Goal: Task Accomplishment & Management: Manage account settings

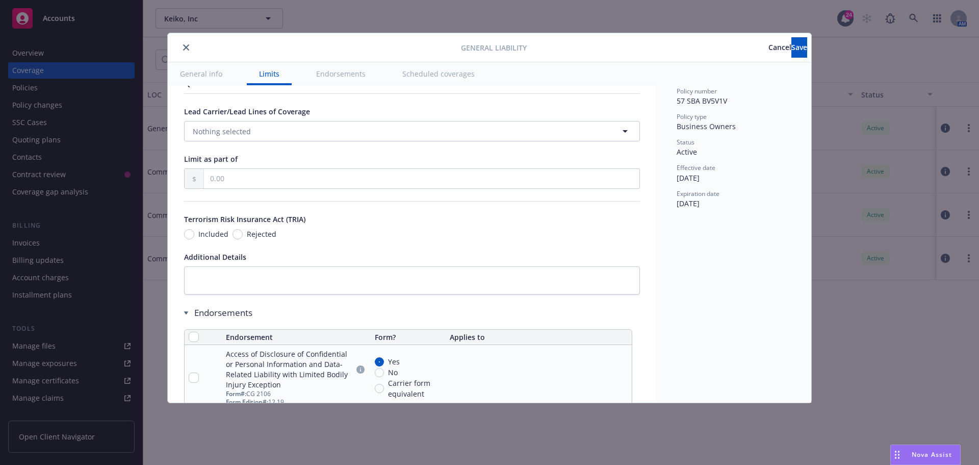
scroll to position [969, 0]
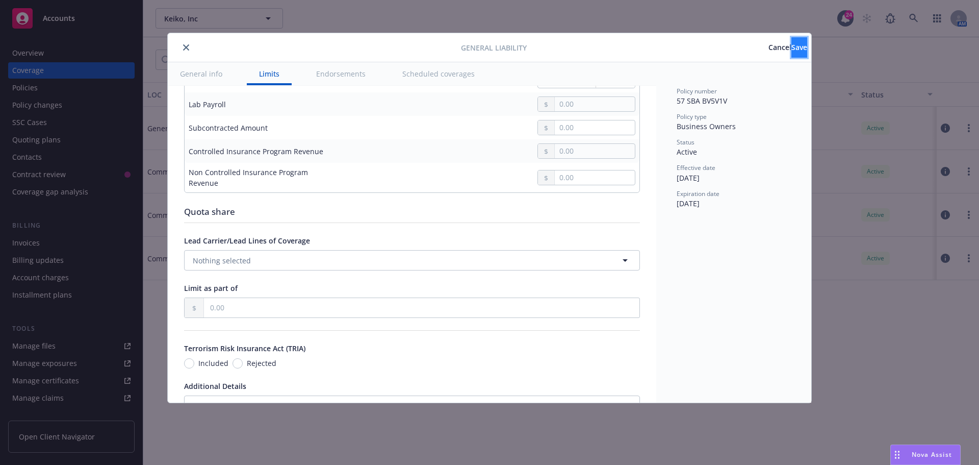
click at [791, 47] on span "Save" at bounding box center [799, 47] width 16 height 10
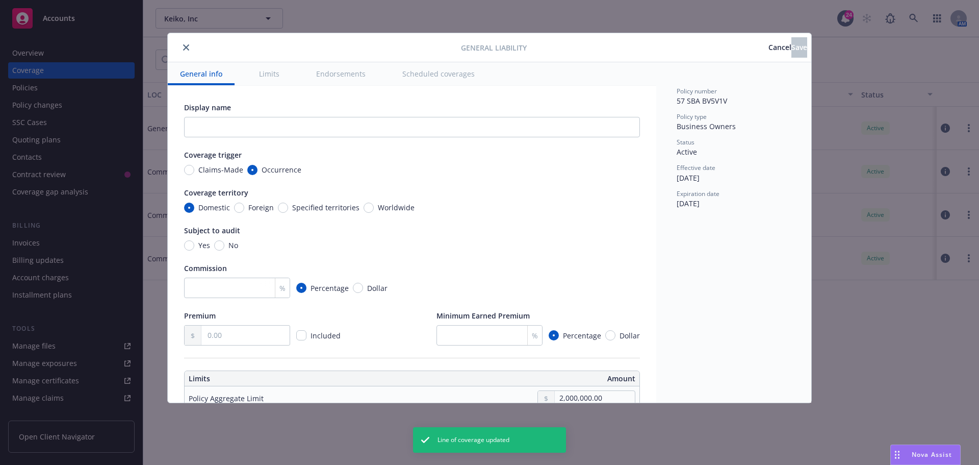
radio input "true"
click at [180, 50] on button "close" at bounding box center [186, 47] width 12 height 12
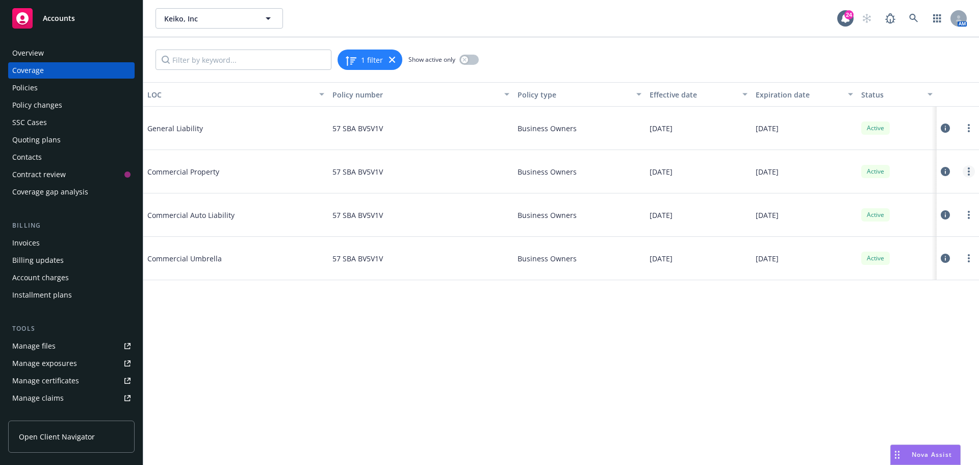
click at [965, 169] on link "more" at bounding box center [969, 171] width 12 height 12
click at [917, 194] on link "Edit coverage" at bounding box center [907, 192] width 134 height 20
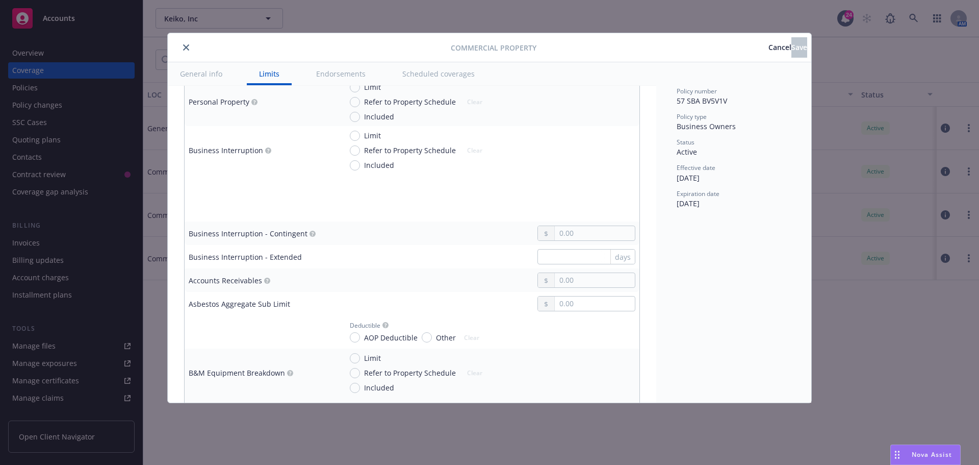
scroll to position [306, 0]
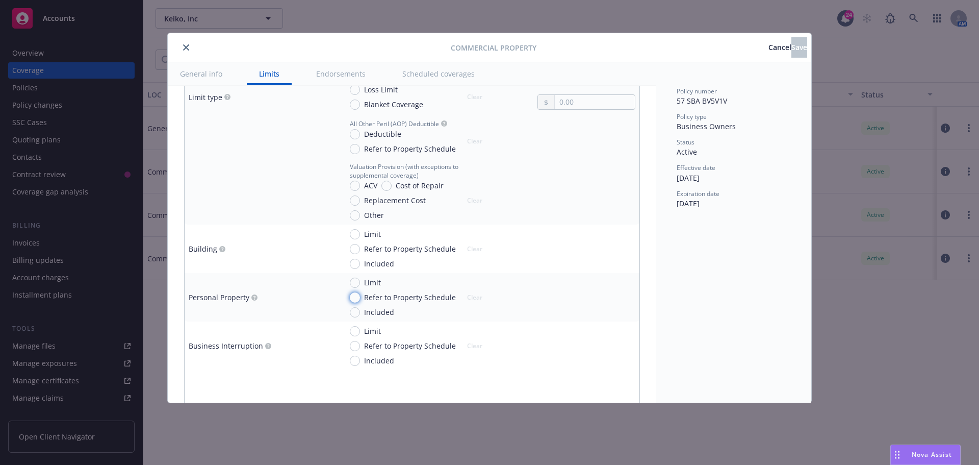
click at [354, 294] on input "Refer to Property Schedule" at bounding box center [355, 297] width 10 height 10
radio input "true"
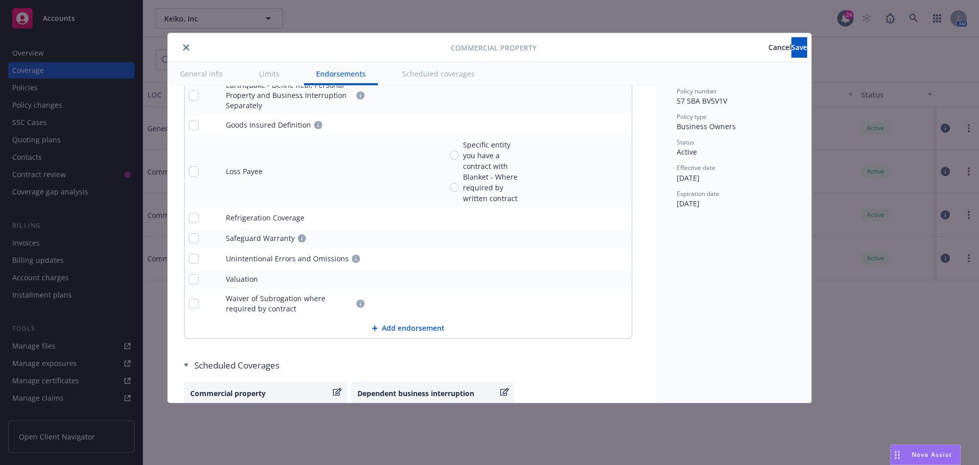
scroll to position [3687, 0]
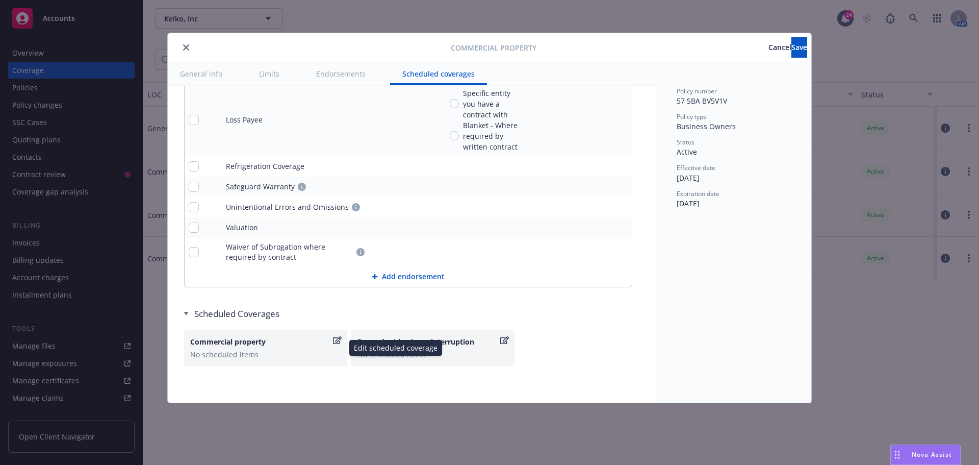
click at [335, 339] on icon "button" at bounding box center [337, 340] width 9 height 8
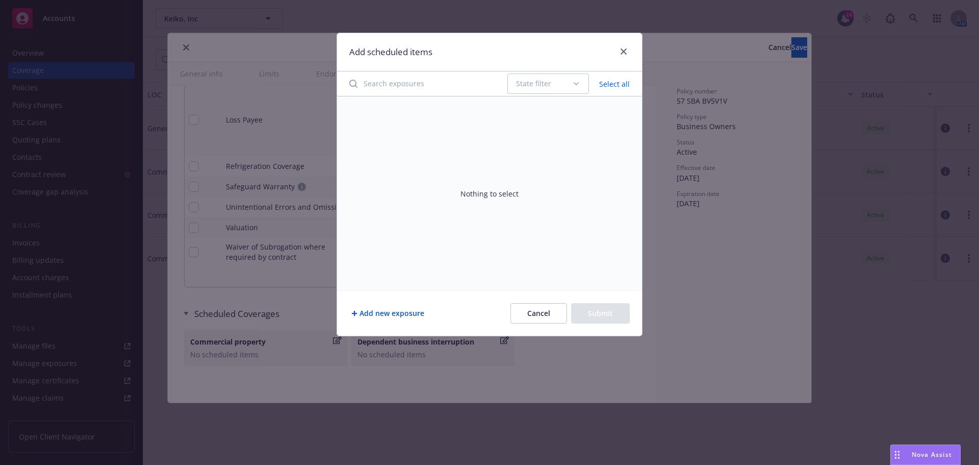
click at [607, 85] on button "Select all" at bounding box center [614, 83] width 43 height 14
click at [580, 85] on icon "button" at bounding box center [576, 84] width 8 height 8
click at [398, 313] on button "Add new exposure" at bounding box center [387, 313] width 77 height 20
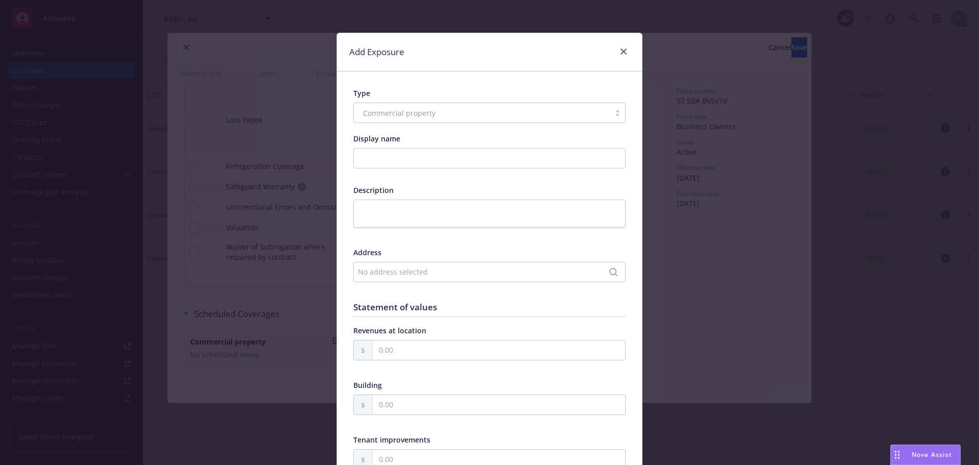
click at [368, 269] on div "No address selected" at bounding box center [484, 271] width 253 height 11
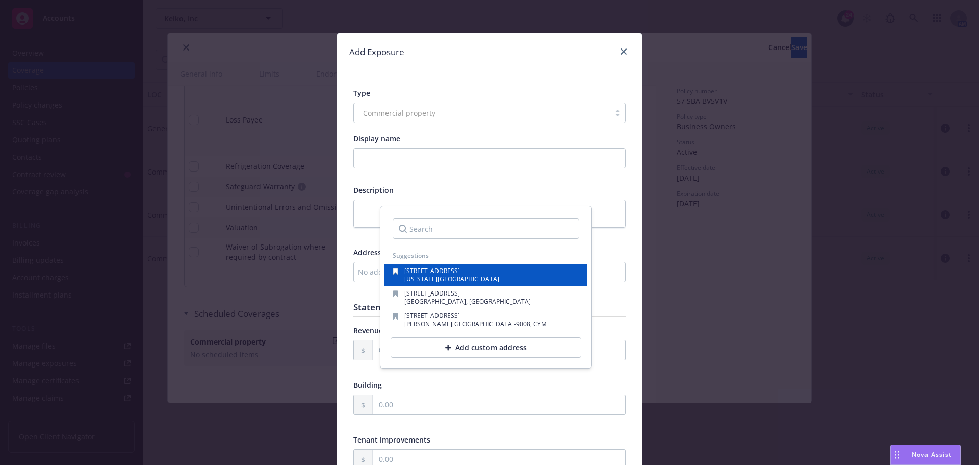
click at [408, 271] on span "20 West 22nd St. Suite 502" at bounding box center [432, 270] width 56 height 9
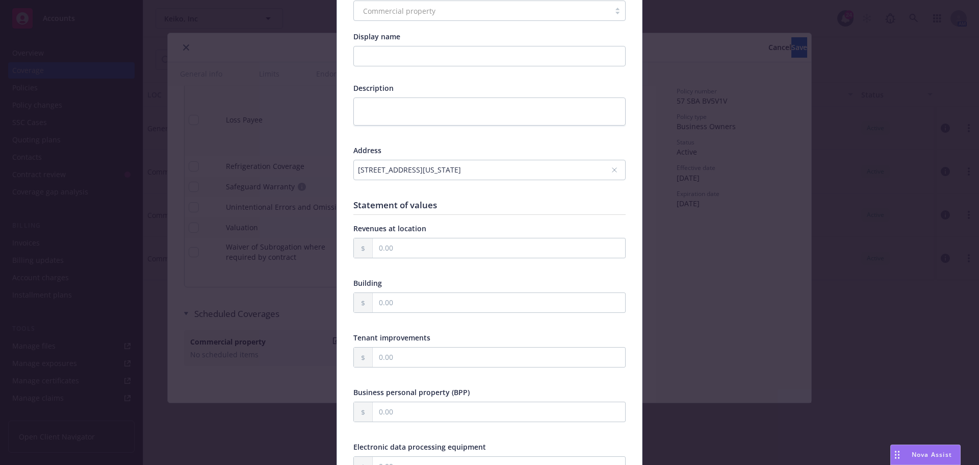
scroll to position [153, 0]
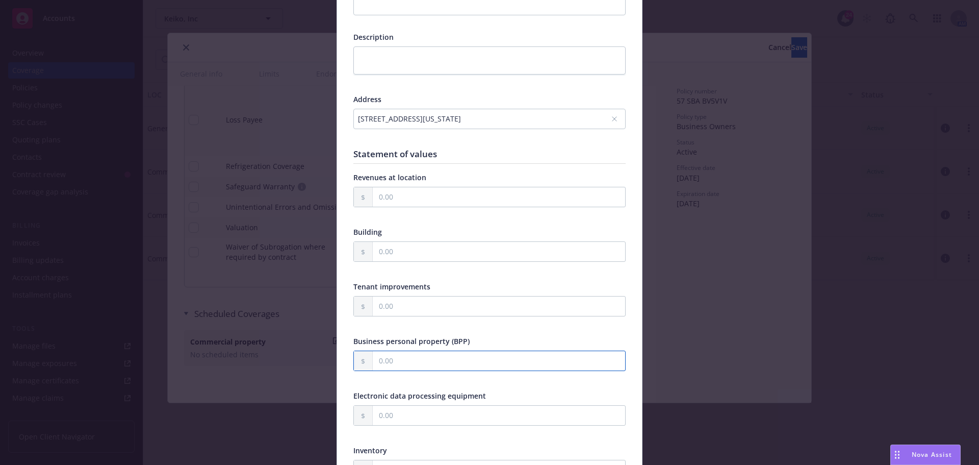
click at [424, 353] on input "text" at bounding box center [499, 360] width 252 height 19
type input "25,000.00"
click at [477, 336] on div "Business personal property (BPP)" at bounding box center [489, 341] width 272 height 11
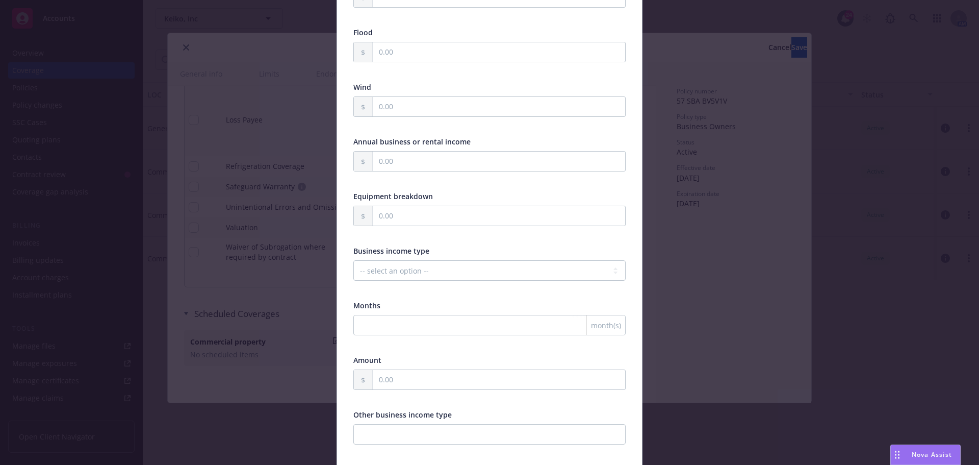
scroll to position [816, 0]
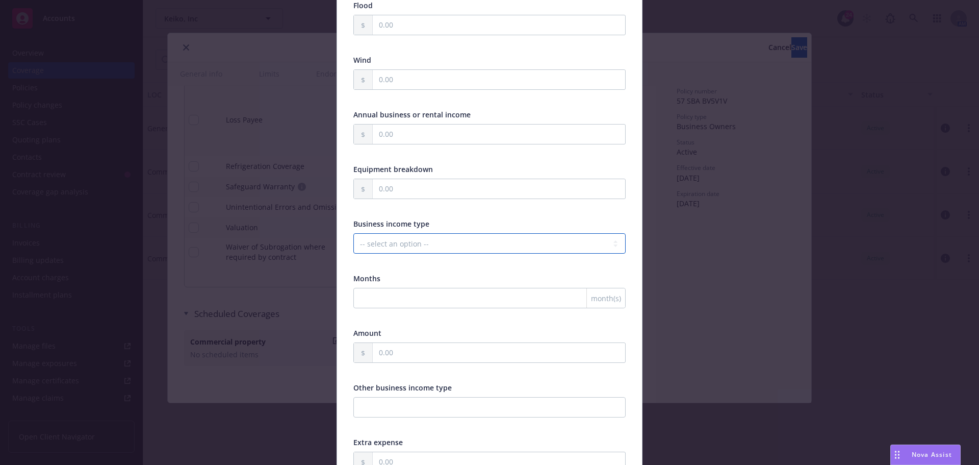
click at [424, 252] on select "-- select an option -- Months actual loss sustained Amount (USD) Other" at bounding box center [489, 243] width 272 height 20
select select "MONTHS_ACTUAL_LOSS_SUSTAINED"
click at [353, 233] on select "-- select an option -- Months actual loss sustained Amount (USD) Other" at bounding box center [489, 243] width 272 height 20
click at [403, 302] on input "number" at bounding box center [489, 298] width 272 height 20
type input "12"
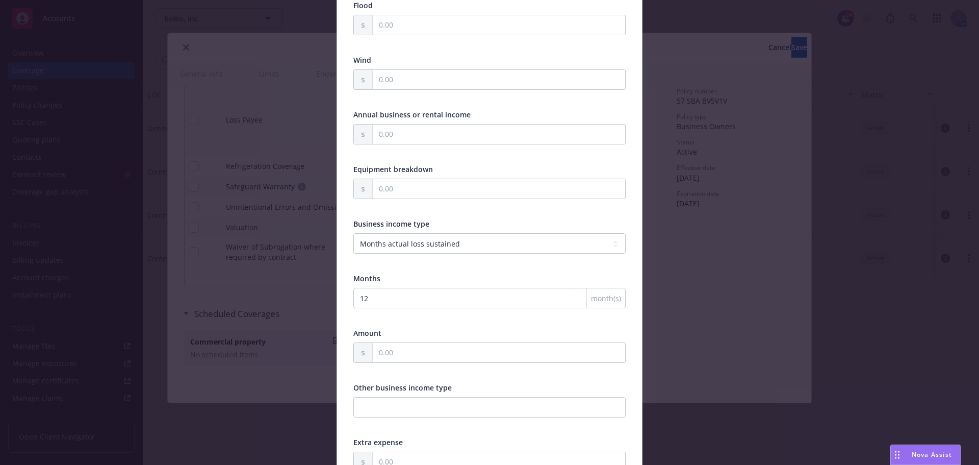
click at [379, 310] on div "12 month(s)" at bounding box center [489, 305] width 272 height 34
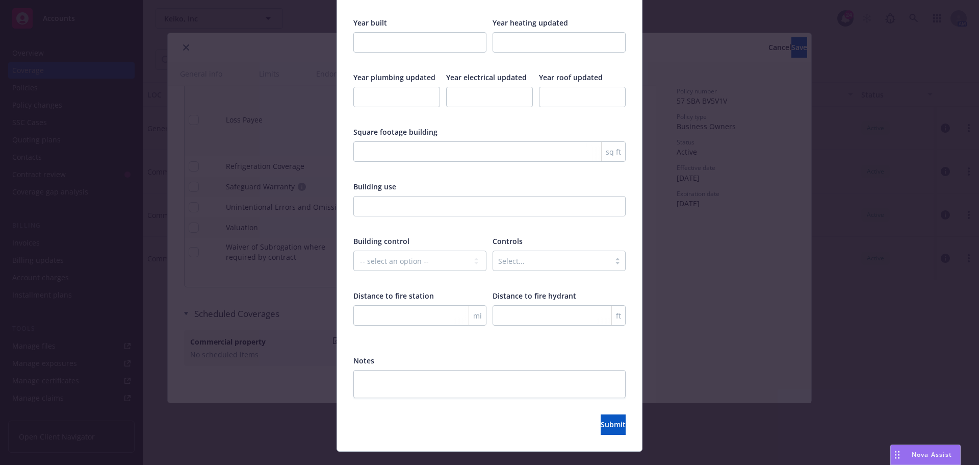
scroll to position [1605, 0]
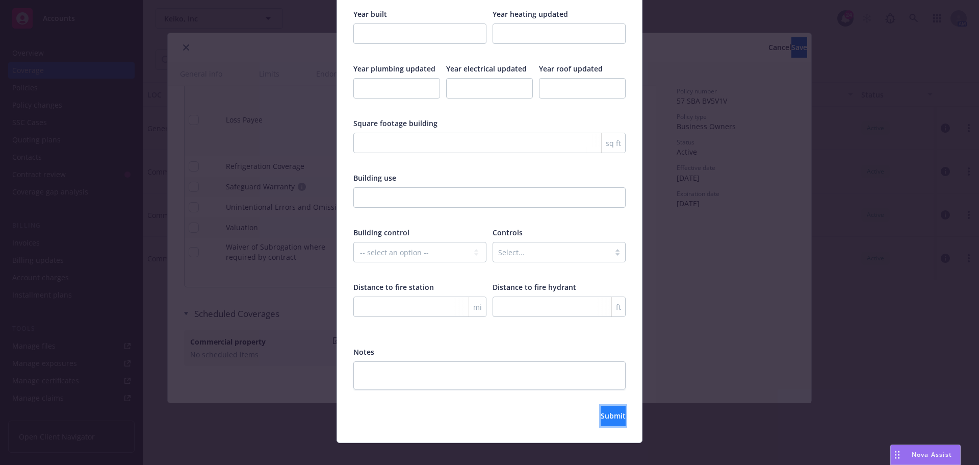
click at [621, 406] on button "Submit" at bounding box center [613, 415] width 25 height 20
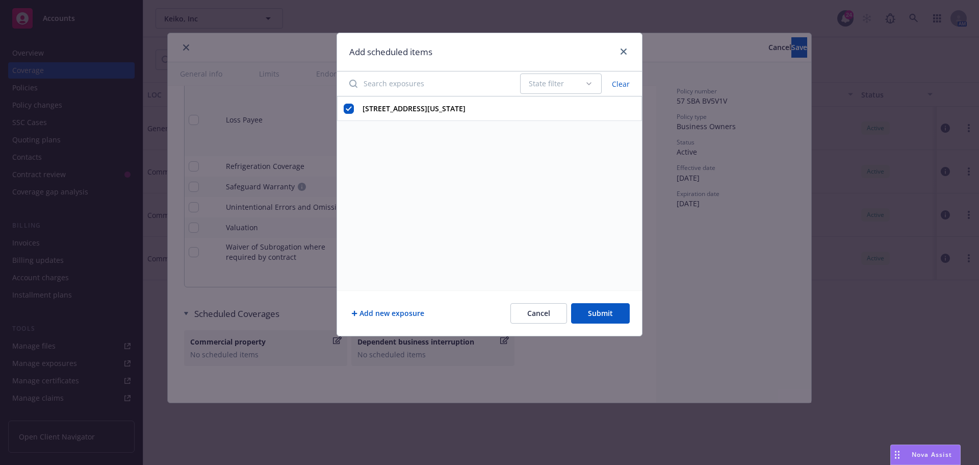
click at [385, 321] on button "Add new exposure" at bounding box center [387, 313] width 77 height 20
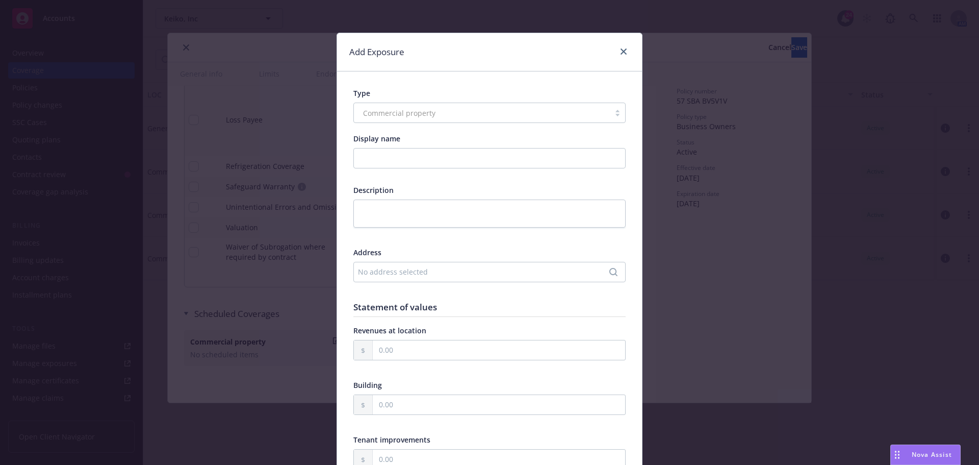
click at [373, 266] on div "No address selected" at bounding box center [489, 272] width 272 height 20
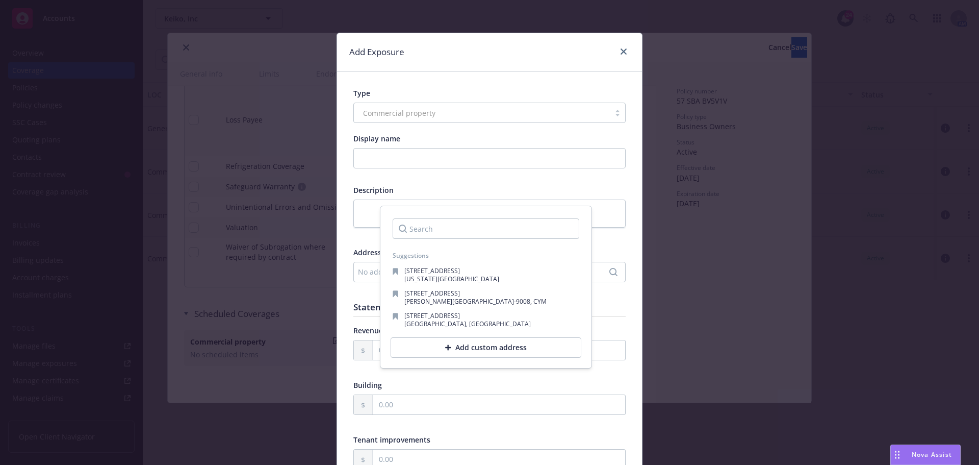
click at [469, 347] on div "Add custom address" at bounding box center [486, 347] width 191 height 20
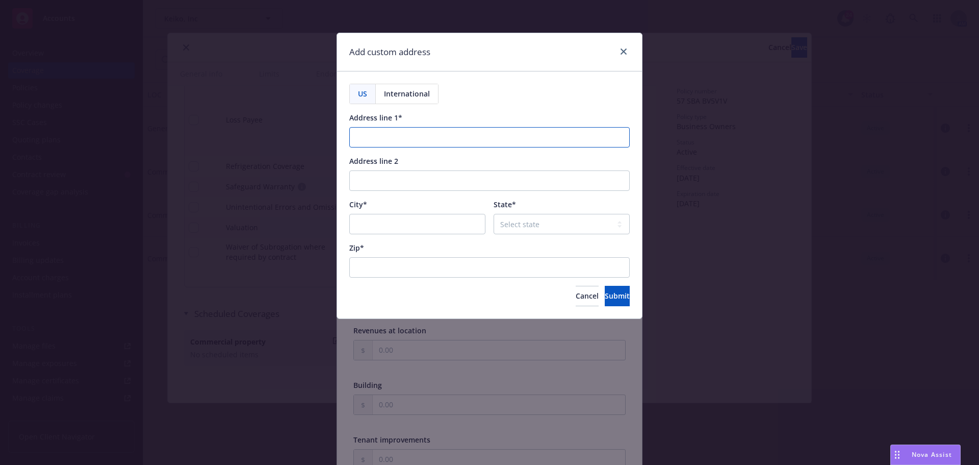
click at [412, 132] on input "Address line 1*" at bounding box center [489, 137] width 280 height 20
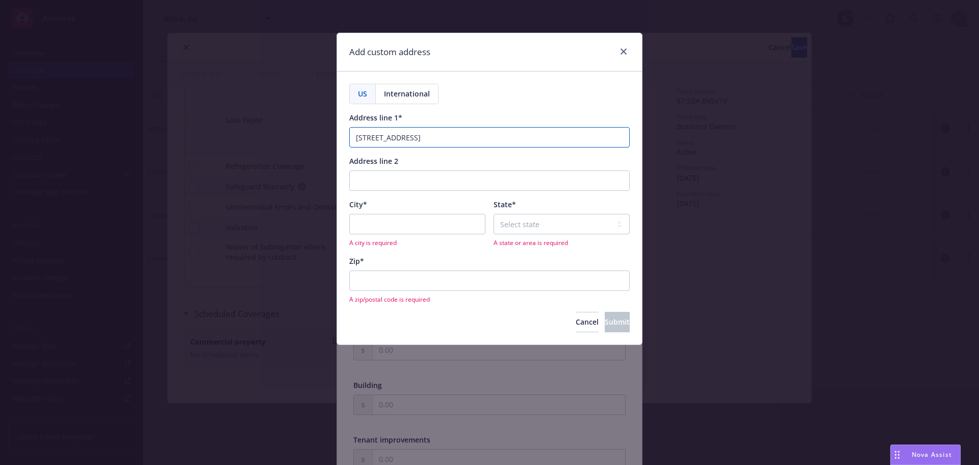
type input "180 Sansome St Suite 1100"
click at [403, 216] on input "City*" at bounding box center [417, 224] width 136 height 20
type input "San Francisco"
click at [512, 221] on select "Select state Alabama Alaska American Samoa Arizona Arkansas Baker Island Califo…" at bounding box center [562, 224] width 136 height 20
select select "CA"
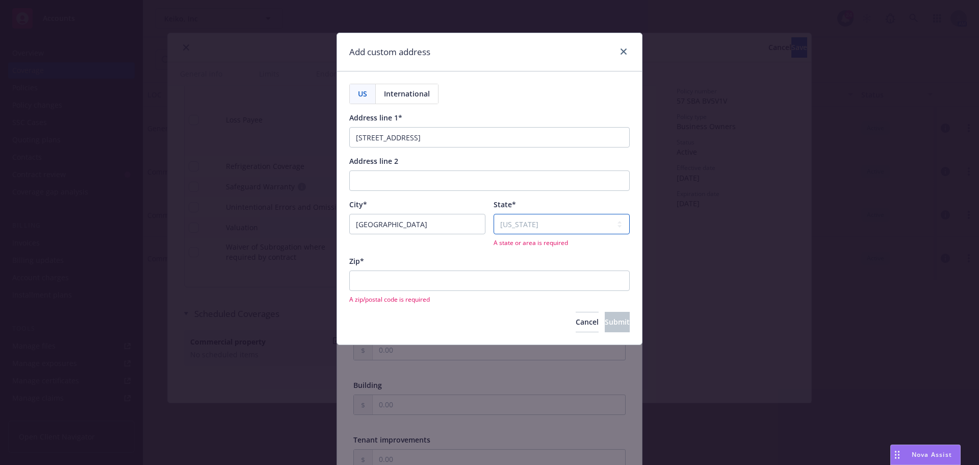
click at [494, 214] on select "Select state Alabama Alaska American Samoa Arizona Arkansas Baker Island Califo…" at bounding box center [562, 224] width 136 height 20
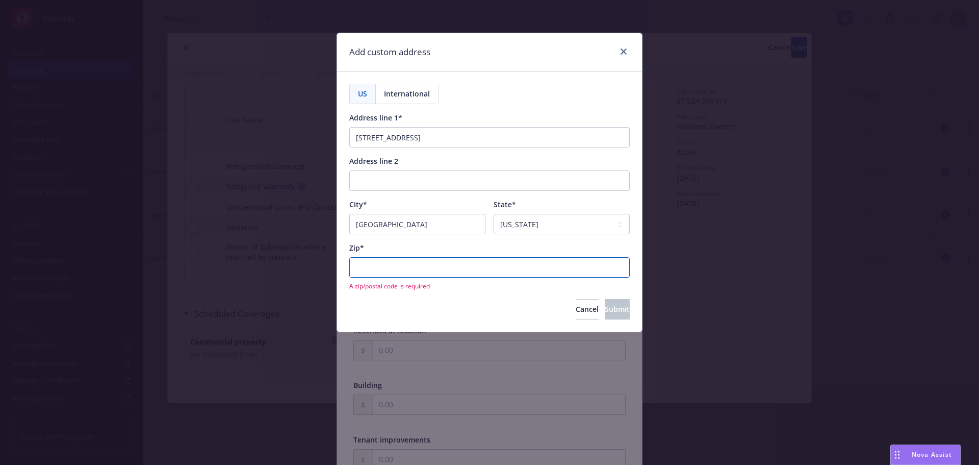
click at [448, 262] on input "Zip*" at bounding box center [489, 267] width 280 height 20
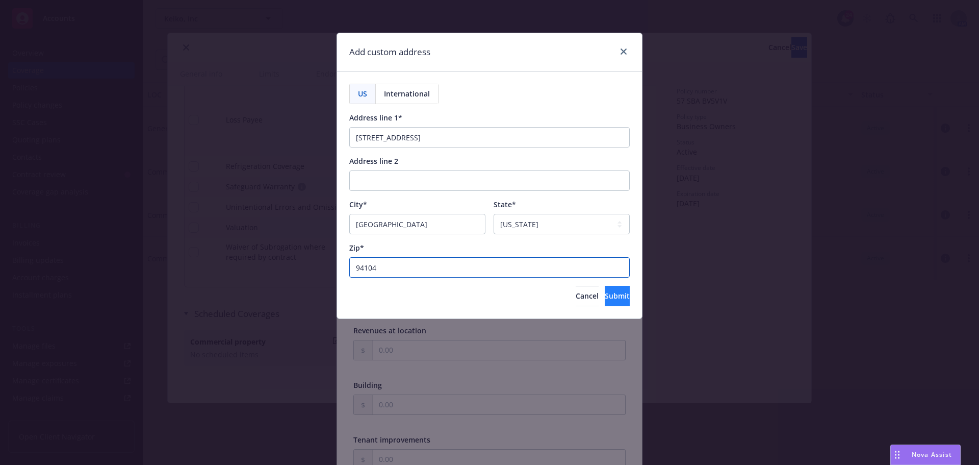
type input "94104"
click at [605, 298] on button "Submit" at bounding box center [617, 296] width 25 height 20
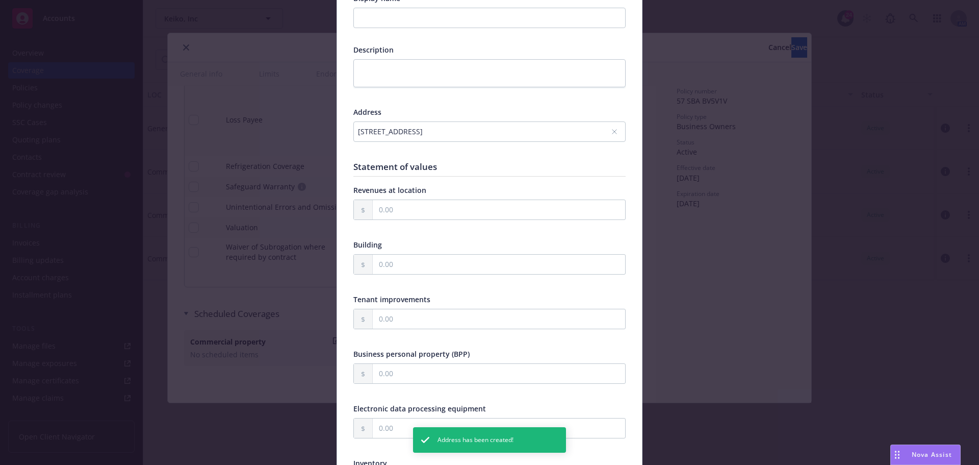
scroll to position [153, 0]
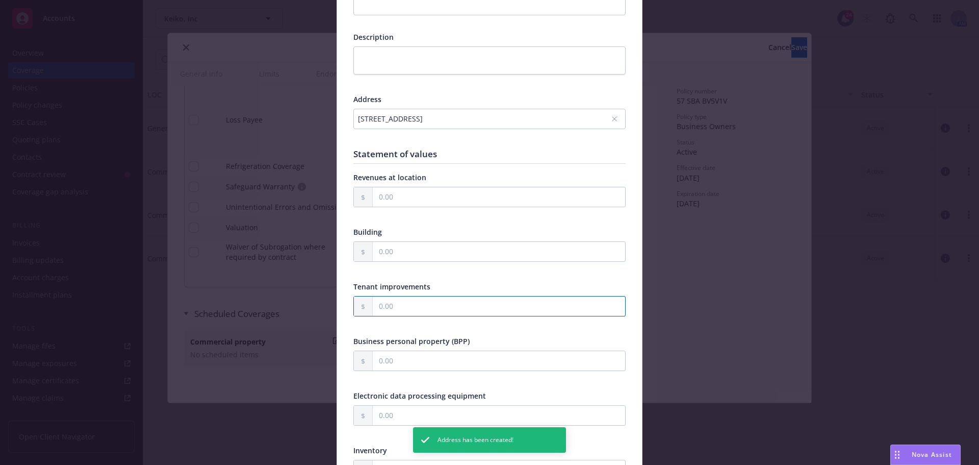
click at [427, 311] on input "text" at bounding box center [499, 305] width 252 height 19
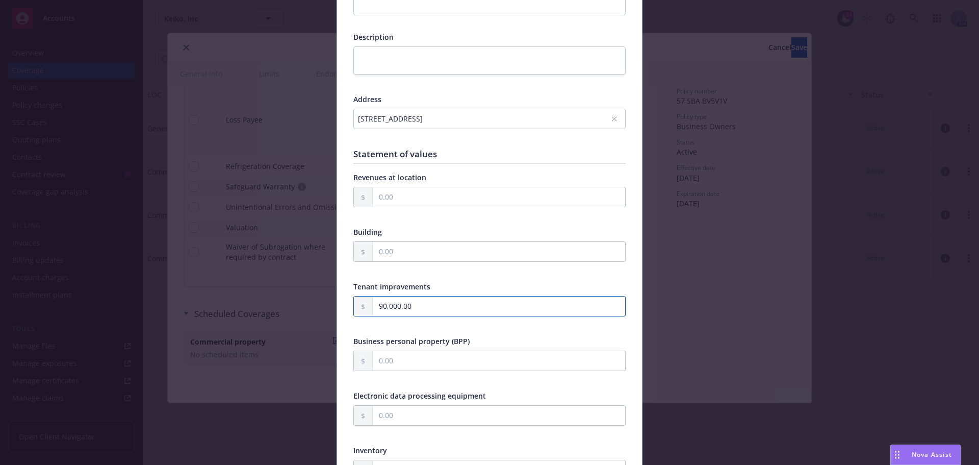
type input "90,000.00"
click at [453, 289] on div "Tenant improvements" at bounding box center [489, 286] width 272 height 11
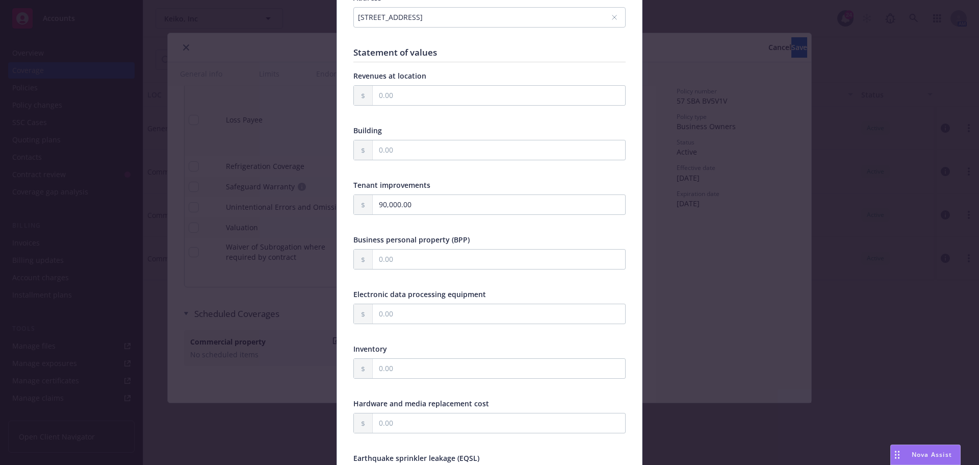
scroll to position [255, 0]
click at [448, 266] on input "text" at bounding box center [499, 258] width 252 height 19
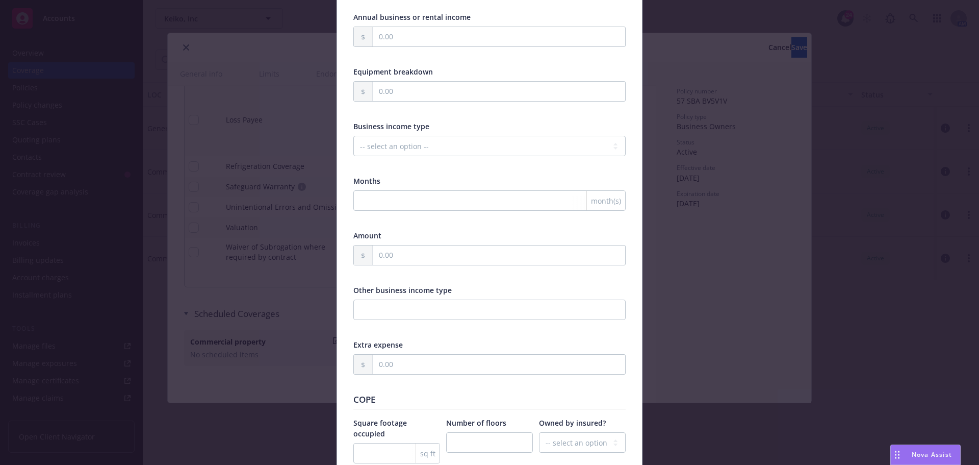
scroll to position [918, 0]
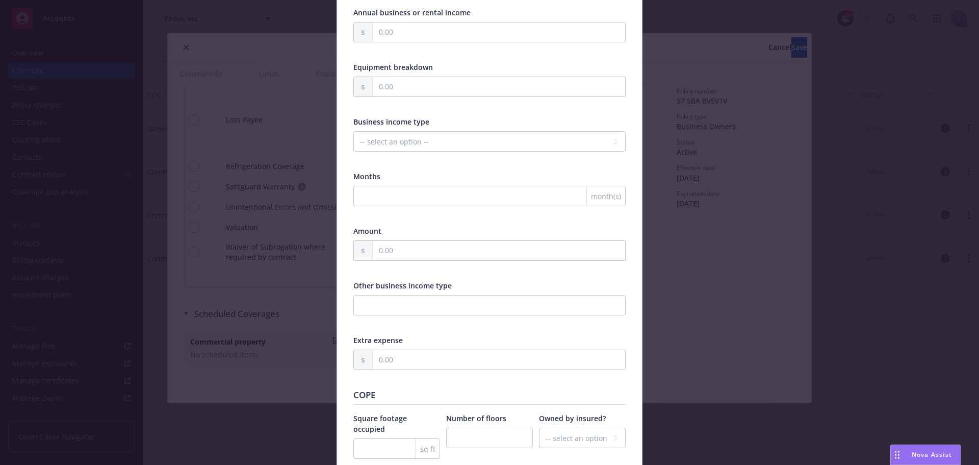
type input "25,000.00"
click at [422, 186] on input "number" at bounding box center [489, 196] width 272 height 20
click at [422, 143] on select "-- select an option -- Months actual loss sustained Amount (USD) Other" at bounding box center [489, 141] width 272 height 20
select select "MONTHS_ACTUAL_LOSS_SUSTAINED"
click at [353, 131] on select "-- select an option -- Months actual loss sustained Amount (USD) Other" at bounding box center [489, 141] width 272 height 20
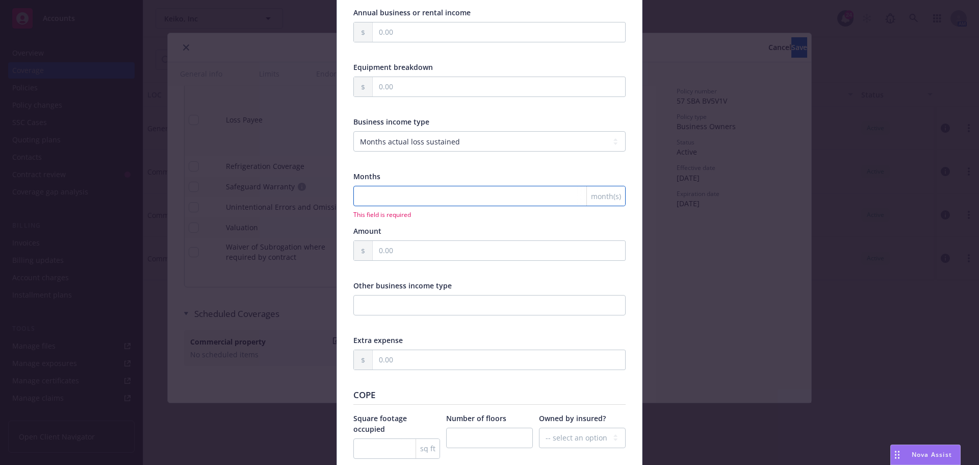
click at [388, 203] on input "number" at bounding box center [489, 196] width 272 height 20
type input "12"
click at [395, 223] on div "Business income type -- select an option -- Months actual loss sustained Amount…" at bounding box center [489, 222] width 272 height 212
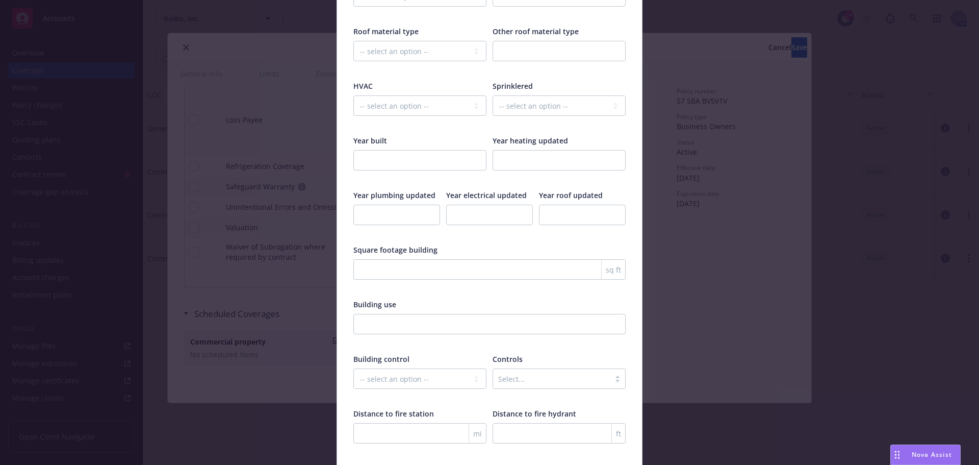
scroll to position [1605, 0]
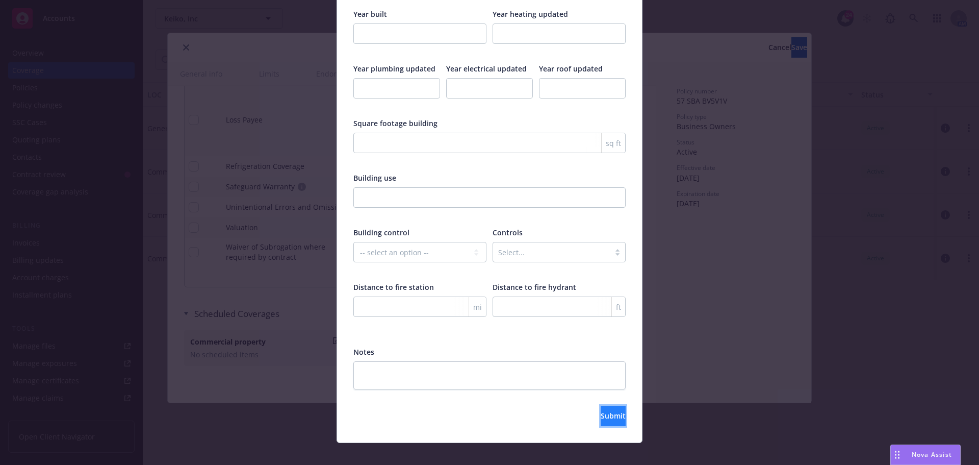
click at [601, 410] on span "Submit" at bounding box center [613, 415] width 25 height 10
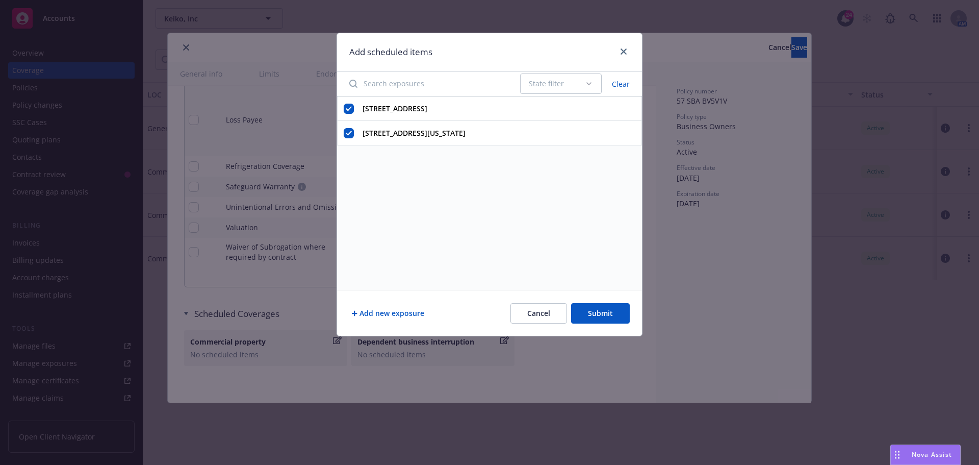
click at [615, 319] on button "Submit" at bounding box center [600, 313] width 59 height 20
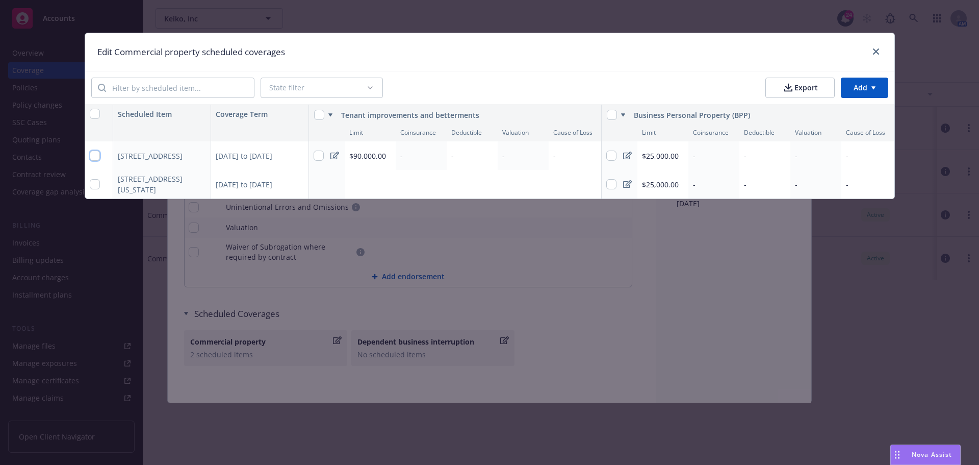
click at [97, 154] on input "checkbox" at bounding box center [95, 155] width 10 height 10
checkbox input "true"
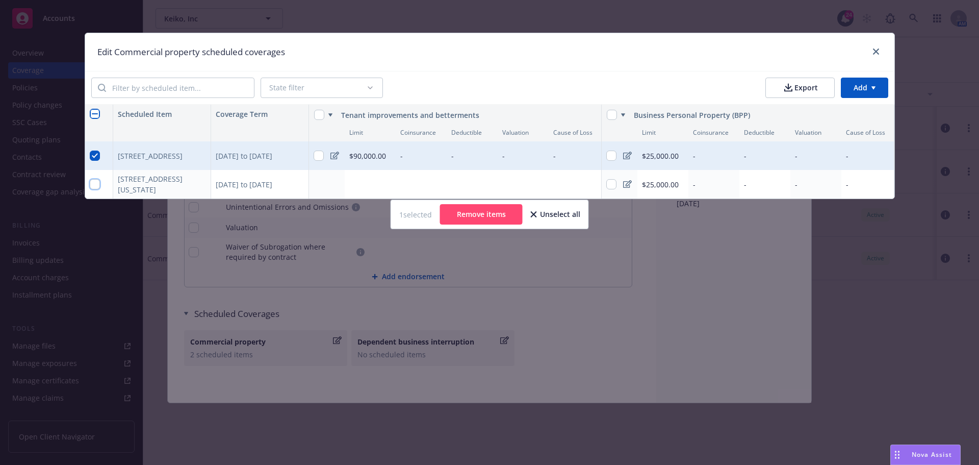
click at [96, 180] on input "checkbox" at bounding box center [95, 184] width 10 height 10
checkbox input "true"
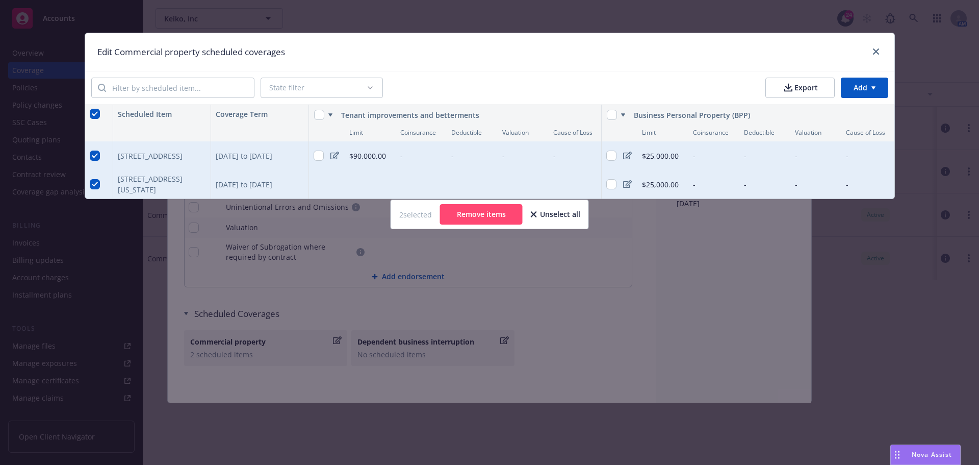
click at [870, 93] on html "Accounts Overview Coverage Policies Policy changes SSC Cases Quoting plans Cont…" at bounding box center [489, 232] width 979 height 465
click at [870, 109] on div "Add scheduled items" at bounding box center [843, 110] width 89 height 17
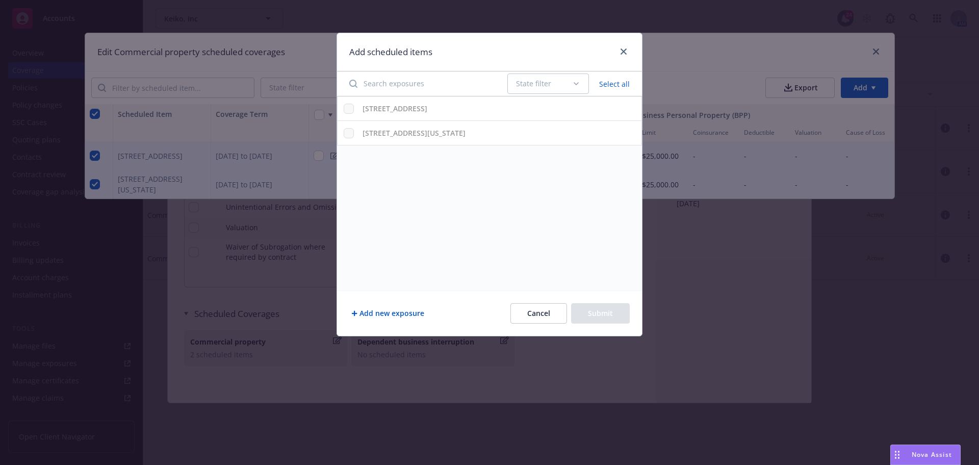
click at [630, 50] on div "Add scheduled items" at bounding box center [489, 52] width 305 height 38
click at [625, 48] on link "close" at bounding box center [623, 51] width 12 height 12
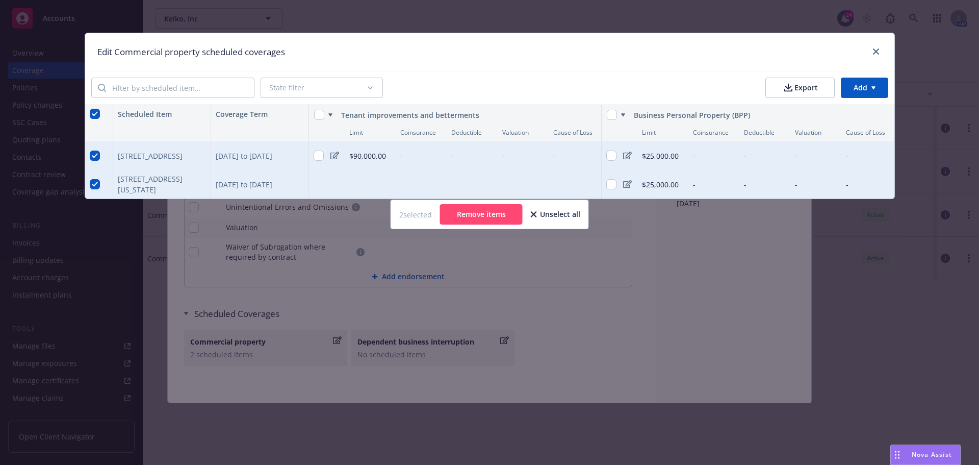
click at [887, 90] on html "Accounts Overview Coverage Policies Policy changes SSC Cases Quoting plans Cont…" at bounding box center [489, 232] width 979 height 465
click at [483, 87] on html "Accounts Overview Coverage Policies Policy changes SSC Cases Quoting plans Cont…" at bounding box center [489, 232] width 979 height 465
click at [875, 51] on icon "close" at bounding box center [876, 51] width 6 height 6
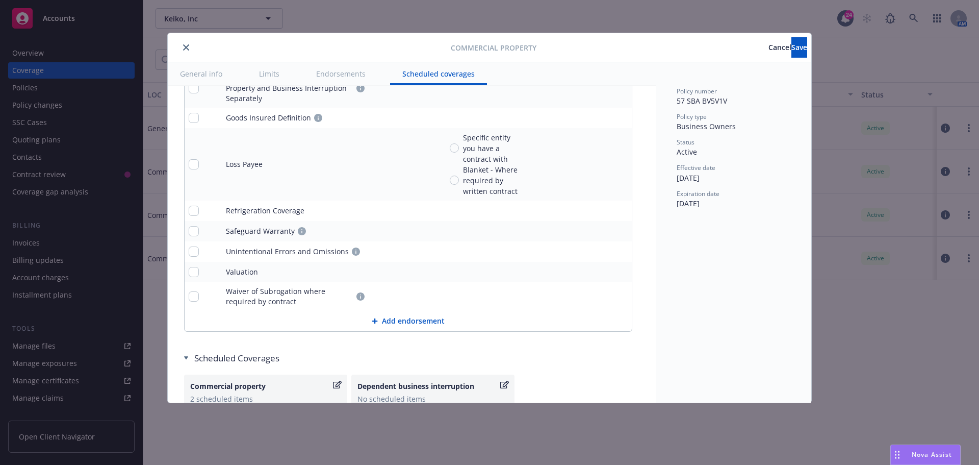
scroll to position [3687, 0]
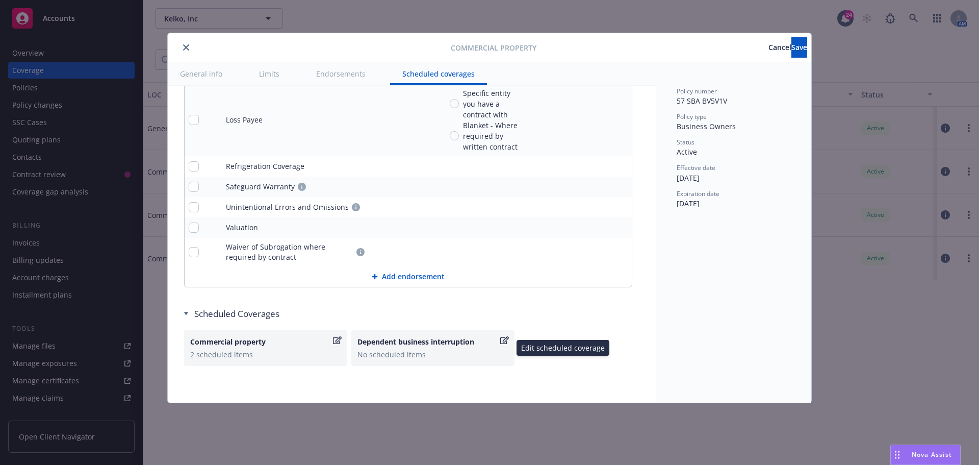
click at [494, 347] on div "Dependent business interruption No scheduled items" at bounding box center [432, 347] width 151 height 23
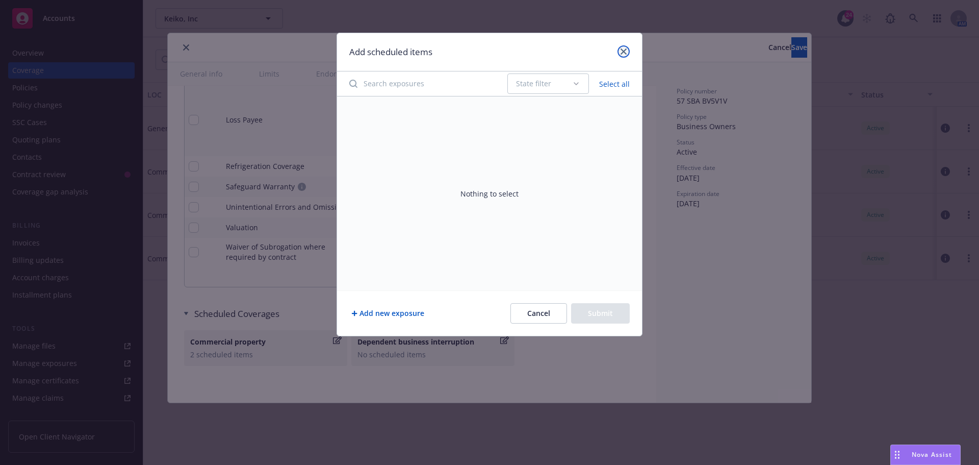
click at [620, 49] on link "close" at bounding box center [623, 51] width 12 height 12
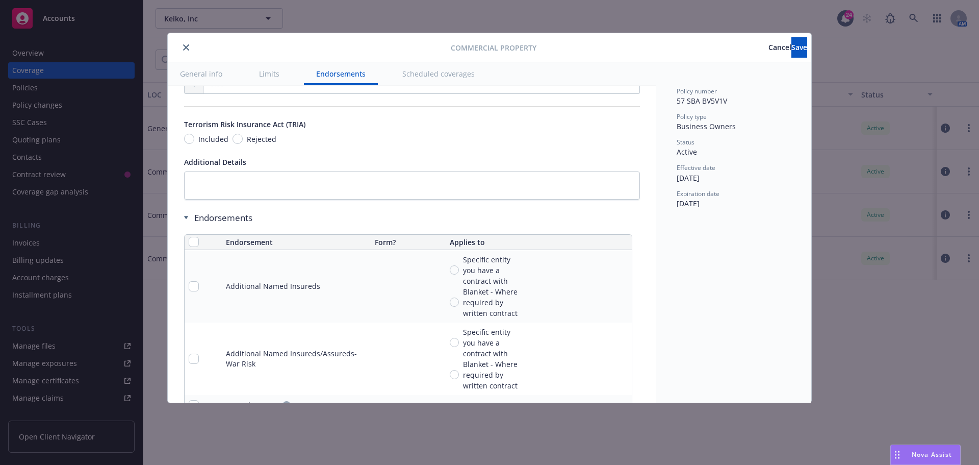
scroll to position [2923, 0]
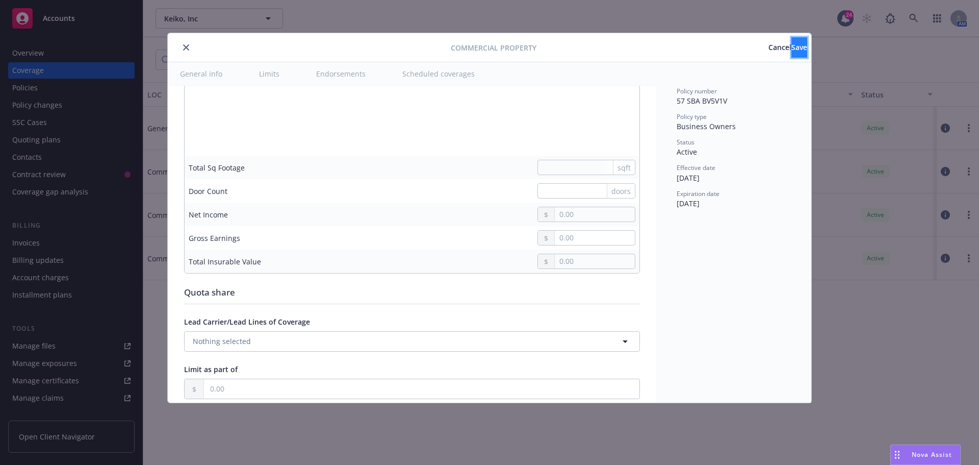
click at [799, 46] on button "Save" at bounding box center [799, 47] width 16 height 20
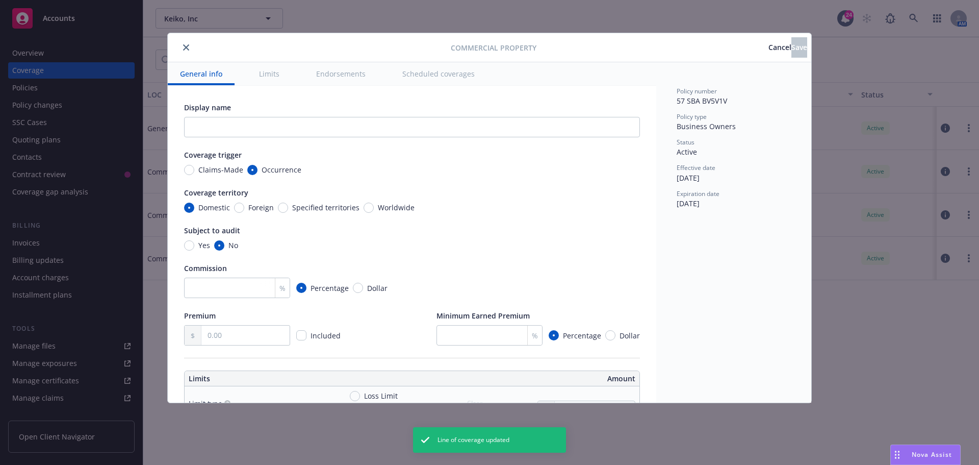
radio input "true"
click at [185, 46] on icon "close" at bounding box center [186, 47] width 6 height 6
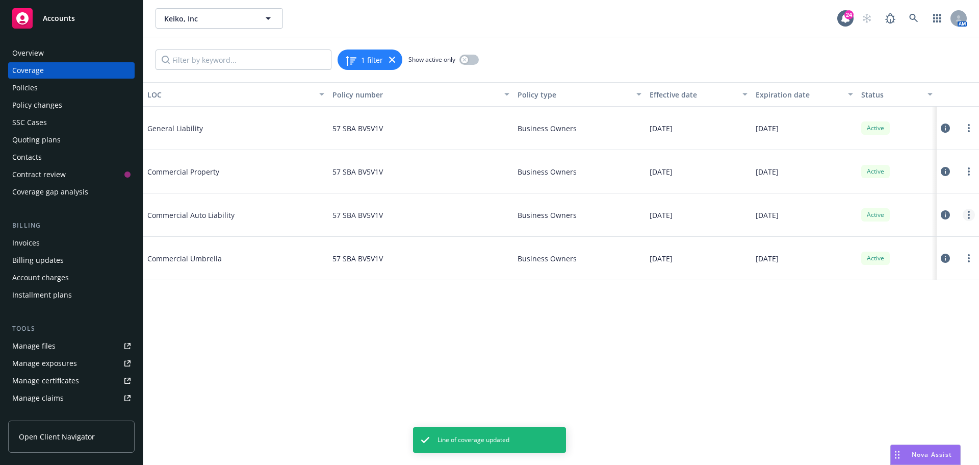
click at [968, 214] on icon "more" at bounding box center [969, 215] width 2 height 8
click at [920, 237] on link "Edit coverage" at bounding box center [907, 235] width 134 height 20
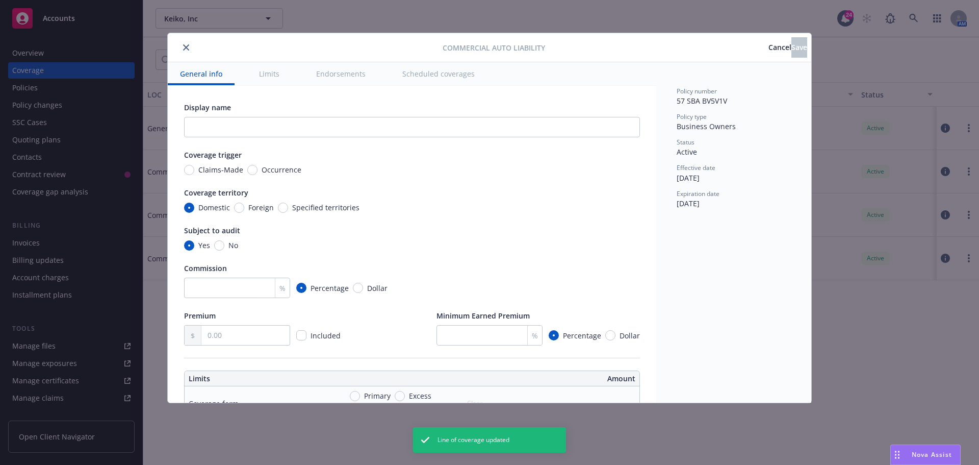
click at [289, 167] on span "Occurrence" at bounding box center [282, 169] width 40 height 11
click at [257, 167] on input "Occurrence" at bounding box center [252, 170] width 10 height 10
radio input "true"
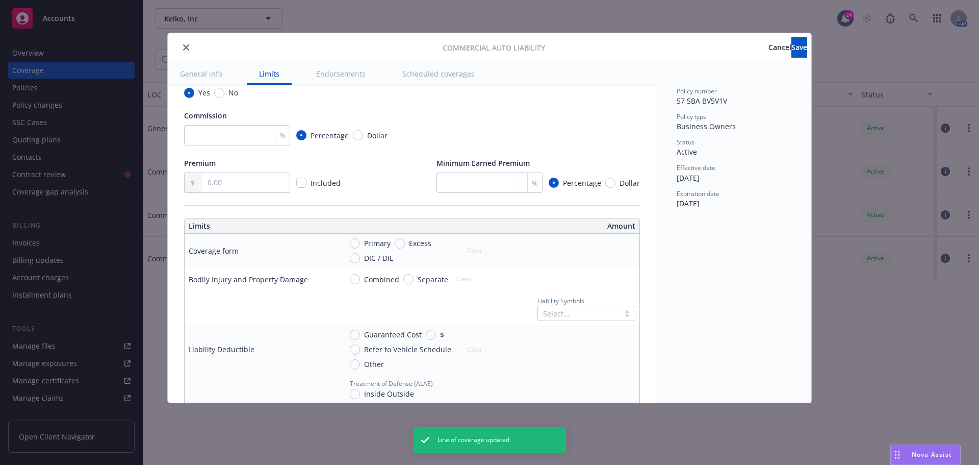
scroll to position [153, 0]
click at [385, 240] on span "Primary" at bounding box center [377, 242] width 27 height 11
click at [360, 240] on input "Primary" at bounding box center [355, 243] width 10 height 10
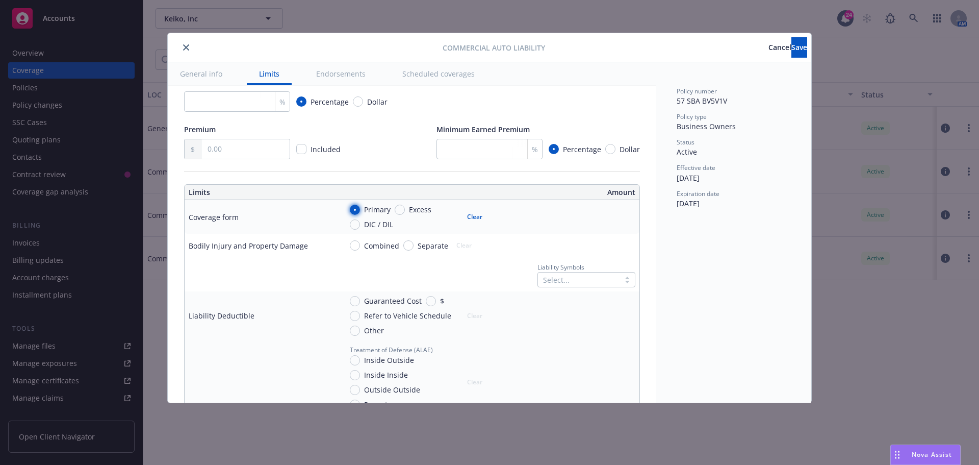
scroll to position [204, 0]
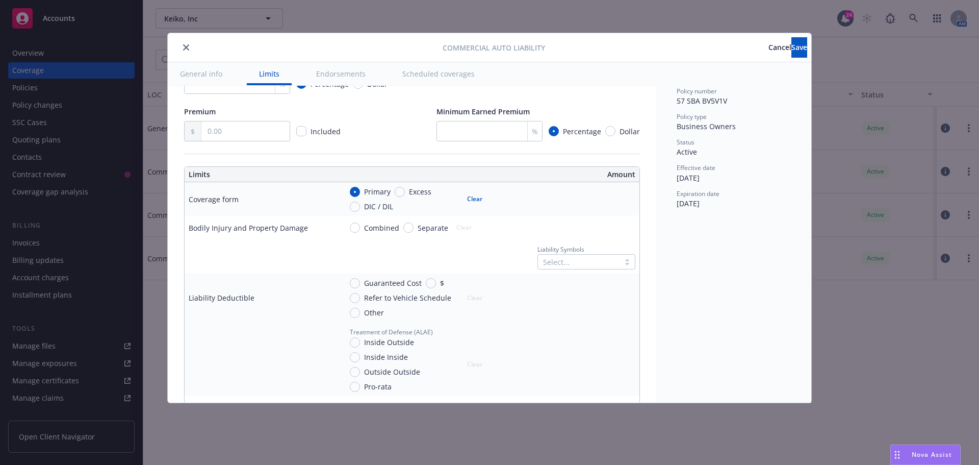
click at [464, 197] on button "Clear" at bounding box center [475, 199] width 28 height 14
radio input "false"
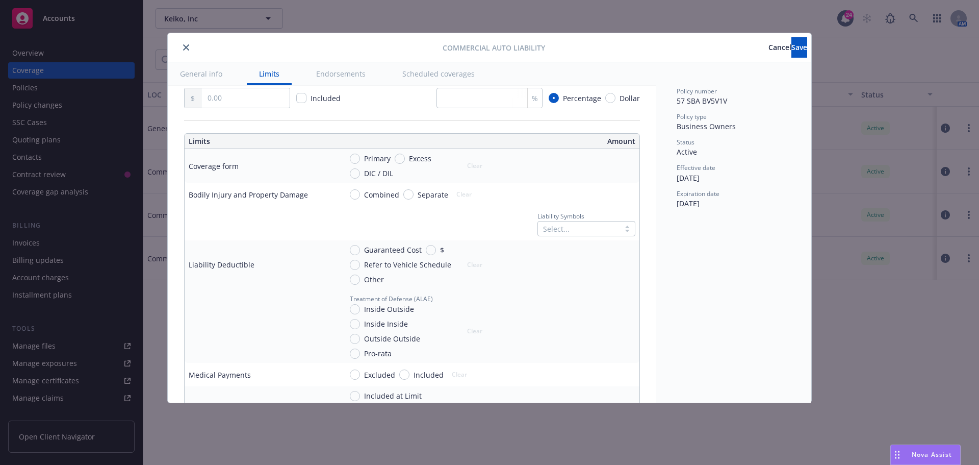
scroll to position [255, 0]
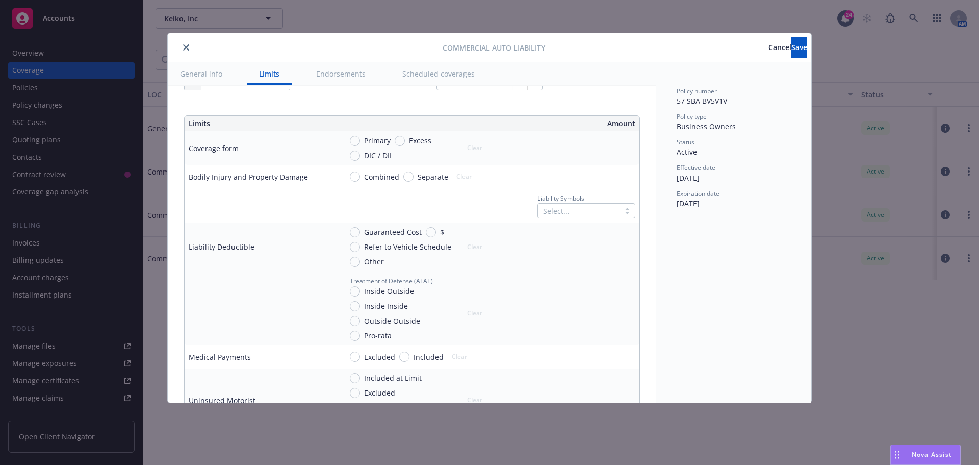
click at [564, 209] on div at bounding box center [578, 210] width 71 height 12
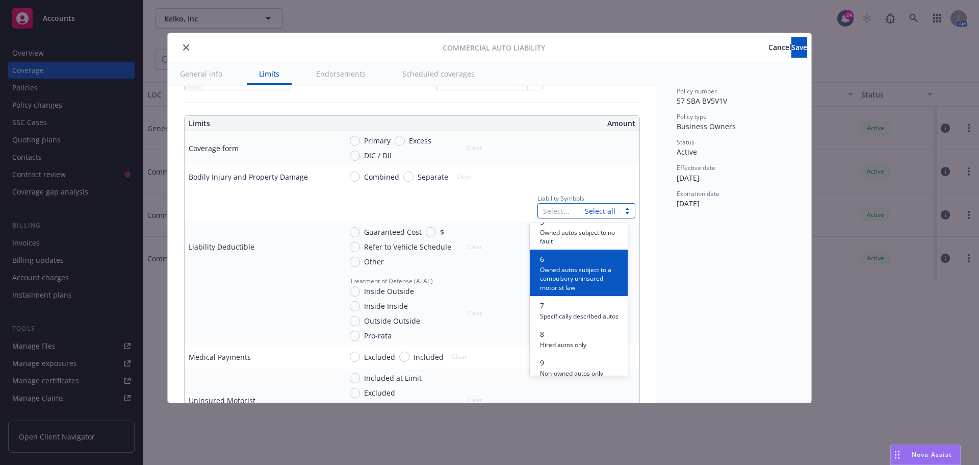
scroll to position [204, 0]
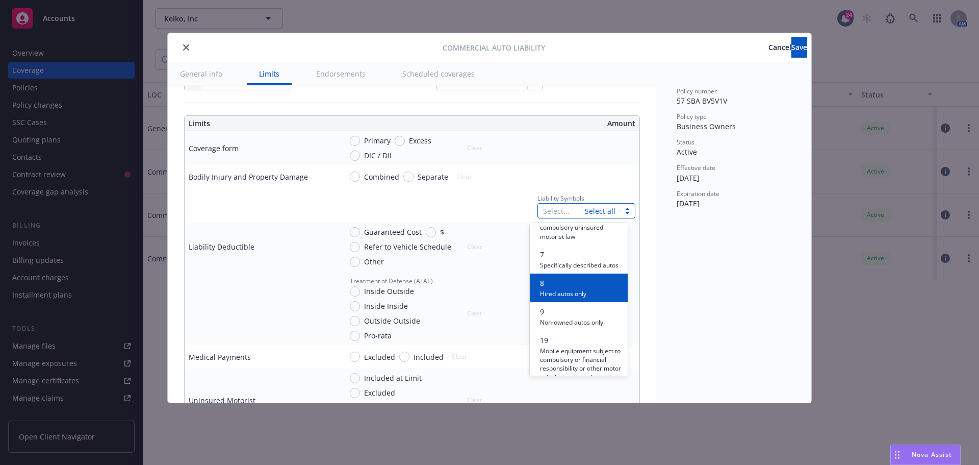
click at [578, 298] on span "Hired autos only" at bounding box center [563, 293] width 46 height 10
click at [580, 302] on div "9 Non-owned autos only" at bounding box center [579, 287] width 98 height 29
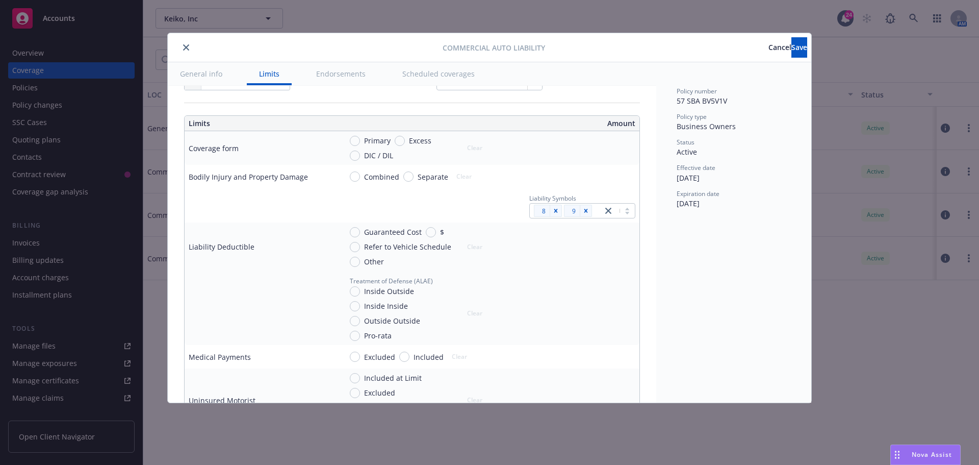
click at [615, 167] on td "Combined Separate Clear" at bounding box center [489, 176] width 302 height 23
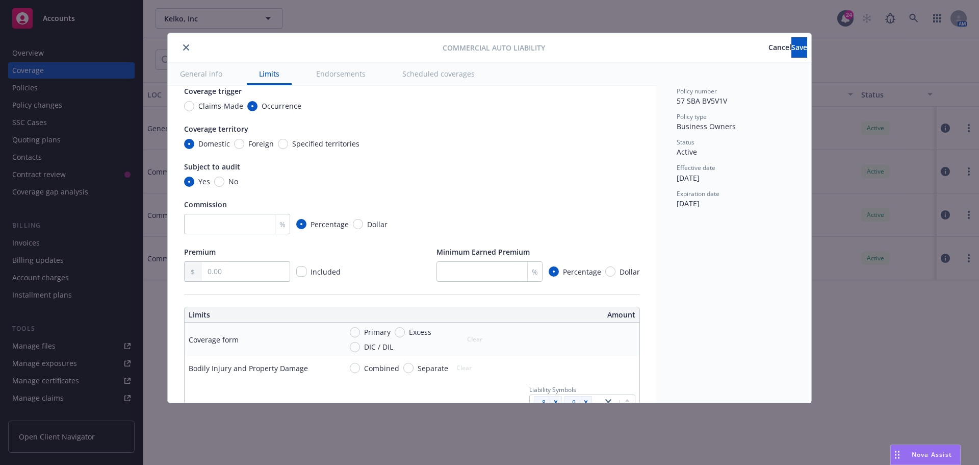
scroll to position [255, 0]
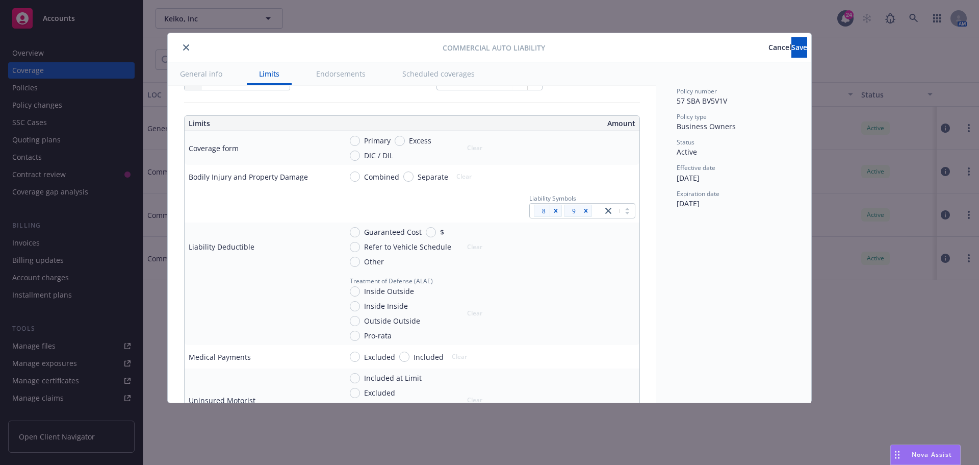
click at [364, 174] on span "Combined" at bounding box center [379, 176] width 39 height 11
click at [360, 174] on input "Combined" at bounding box center [355, 176] width 10 height 10
radio input "true"
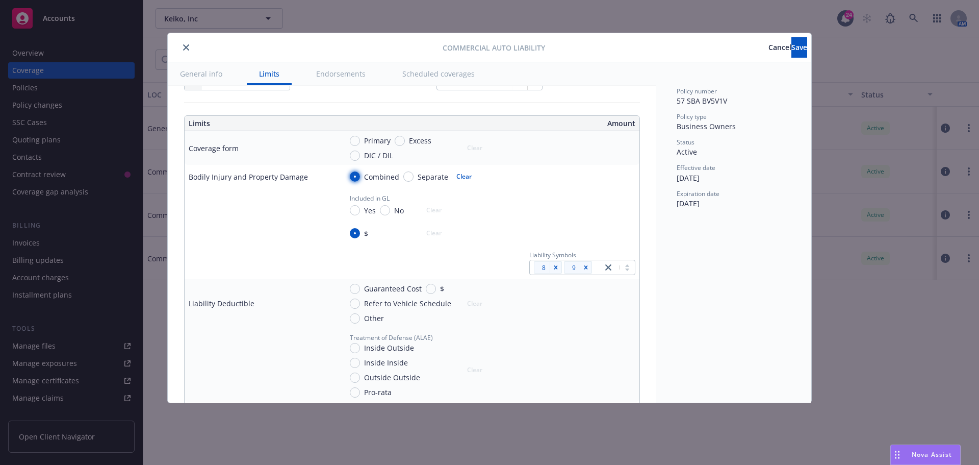
radio input "true"
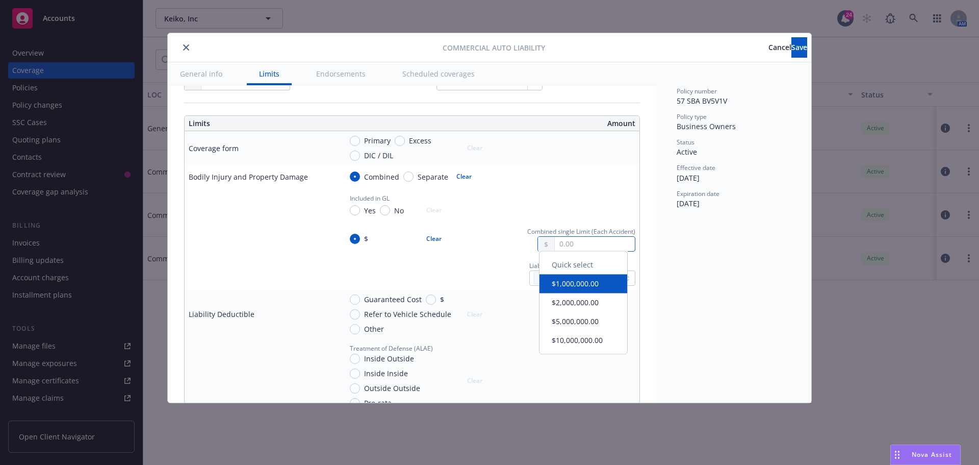
click at [566, 247] on input "text" at bounding box center [595, 244] width 80 height 14
click at [586, 287] on button "$1,000,000.00" at bounding box center [583, 288] width 88 height 19
type input "1,000,000.00"
click at [791, 51] on span "Save" at bounding box center [799, 47] width 16 height 10
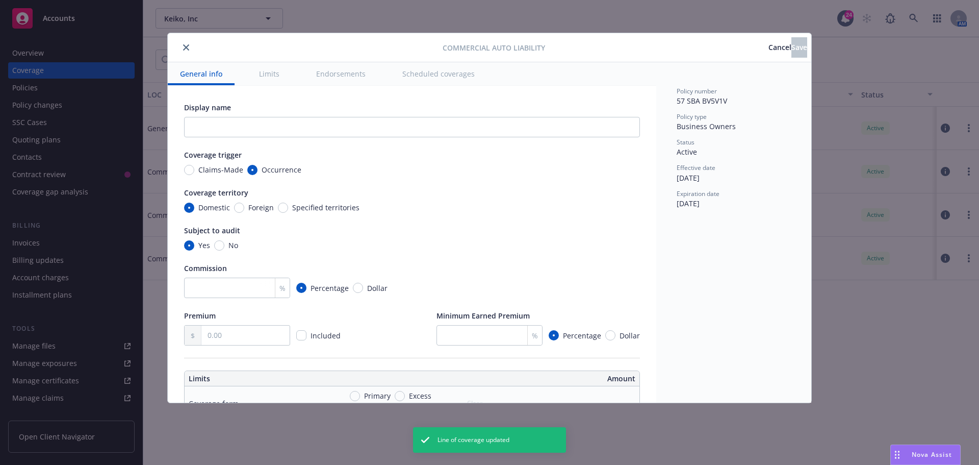
radio input "true"
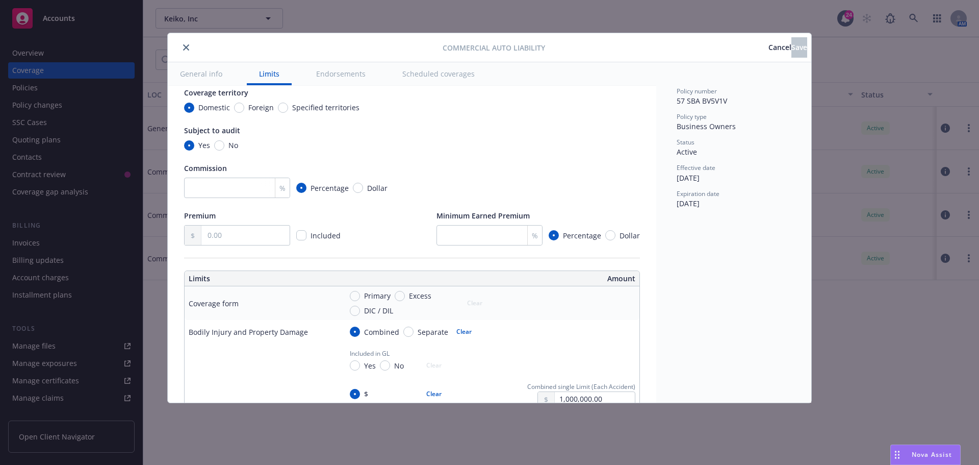
scroll to position [204, 0]
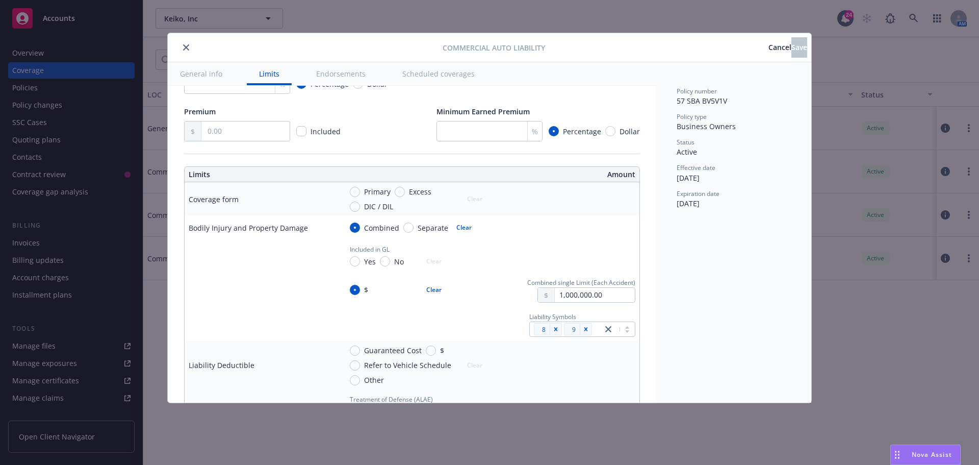
click at [189, 48] on icon "close" at bounding box center [186, 47] width 6 height 6
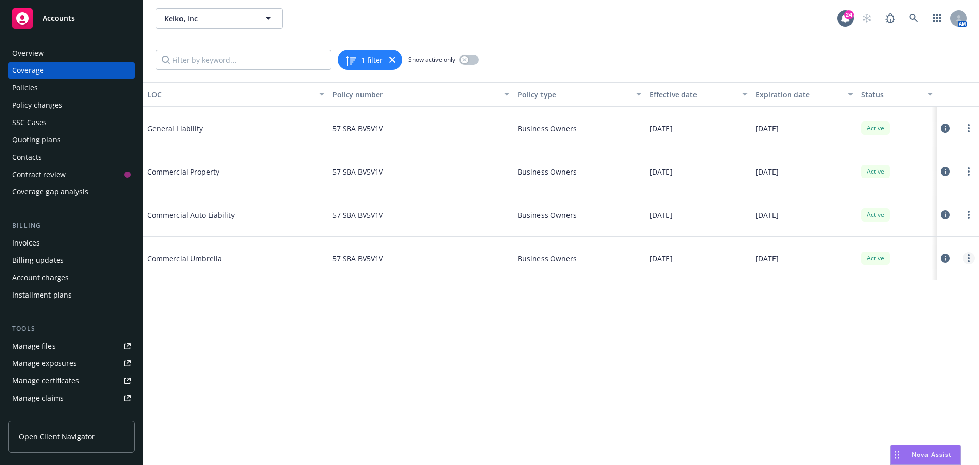
click at [968, 257] on icon "more" at bounding box center [969, 258] width 2 height 8
click at [910, 286] on link "Edit coverage" at bounding box center [907, 279] width 134 height 20
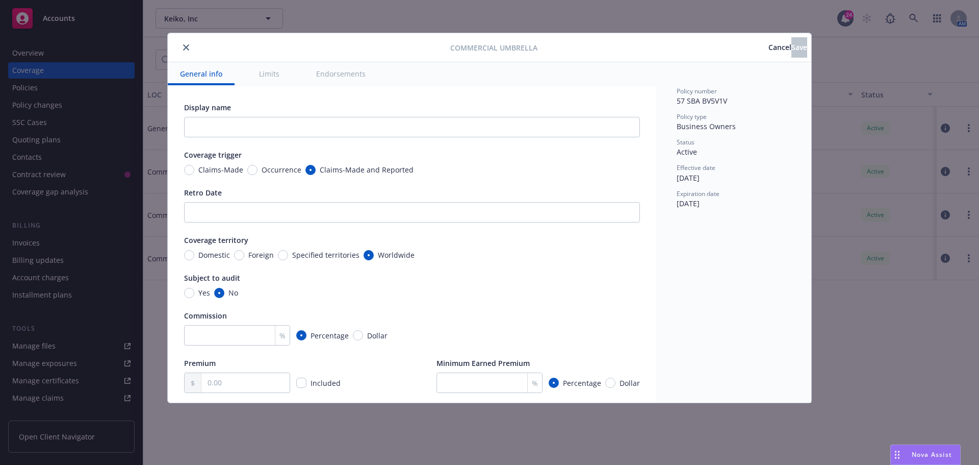
click at [525, 297] on div "Yes No" at bounding box center [412, 292] width 456 height 11
click at [251, 174] on input "Occurrence" at bounding box center [252, 170] width 10 height 10
radio input "true"
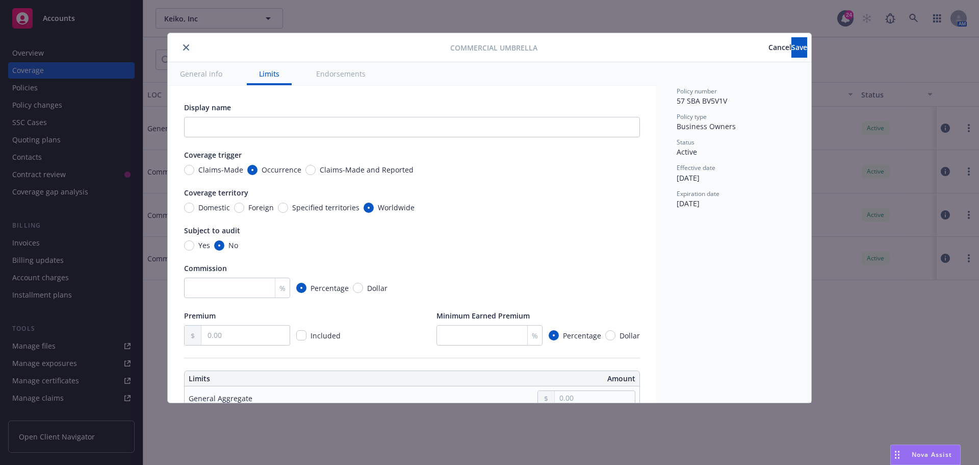
click at [206, 211] on span "Domestic" at bounding box center [214, 207] width 32 height 11
click at [194, 211] on input "Domestic" at bounding box center [189, 207] width 10 height 10
radio input "true"
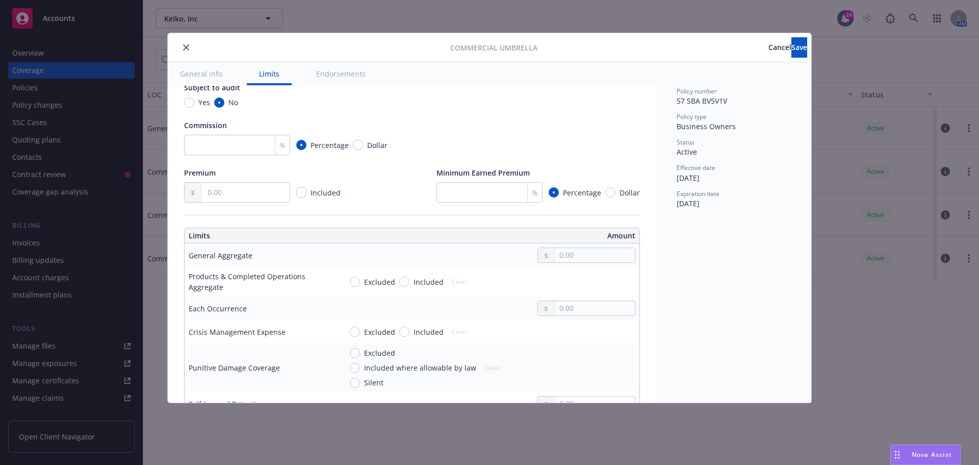
scroll to position [153, 0]
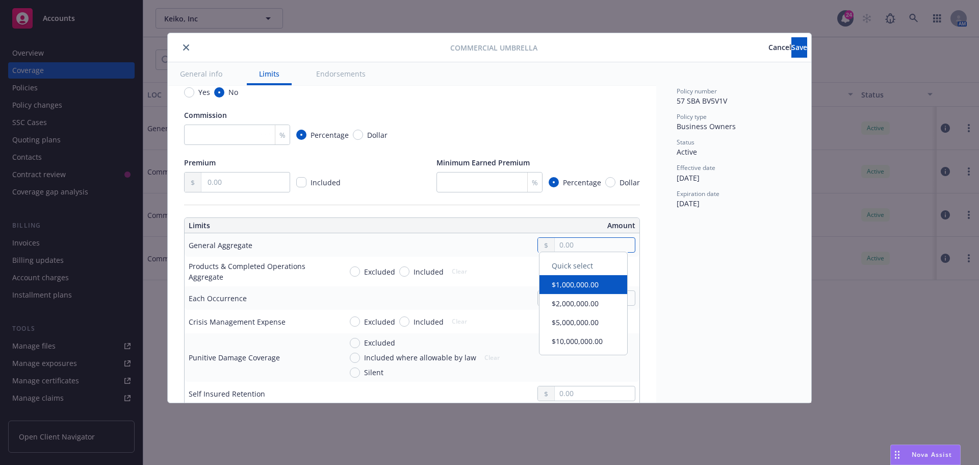
click at [563, 248] on input "text" at bounding box center [595, 245] width 80 height 14
type input "5,000,000.00"
click at [598, 321] on button "$5,000,000.00" at bounding box center [583, 327] width 88 height 19
click at [408, 270] on div "Included" at bounding box center [421, 271] width 44 height 11
click at [408, 270] on input "Included" at bounding box center [404, 271] width 10 height 10
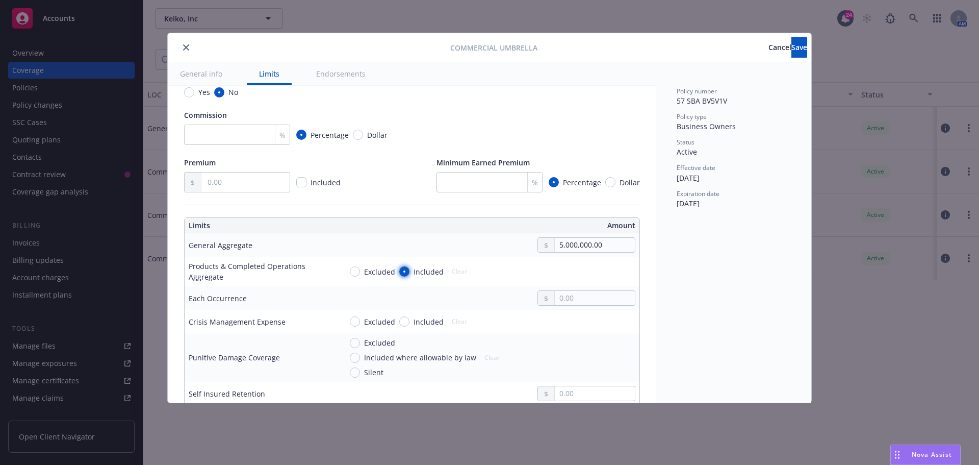
radio input "true"
click at [682, 372] on div "Policy number 57 SBA BV5V1V Policy type Business Owners Status Active Effective…" at bounding box center [733, 232] width 155 height 340
click at [555, 296] on input "text" at bounding box center [595, 298] width 80 height 14
type input "5,000,000.00"
click at [575, 385] on button "$5,000,000.00" at bounding box center [583, 379] width 88 height 19
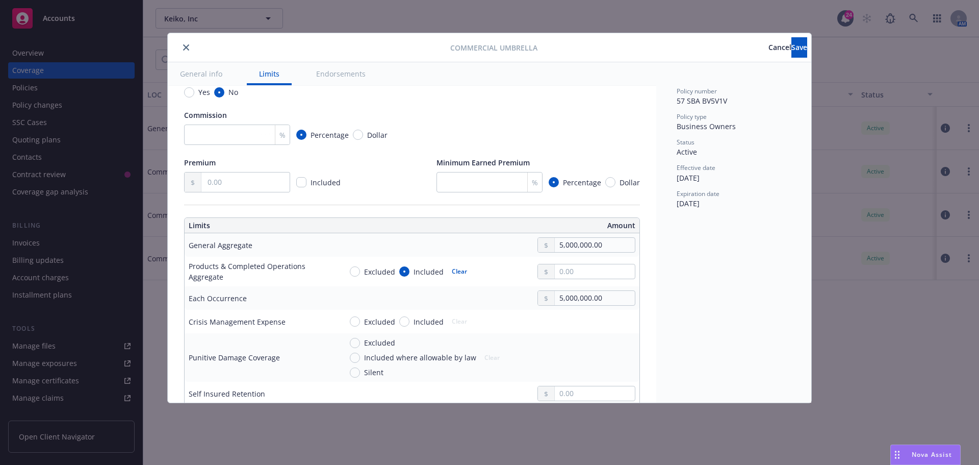
click at [455, 269] on button "Clear" at bounding box center [460, 271] width 28 height 14
radio input "false"
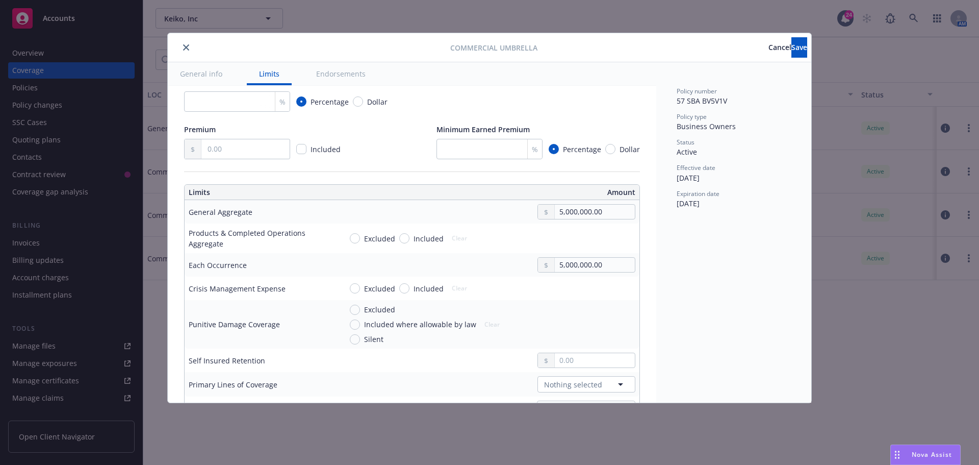
scroll to position [204, 0]
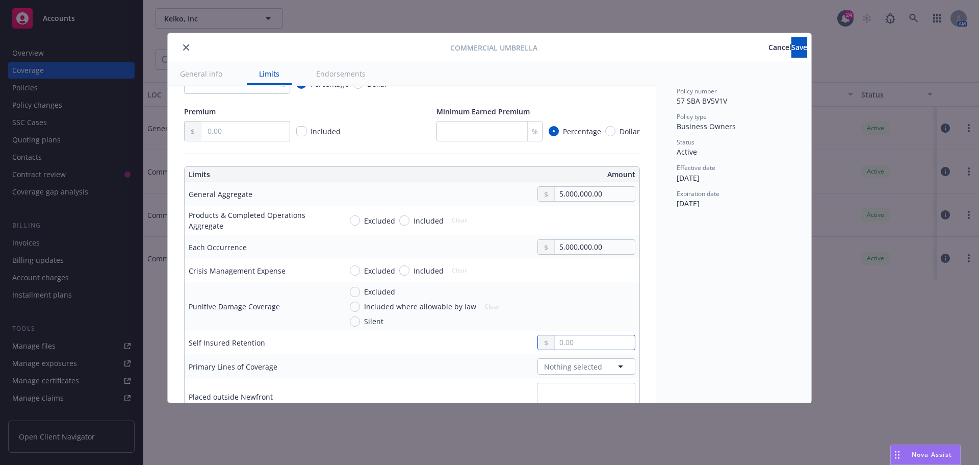
click at [569, 344] on input "text" at bounding box center [595, 342] width 80 height 14
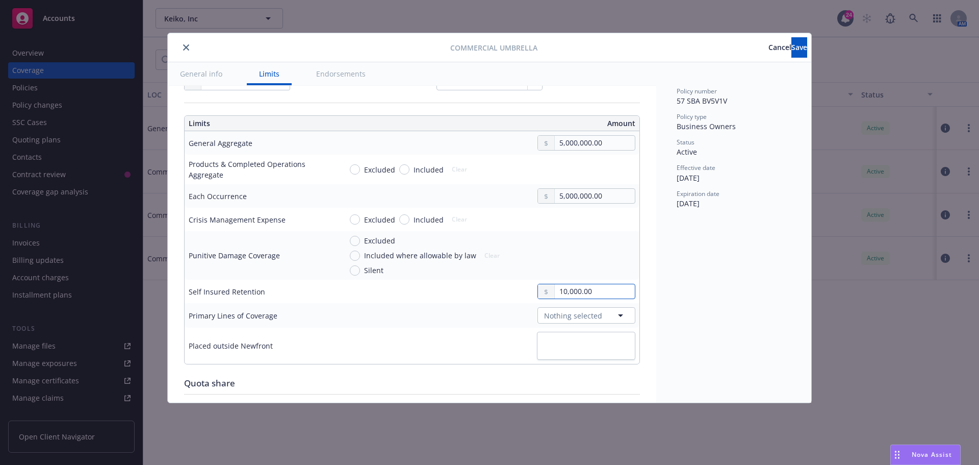
type input "10,000.00"
click at [583, 317] on span "Nothing selected" at bounding box center [573, 315] width 58 height 11
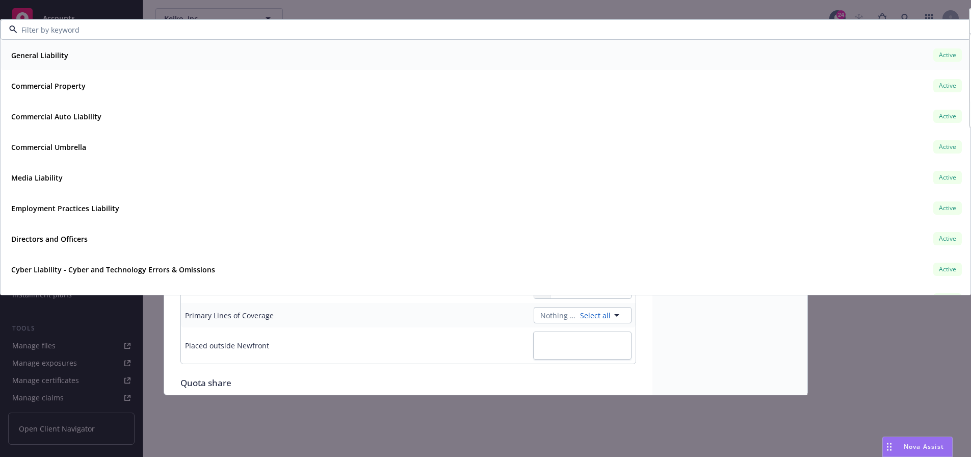
click at [65, 57] on strong "General Liability" at bounding box center [39, 55] width 57 height 10
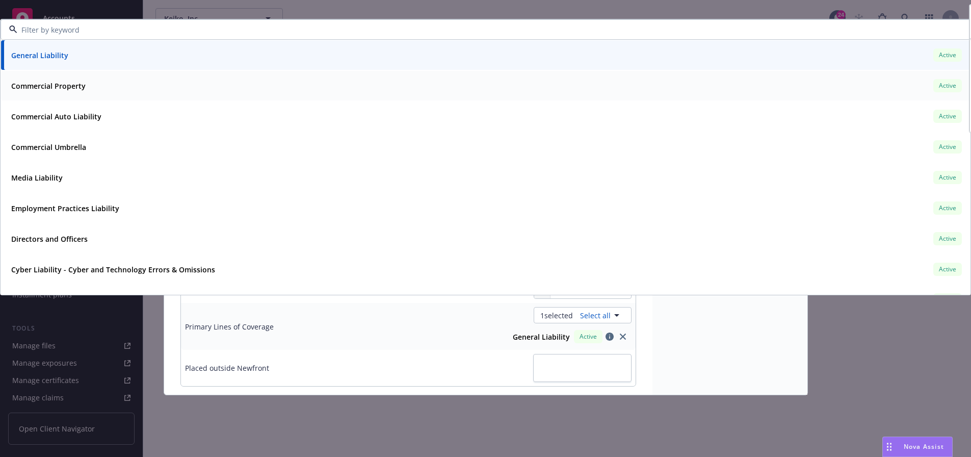
click at [67, 85] on strong "Commercial Property" at bounding box center [48, 86] width 74 height 10
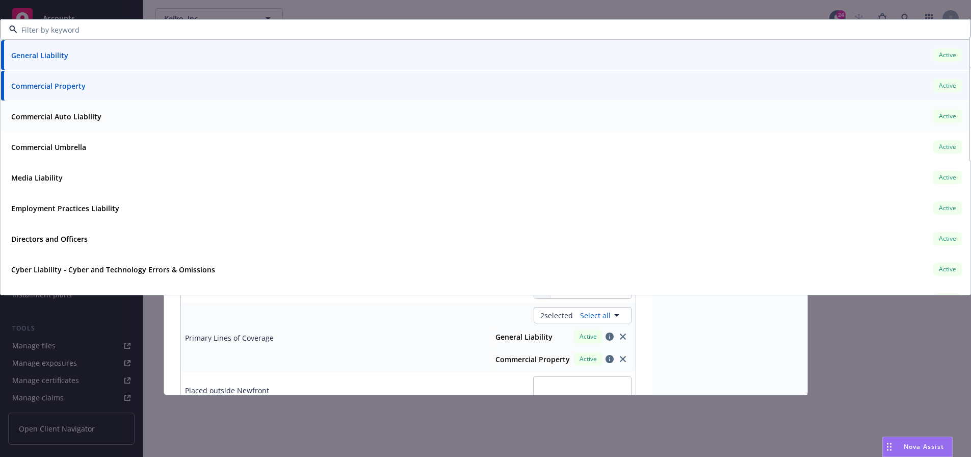
click at [67, 114] on strong "Commercial Auto Liability" at bounding box center [56, 117] width 90 height 10
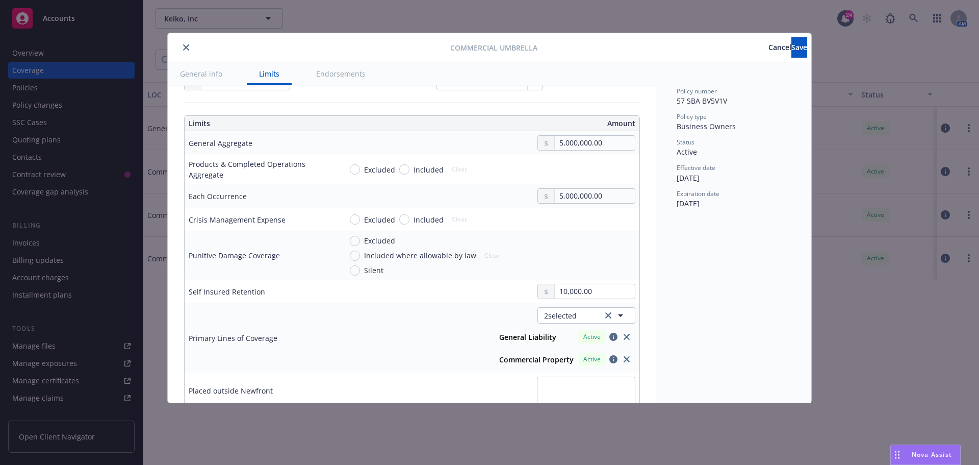
scroll to position [306, 0]
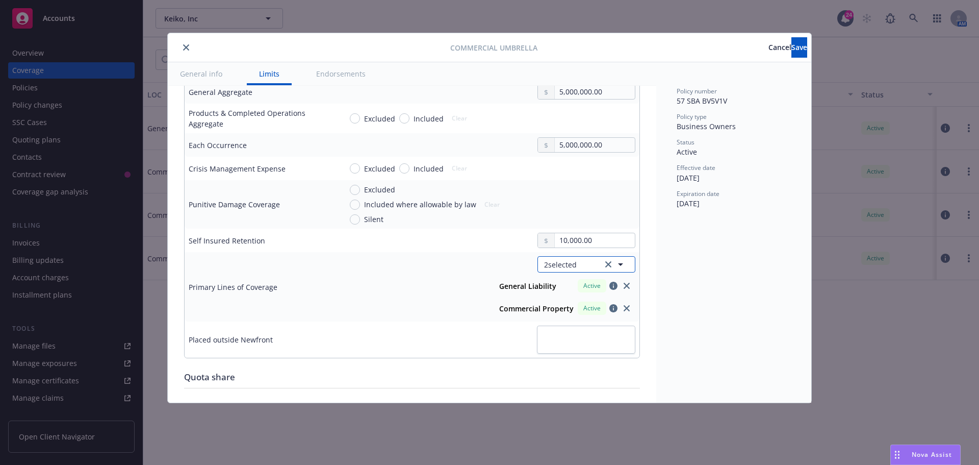
click at [584, 269] on button "2 selected" at bounding box center [586, 264] width 98 height 16
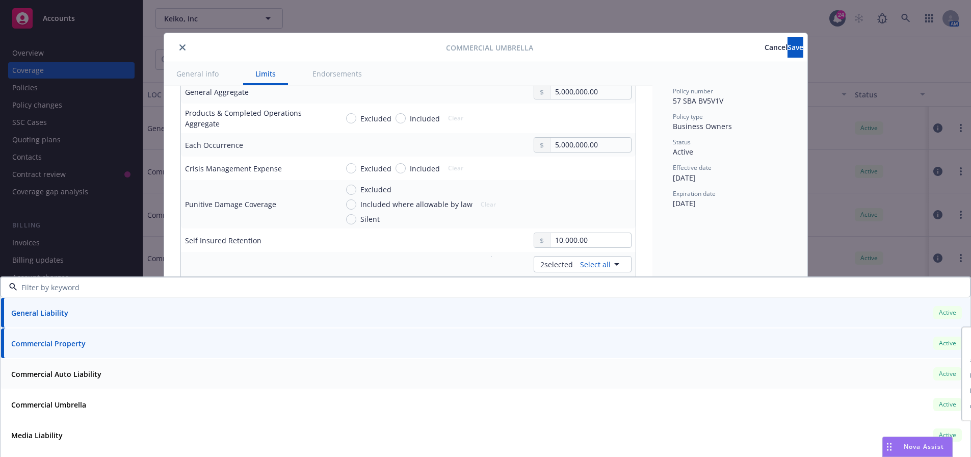
click at [89, 378] on strong "Commercial Auto Liability" at bounding box center [56, 374] width 90 height 10
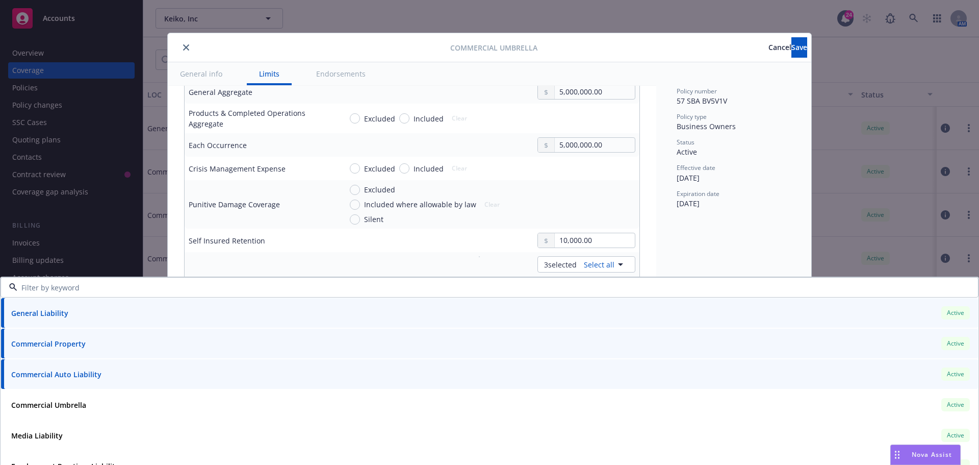
click at [297, 265] on td "Primary Lines of Coverage" at bounding box center [261, 298] width 153 height 92
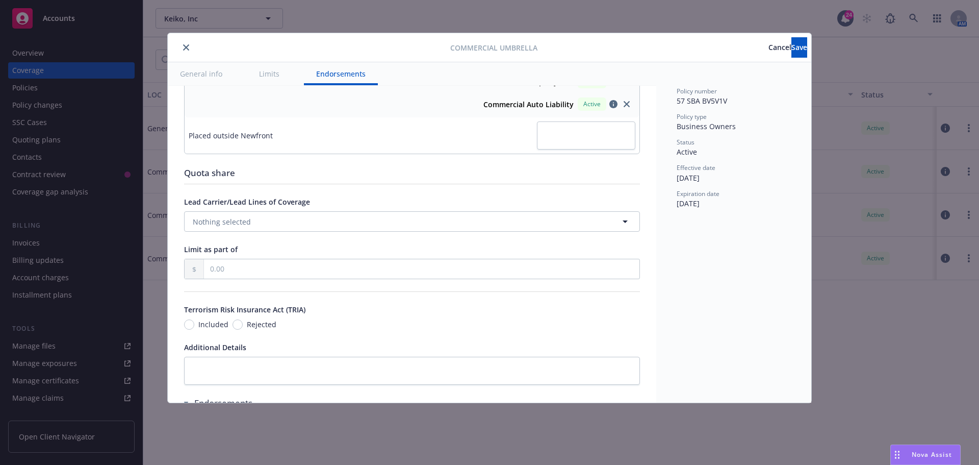
scroll to position [459, 0]
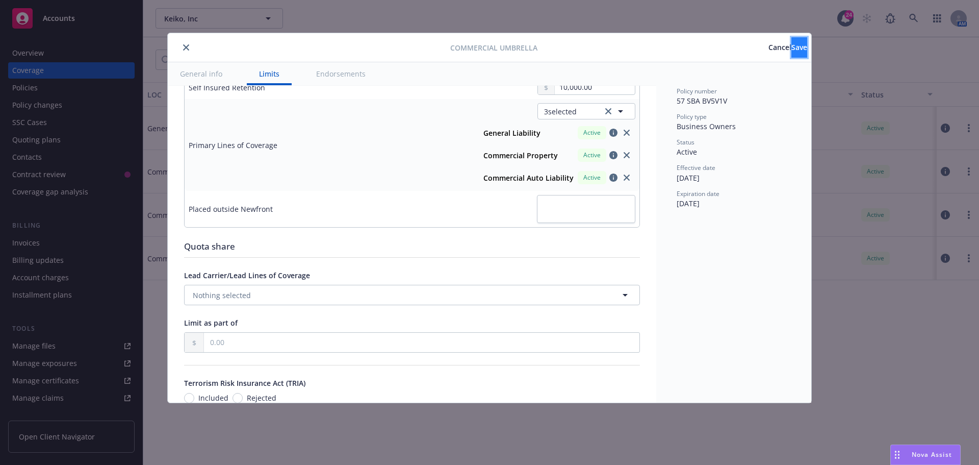
click at [791, 57] on button "Save" at bounding box center [799, 47] width 16 height 20
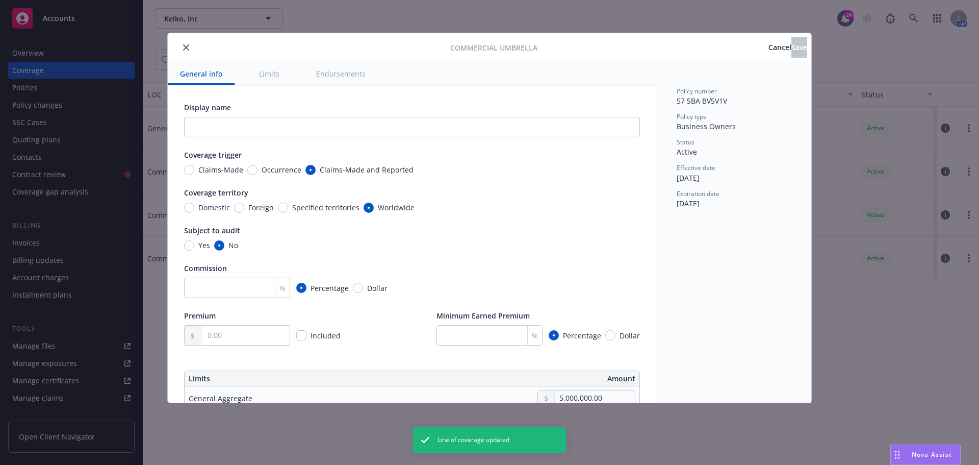
radio input "true"
type input "5,000,000.00"
type input "10,000.00"
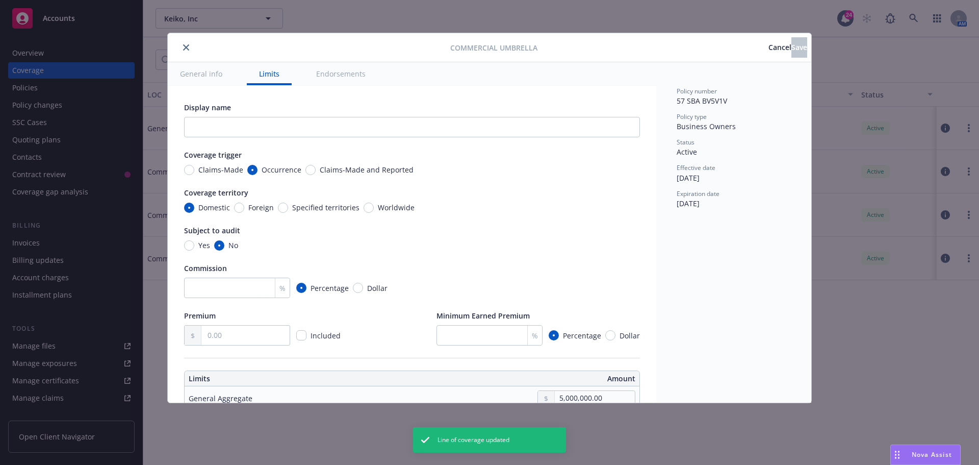
click at [187, 47] on icon "close" at bounding box center [186, 47] width 6 height 6
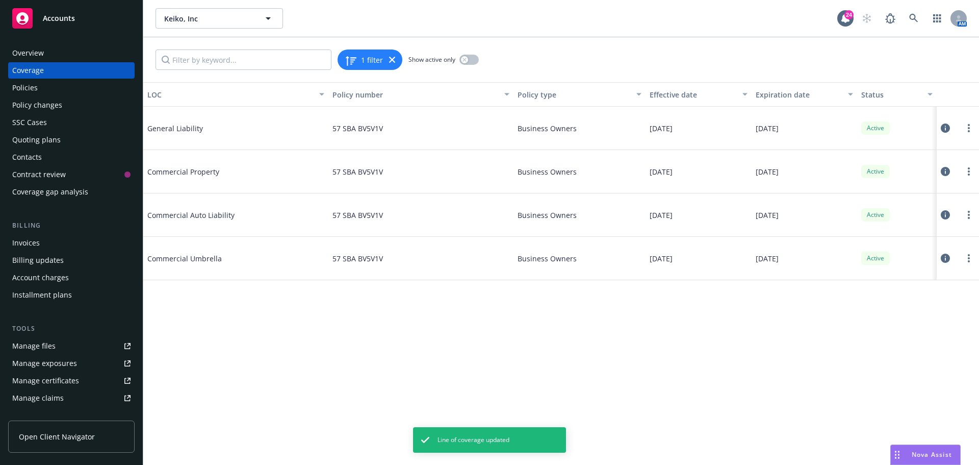
click at [468, 28] on div "Keiko, Inc Keiko, Inc" at bounding box center [497, 18] width 682 height 20
click at [611, 18] on div "Keiko, Inc Keiko, Inc" at bounding box center [497, 18] width 682 height 20
click at [255, 366] on div "LOC Policy number Policy type Effective date Expiration date Status General Lia…" at bounding box center [561, 273] width 836 height 382
click at [386, 21] on div "Keiko, Inc Keiko, Inc" at bounding box center [497, 18] width 682 height 20
click at [597, 21] on div "Keiko, Inc Keiko, Inc" at bounding box center [497, 18] width 682 height 20
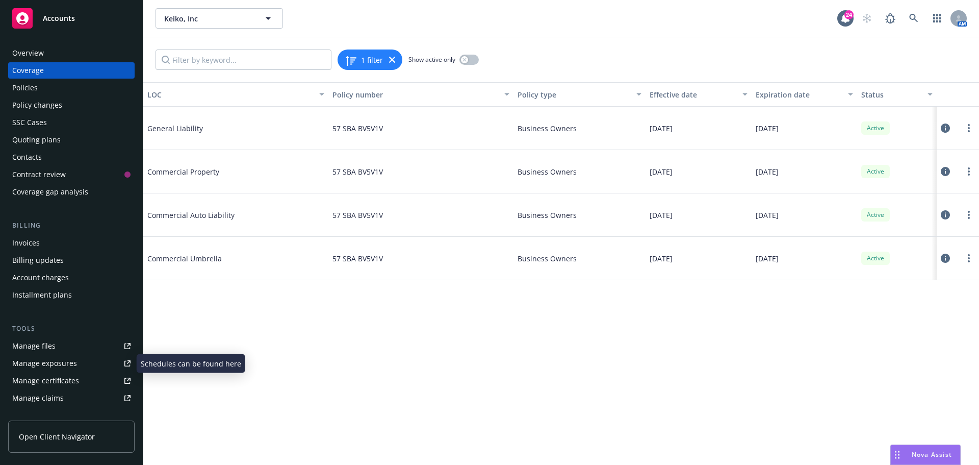
click at [75, 375] on div "Manage certificates" at bounding box center [45, 380] width 67 height 16
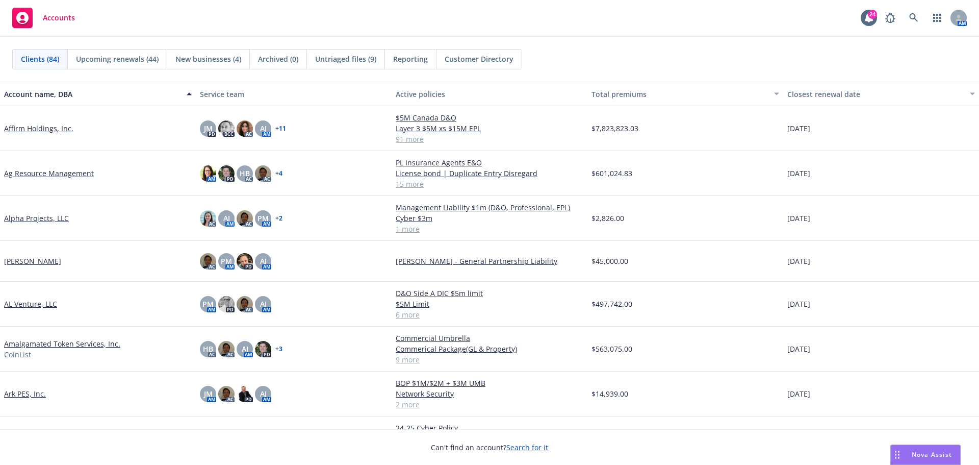
click at [378, 28] on div "Accounts 24 AM" at bounding box center [489, 18] width 979 height 37
click at [915, 11] on link at bounding box center [914, 18] width 20 height 20
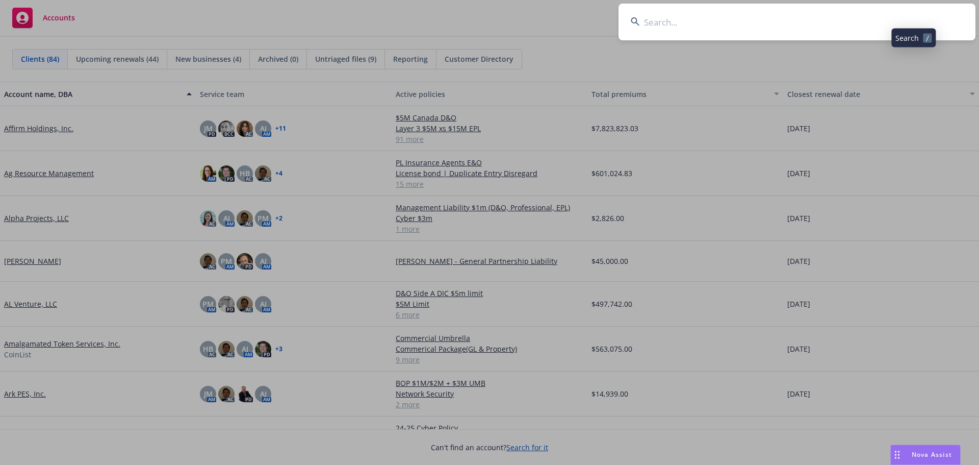
click at [811, 30] on input at bounding box center [796, 22] width 357 height 37
click at [811, 31] on input at bounding box center [796, 22] width 357 height 37
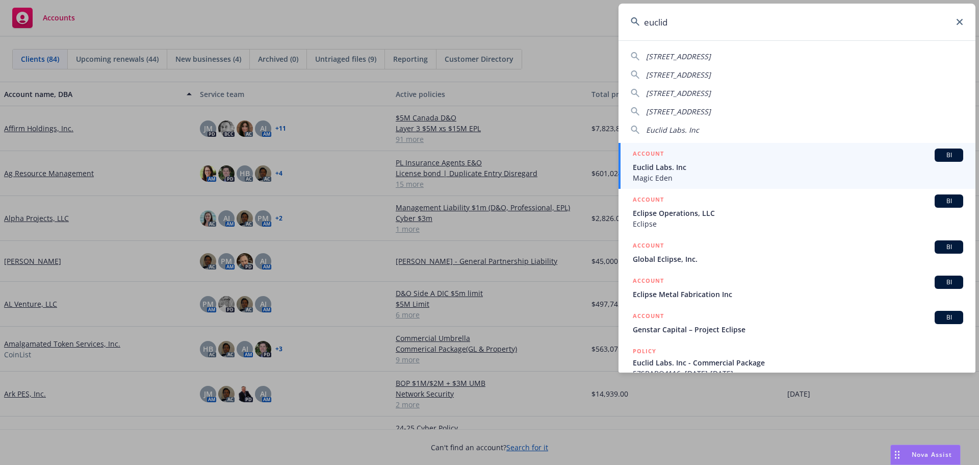
type input "euclid"
click at [941, 157] on span "BI" at bounding box center [949, 154] width 20 height 9
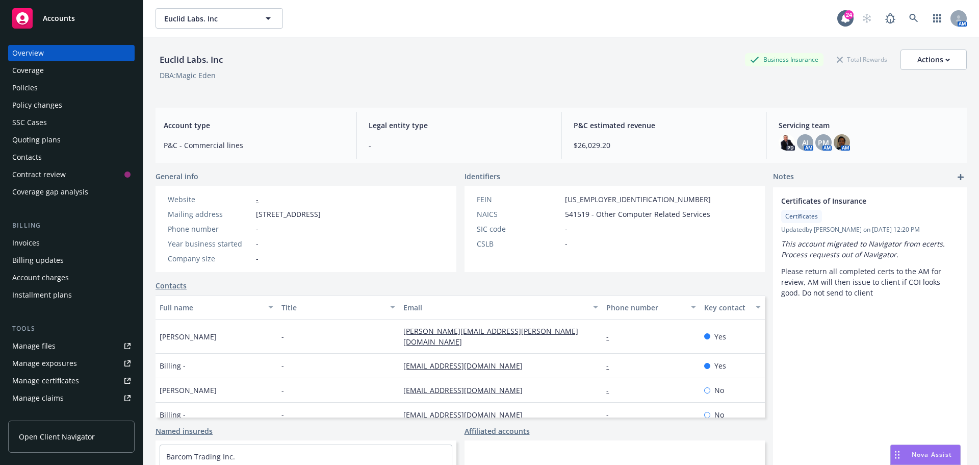
click at [560, 66] on div "Euclid Labs. Inc Business Insurance Total Rewards Actions" at bounding box center [561, 59] width 811 height 20
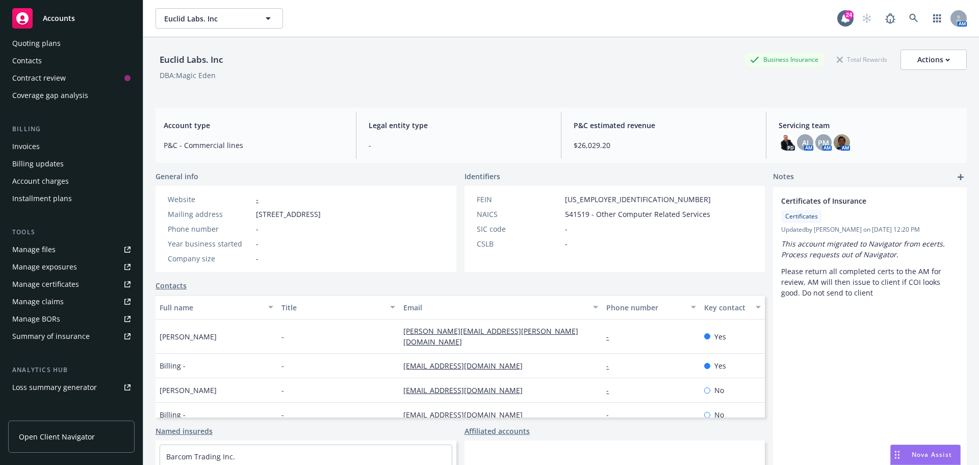
scroll to position [102, 0]
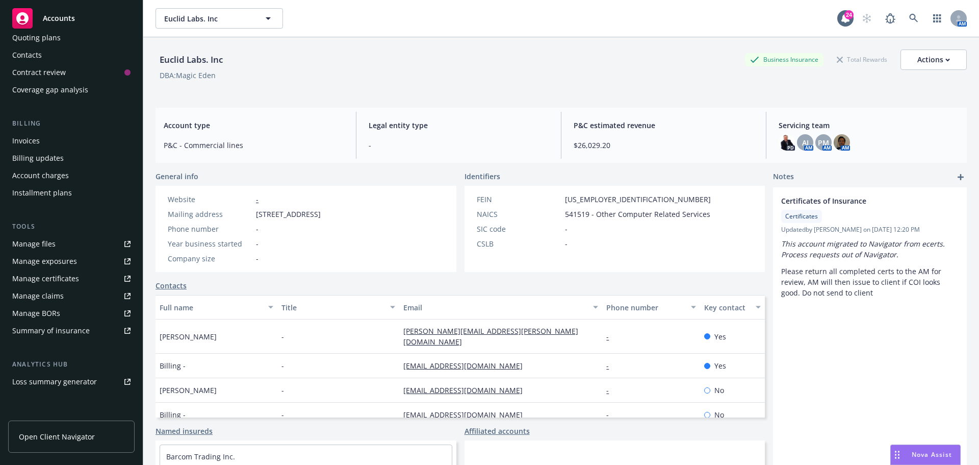
click at [75, 283] on div "Manage certificates" at bounding box center [45, 278] width 67 height 16
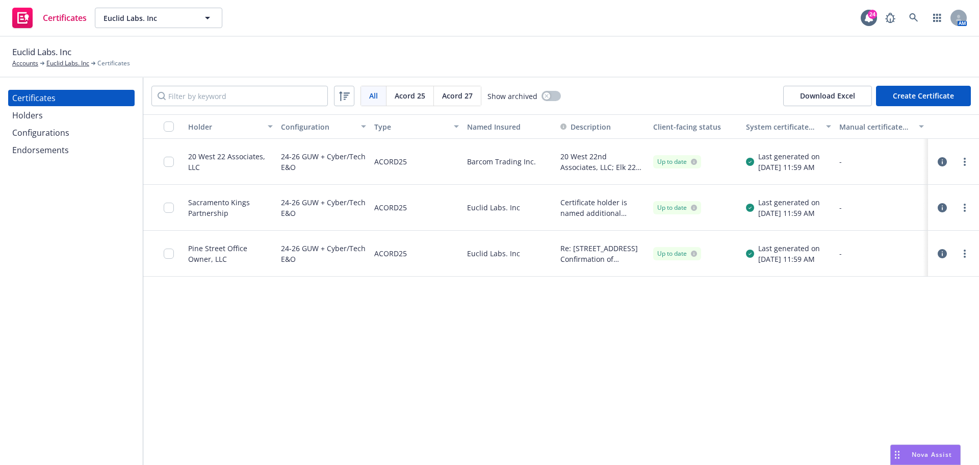
click at [392, 324] on div "Holder Configuration Type Named Insured Description Client-facing status System…" at bounding box center [561, 289] width 836 height 350
click at [166, 163] on input "checkbox" at bounding box center [169, 162] width 10 height 10
click at [392, 441] on div "Download certificate" at bounding box center [430, 441] width 77 height 19
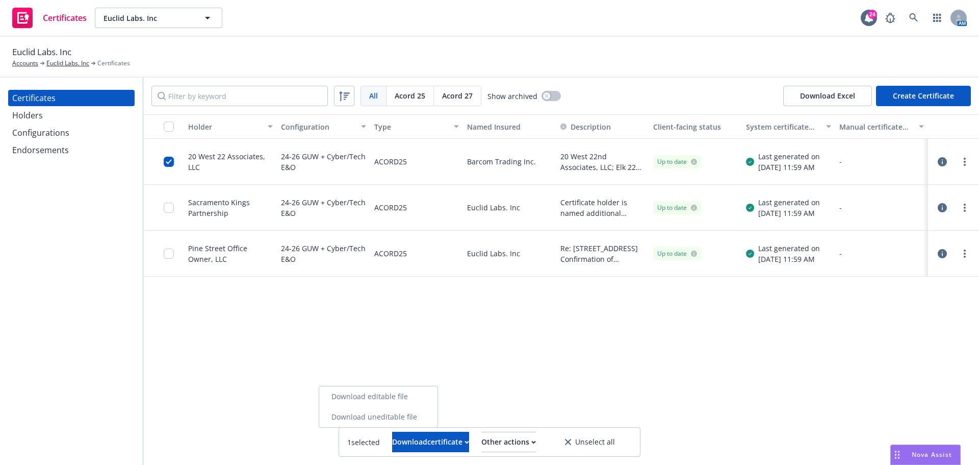
click at [396, 412] on link "Download uneditable file" at bounding box center [378, 416] width 118 height 20
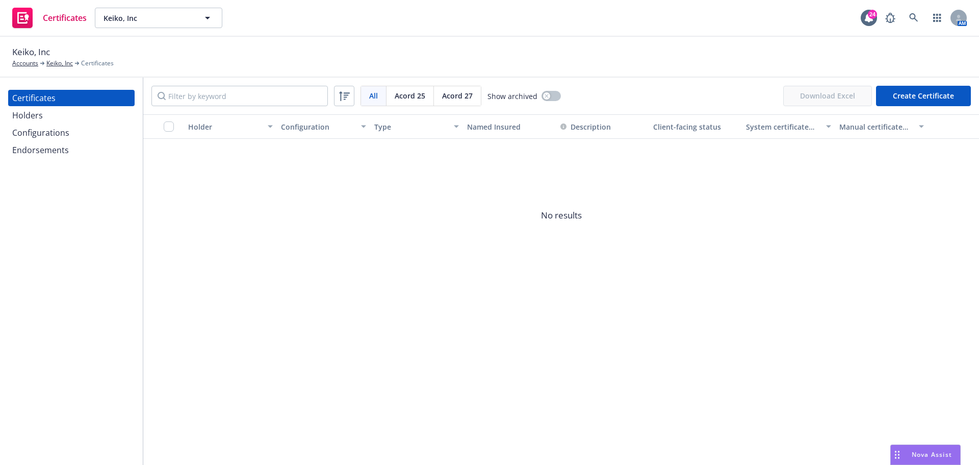
click at [81, 133] on div "Configurations" at bounding box center [71, 132] width 118 height 16
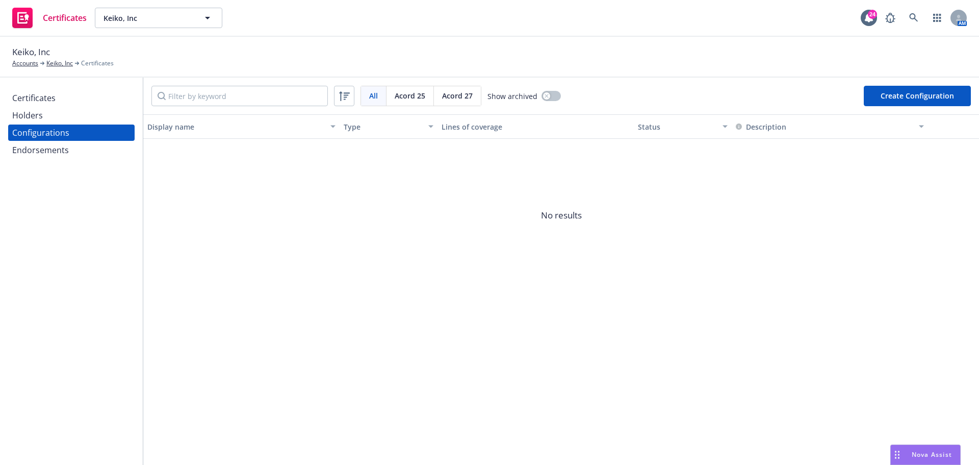
click at [408, 70] on div "Keiko, Inc Accounts Keiko, Inc Certificates" at bounding box center [489, 57] width 979 height 41
drag, startPoint x: 336, startPoint y: 273, endPoint x: 281, endPoint y: 248, distance: 60.0
click at [336, 273] on span "No results" at bounding box center [561, 215] width 836 height 153
click at [498, 54] on div "Keiko, Inc Accounts Keiko, Inc Certificates" at bounding box center [489, 56] width 955 height 22
click at [946, 95] on button "Create Configuration" at bounding box center [917, 96] width 107 height 20
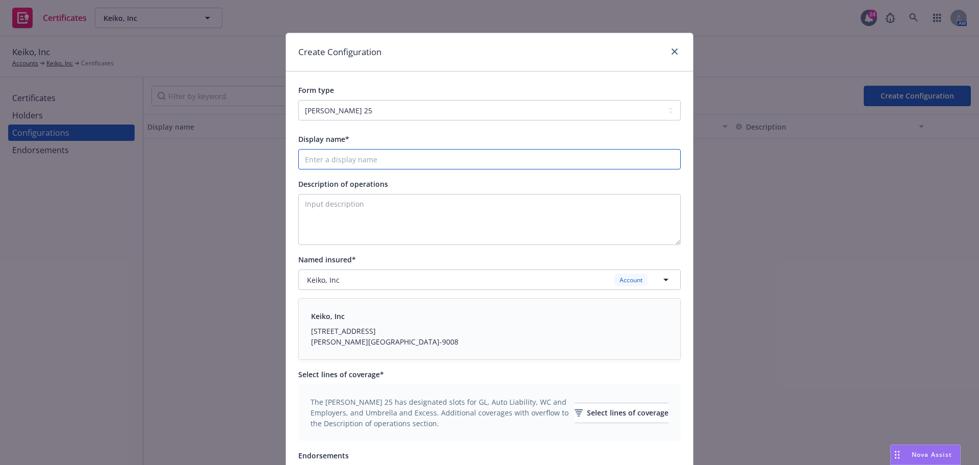
click at [351, 155] on input "Display name*" at bounding box center [489, 159] width 382 height 20
drag, startPoint x: 353, startPoint y: 152, endPoint x: 331, endPoint y: 164, distance: 25.6
click at [353, 152] on input "Display name*" at bounding box center [489, 159] width 382 height 20
type input "25-26 Coverages"
click at [667, 283] on icon "button" at bounding box center [666, 279] width 12 height 12
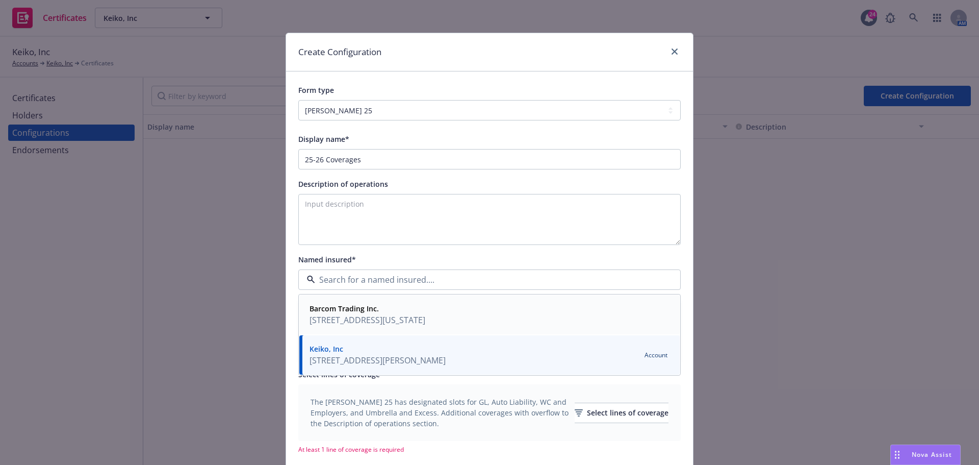
click at [563, 311] on div "Barcom Trading Inc. 20 West 22nd St. Suite 502, NEW YORK, NY, 10010, USA" at bounding box center [489, 314] width 368 height 27
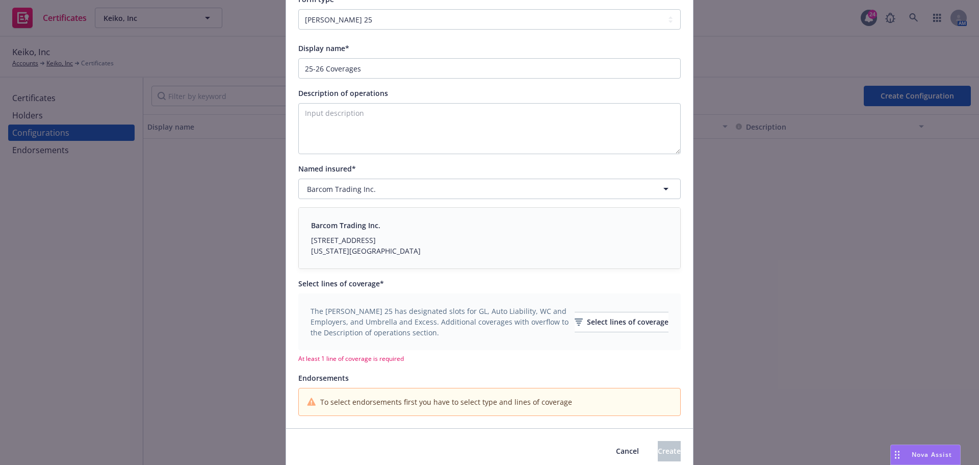
scroll to position [102, 0]
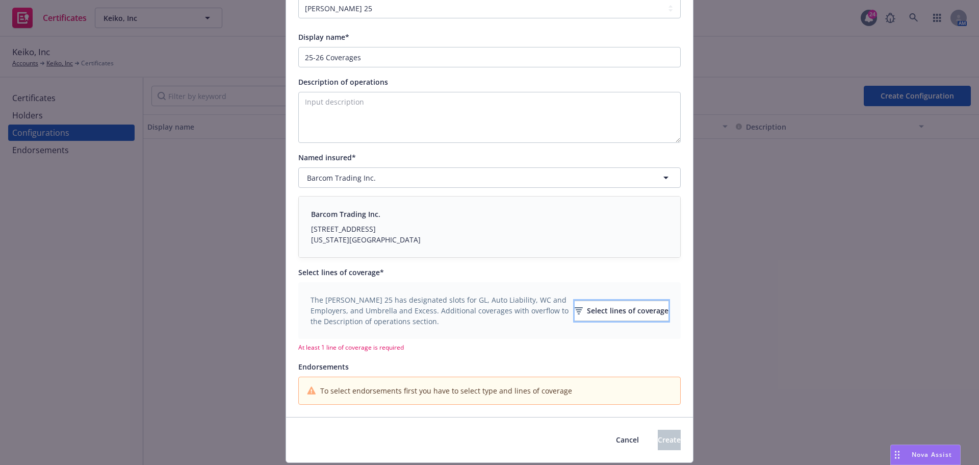
click at [575, 312] on icon "button" at bounding box center [579, 310] width 8 height 7
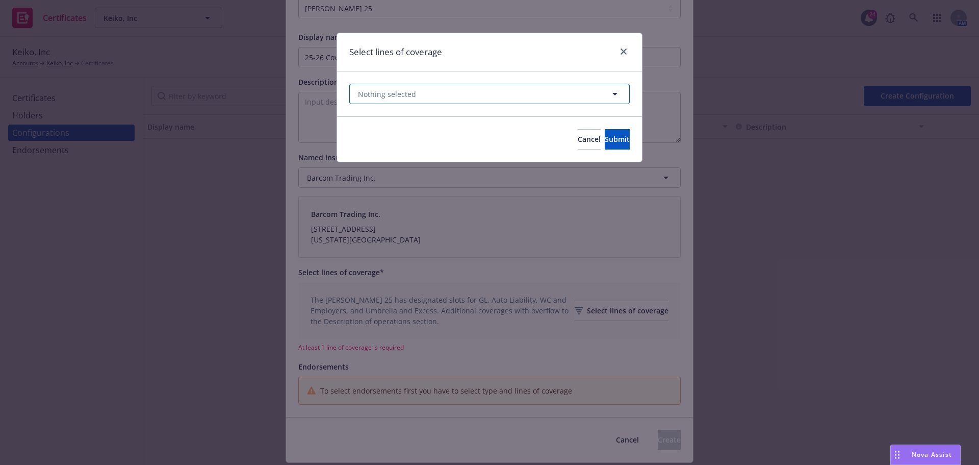
click at [488, 94] on button "Nothing selected" at bounding box center [489, 94] width 280 height 20
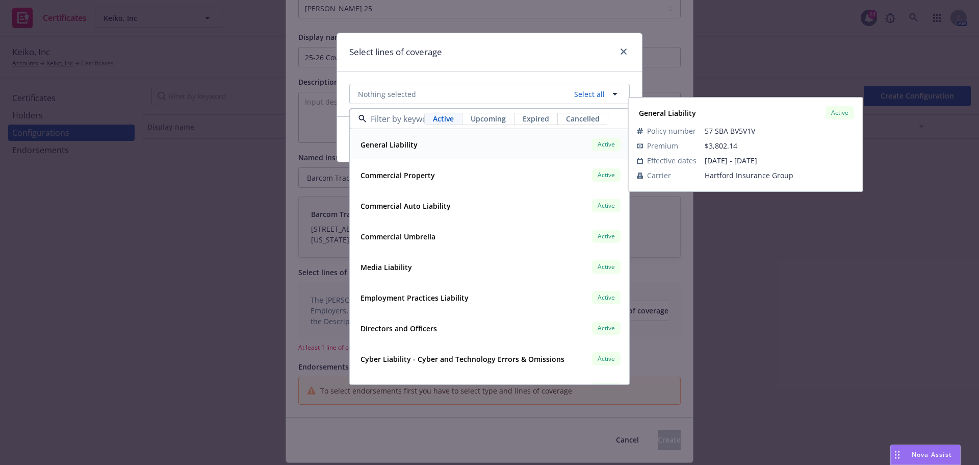
click at [442, 142] on div "General Liability Active" at bounding box center [489, 144] width 266 height 17
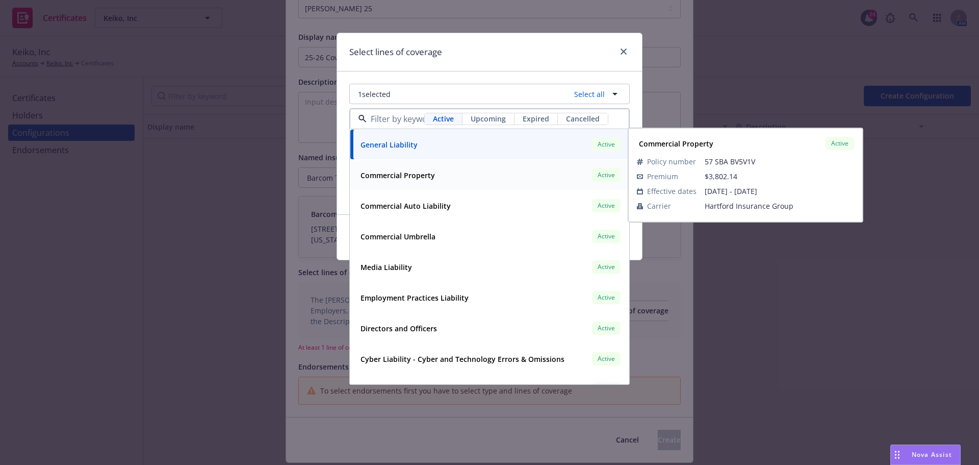
click at [440, 182] on div "Commercial Property Active" at bounding box center [489, 174] width 266 height 17
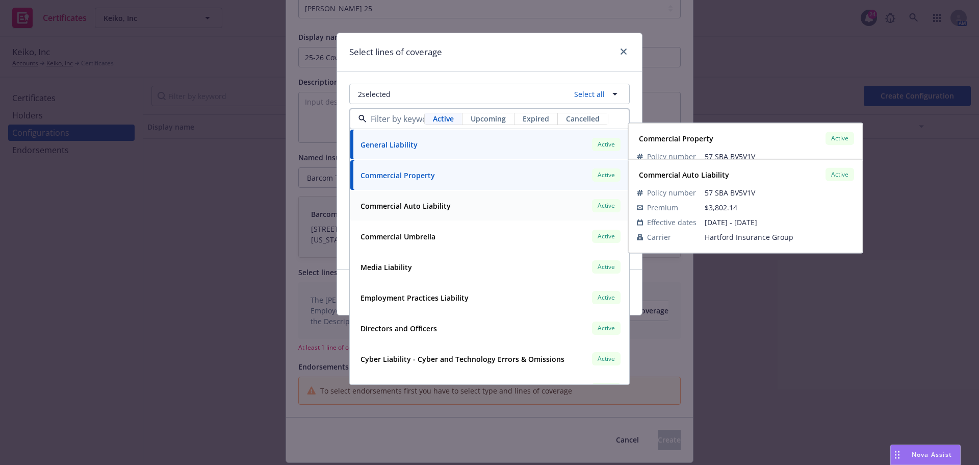
click at [434, 210] on strong "Commercial Auto Liability" at bounding box center [405, 206] width 90 height 10
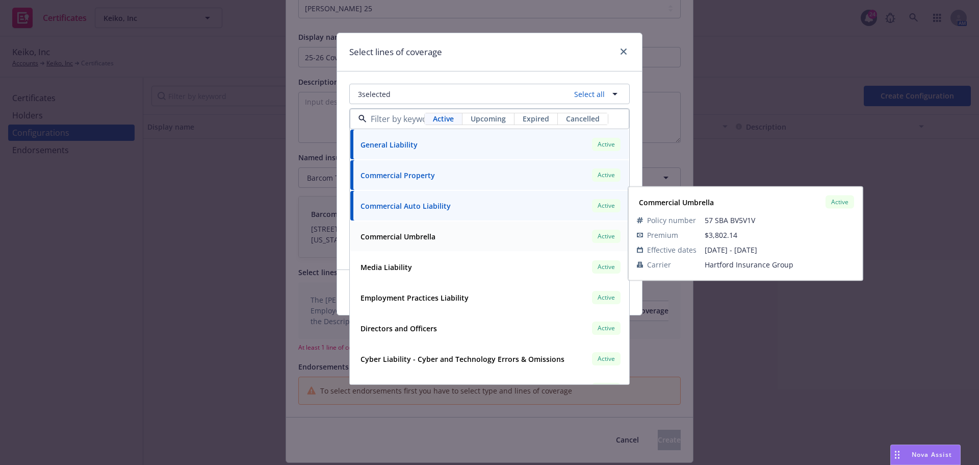
click at [430, 236] on strong "Commercial Umbrella" at bounding box center [397, 236] width 75 height 10
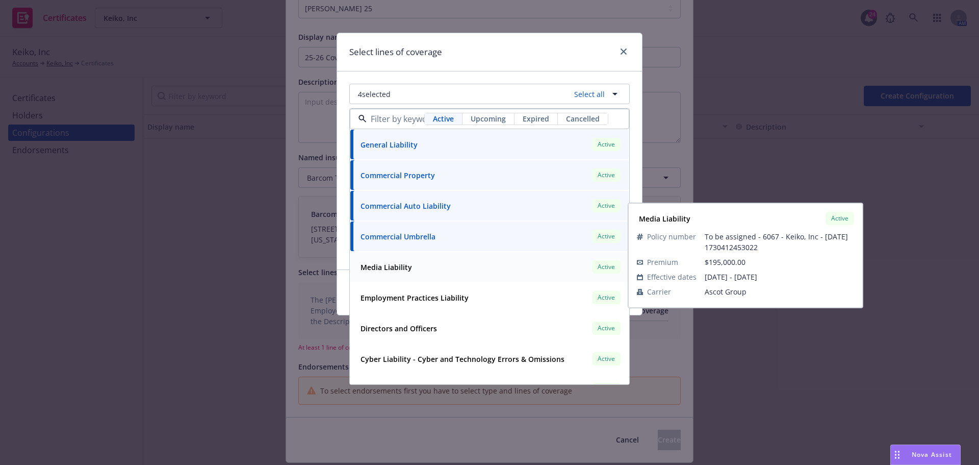
scroll to position [51, 0]
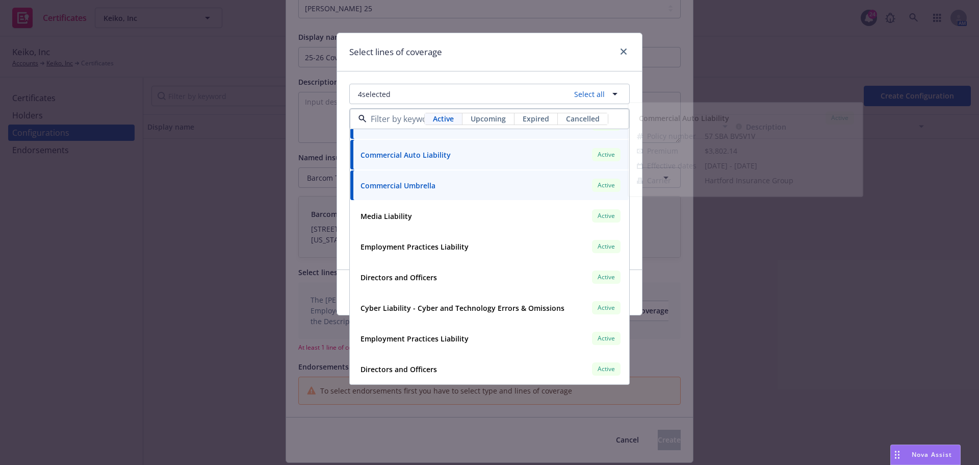
click at [455, 66] on div "Select lines of coverage" at bounding box center [489, 52] width 305 height 38
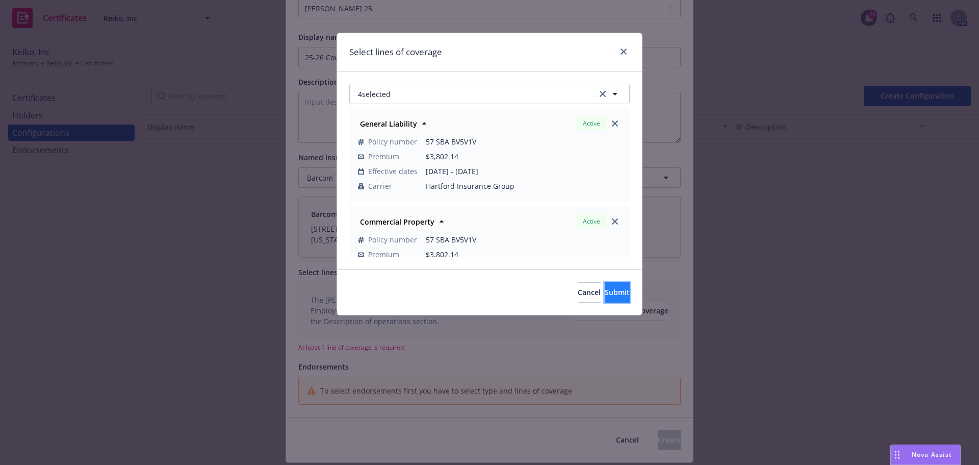
click at [605, 298] on button "Submit" at bounding box center [617, 292] width 25 height 20
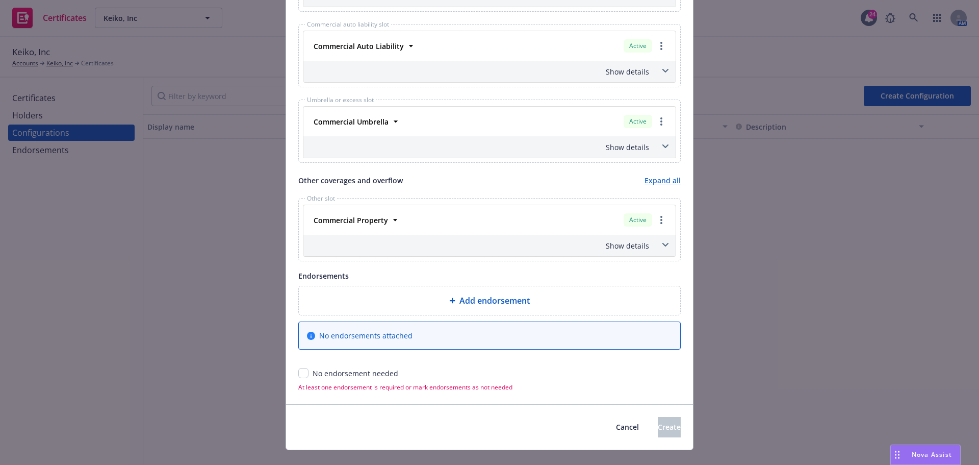
scroll to position [541, 0]
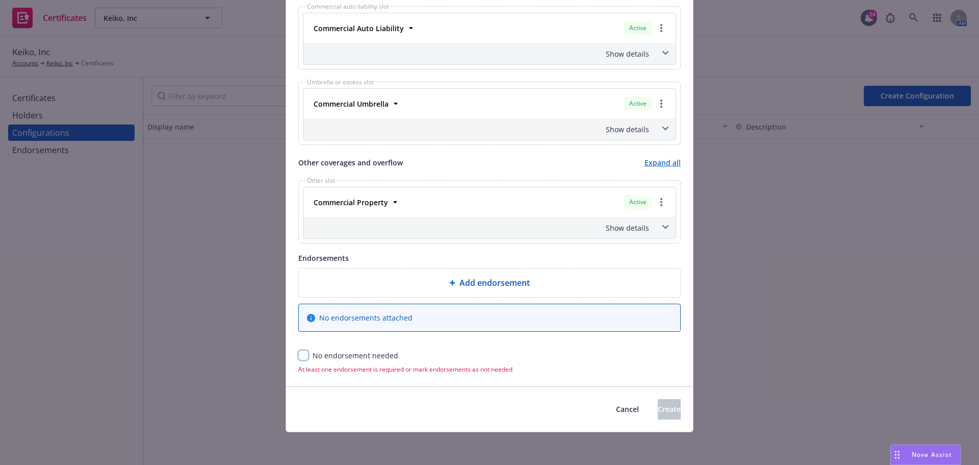
click at [298, 359] on input "checkbox" at bounding box center [303, 355] width 10 height 10
checkbox input "true"
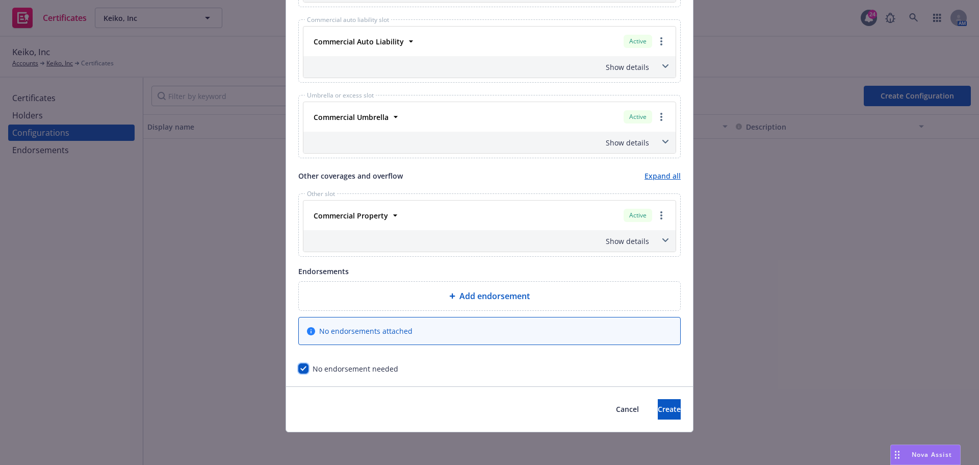
scroll to position [528, 0]
click at [659, 407] on span "Create" at bounding box center [669, 409] width 23 height 10
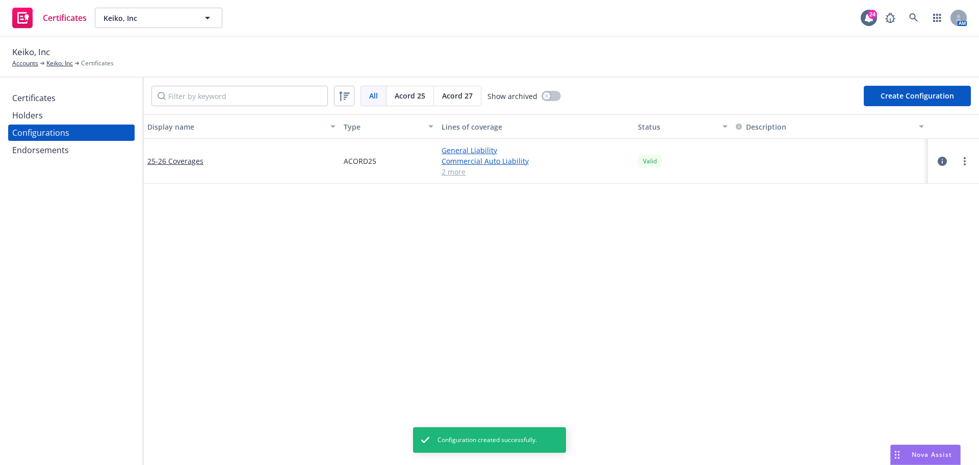
click at [56, 116] on div "Holders" at bounding box center [71, 115] width 118 height 16
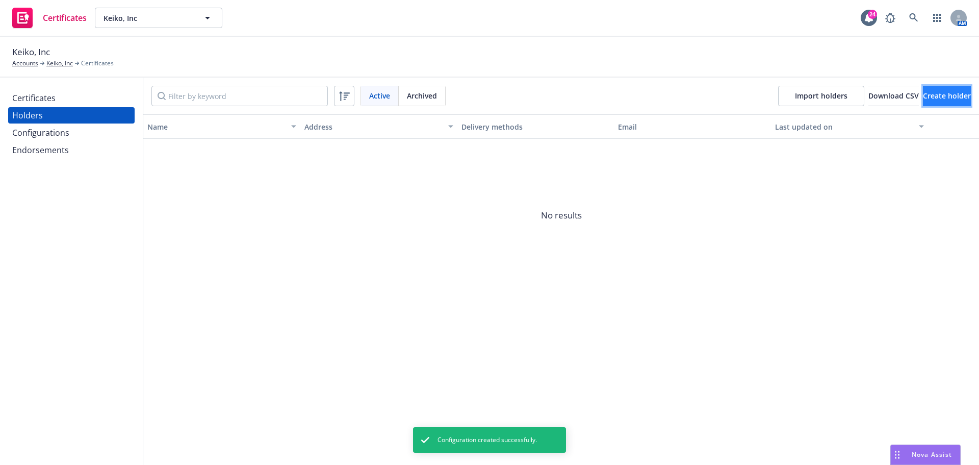
click at [925, 90] on button "Create holder" at bounding box center [947, 96] width 48 height 20
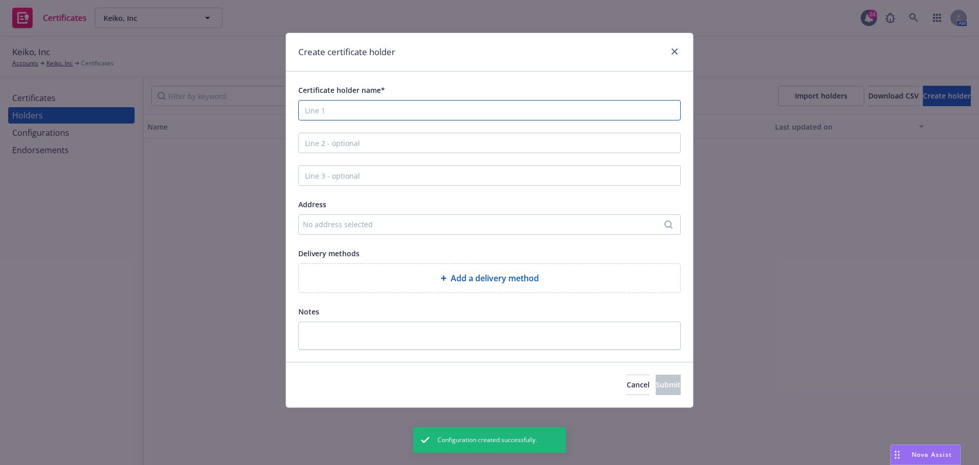
click at [412, 108] on input "Certificate holder name*" at bounding box center [489, 110] width 382 height 20
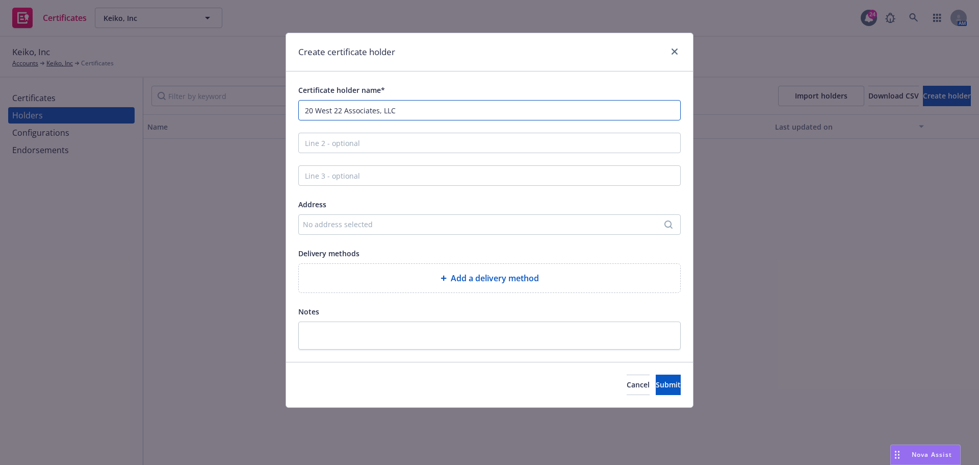
type input "20 West 22 Associates, LLC"
click at [408, 133] on input "Line 2 - optional" at bounding box center [489, 143] width 382 height 20
type input "C/O ABS Partners Real Estate LLC"
click at [382, 224] on div "No address selected" at bounding box center [484, 224] width 363 height 11
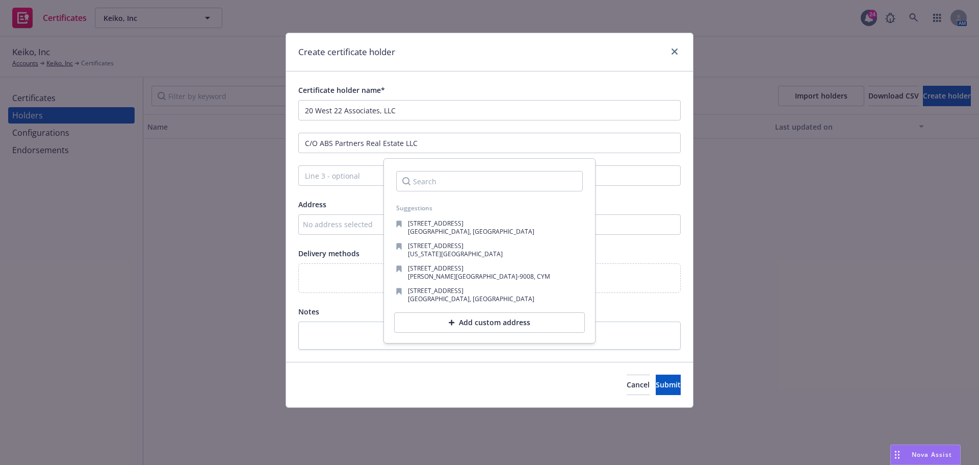
click at [460, 320] on div "Add custom address" at bounding box center [489, 322] width 191 height 20
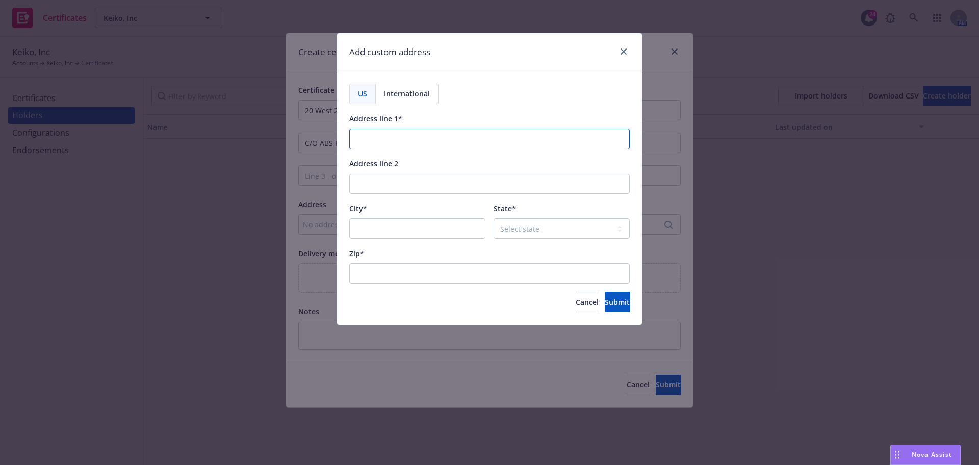
click at [382, 135] on input "Address line 1*" at bounding box center [489, 138] width 280 height 20
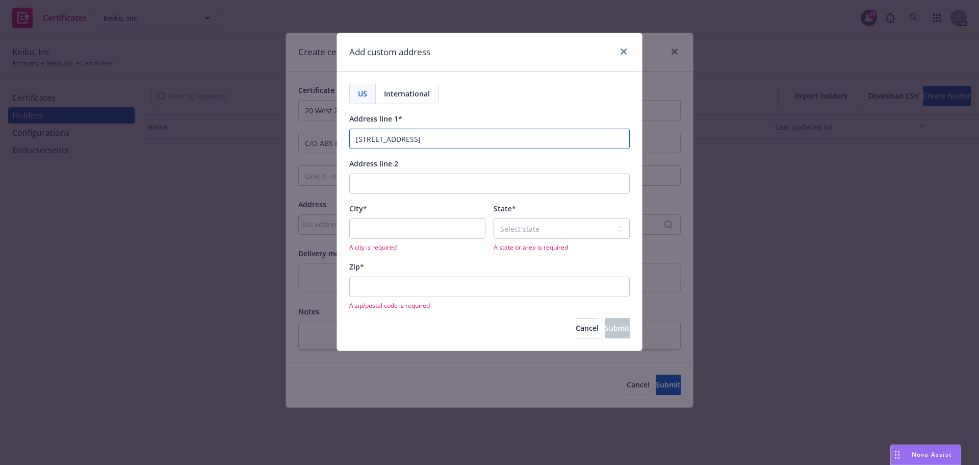
type input "200 Park Ave South"
click at [409, 180] on input "Address line 2" at bounding box center [489, 183] width 280 height 20
type input "10th Fl"
click at [416, 221] on input "City*" at bounding box center [417, 228] width 136 height 20
type input "NEW YORK"
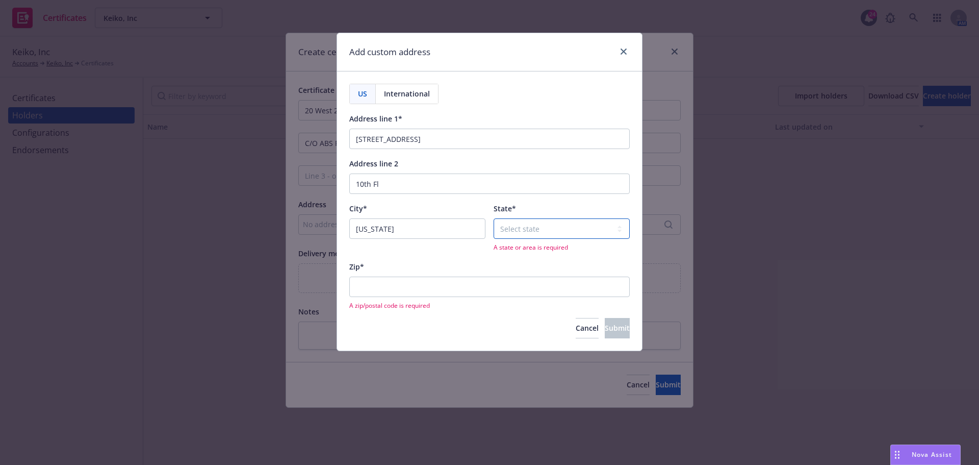
click at [513, 227] on select "Select state Alabama Alaska American Samoa Arizona Arkansas Baker Island Califo…" at bounding box center [562, 228] width 136 height 20
select select "NY"
click at [494, 218] on select "Select state Alabama Alaska American Samoa Arizona Arkansas Baker Island Califo…" at bounding box center [562, 228] width 136 height 20
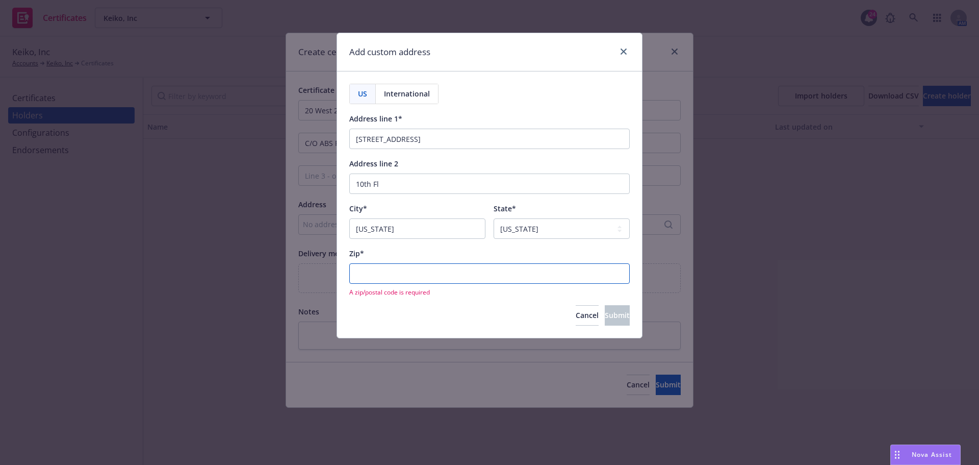
click at [419, 270] on input "Zip*" at bounding box center [489, 273] width 280 height 20
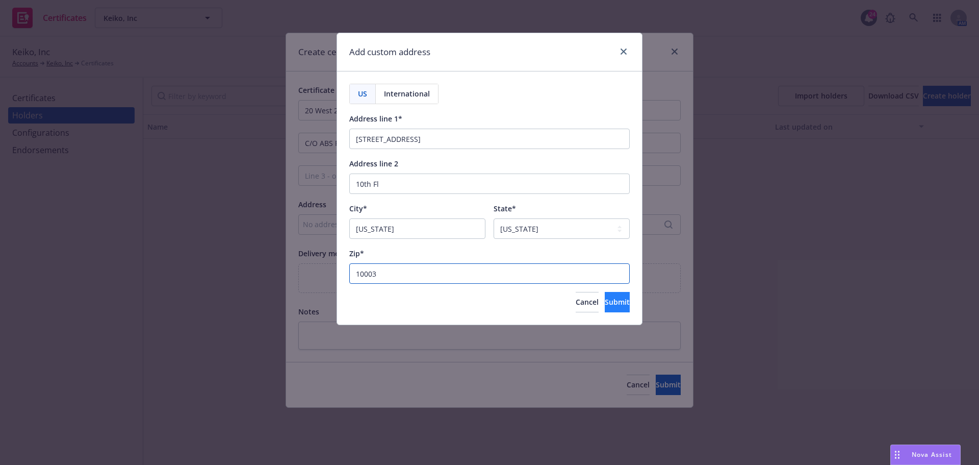
type input "10003"
click at [605, 300] on button "Submit" at bounding box center [617, 302] width 25 height 20
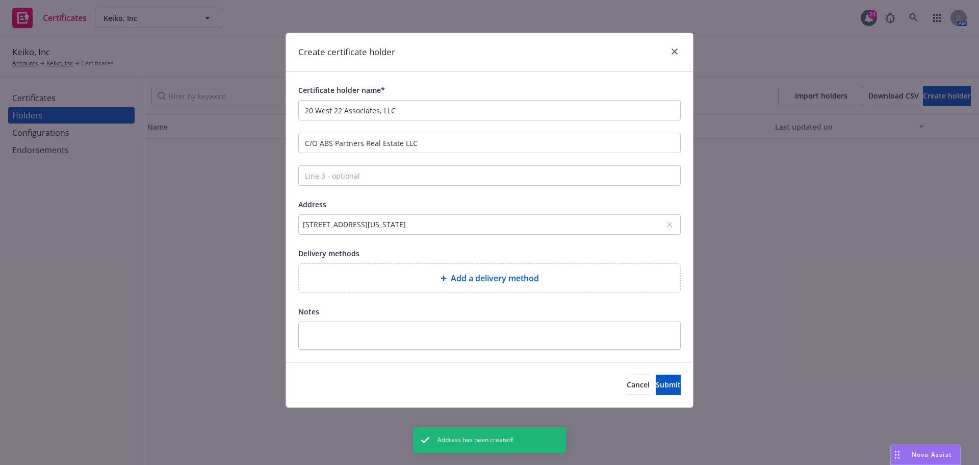
click at [494, 276] on span "Add a delivery method" at bounding box center [495, 278] width 88 height 12
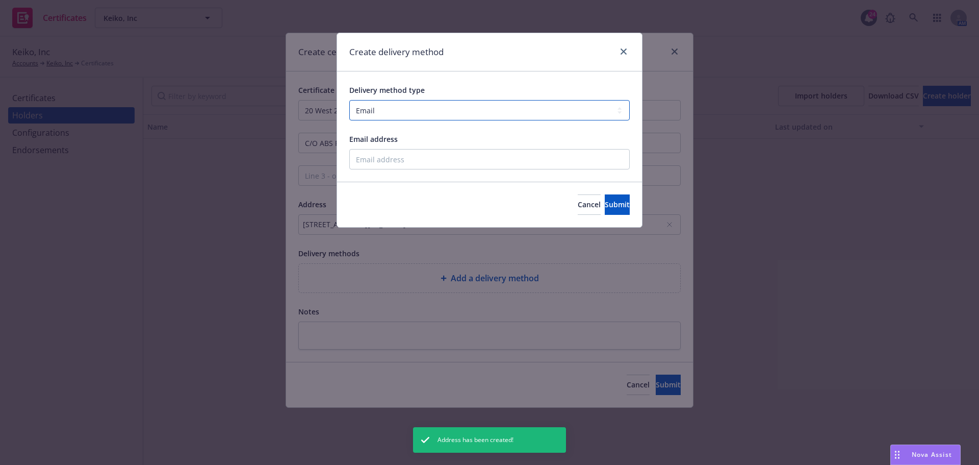
click at [397, 114] on select "Select delivery method type Email Mail Fax Upload to Compliance Website" at bounding box center [489, 110] width 280 height 20
select select "MAIL"
click at [349, 100] on select "Select delivery method type Email Mail Fax Upload to Compliance Website" at bounding box center [489, 110] width 280 height 20
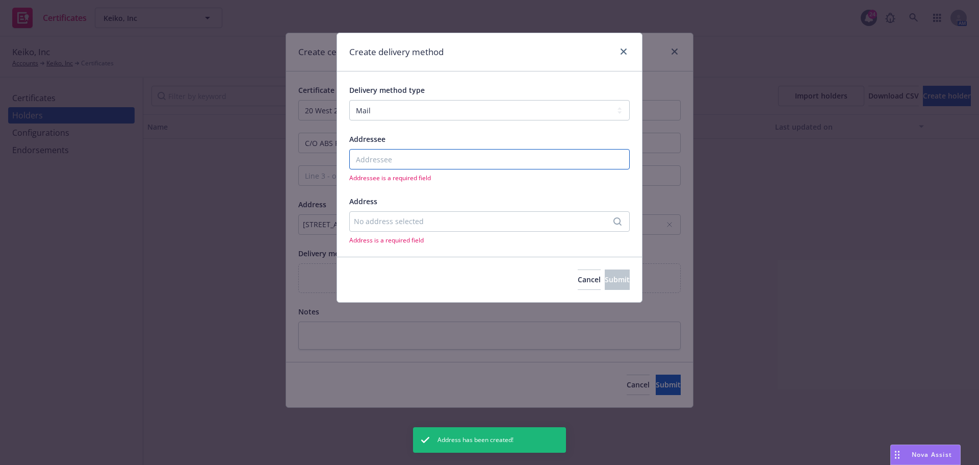
click at [389, 156] on input "Addressee" at bounding box center [489, 159] width 280 height 20
type input "..."
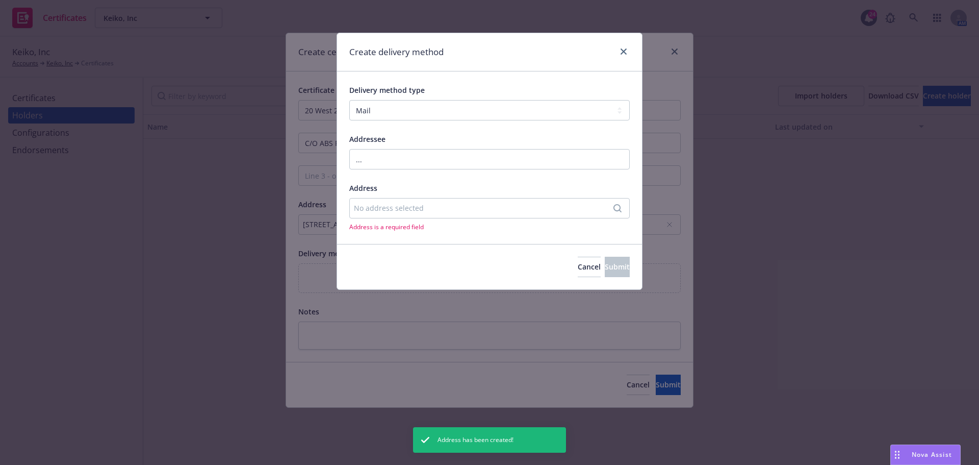
click at [404, 201] on div "No address selected" at bounding box center [489, 208] width 280 height 20
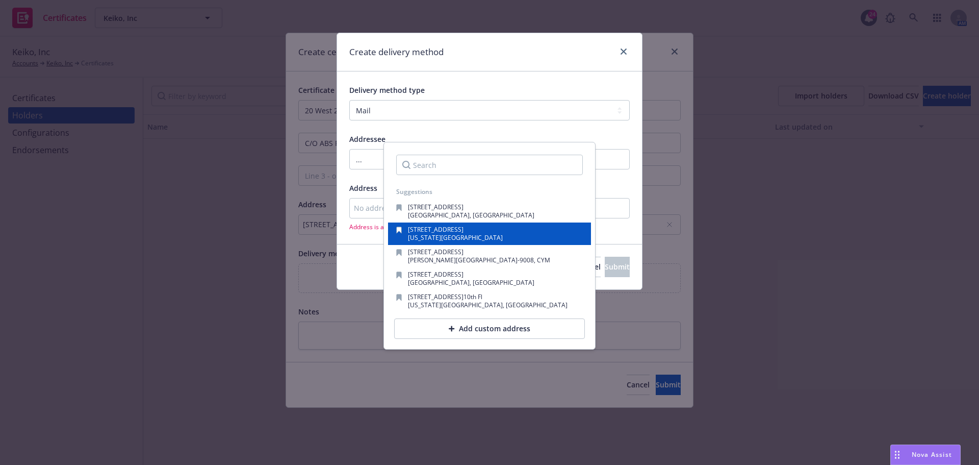
click at [429, 229] on span "20 West 22nd St. Suite 502" at bounding box center [436, 229] width 56 height 9
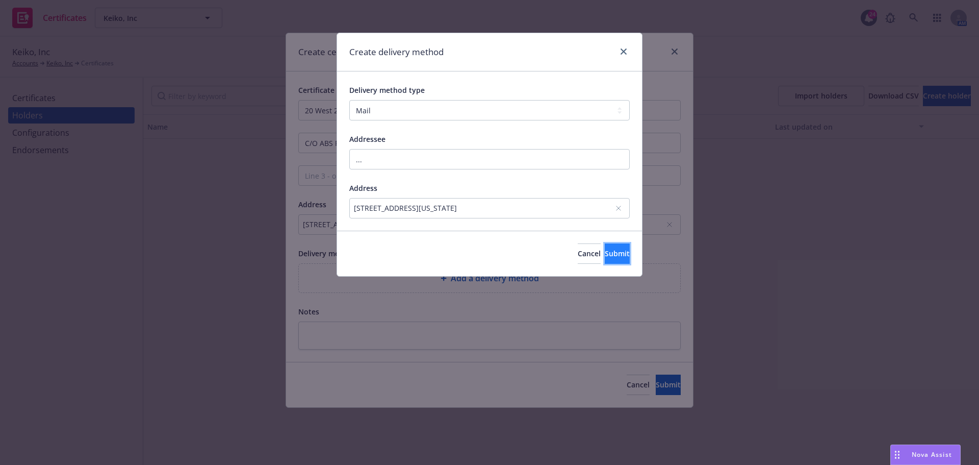
click at [626, 255] on button "Submit" at bounding box center [617, 253] width 25 height 20
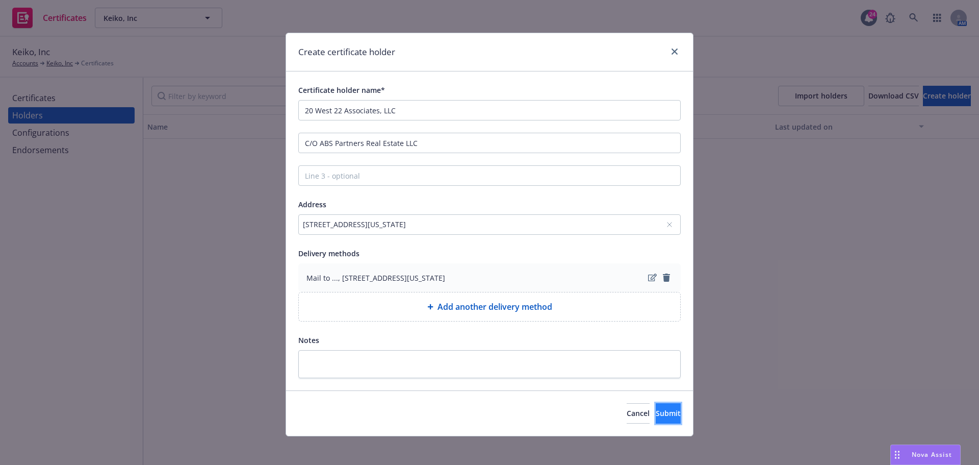
click at [656, 417] on span "Submit" at bounding box center [668, 413] width 25 height 10
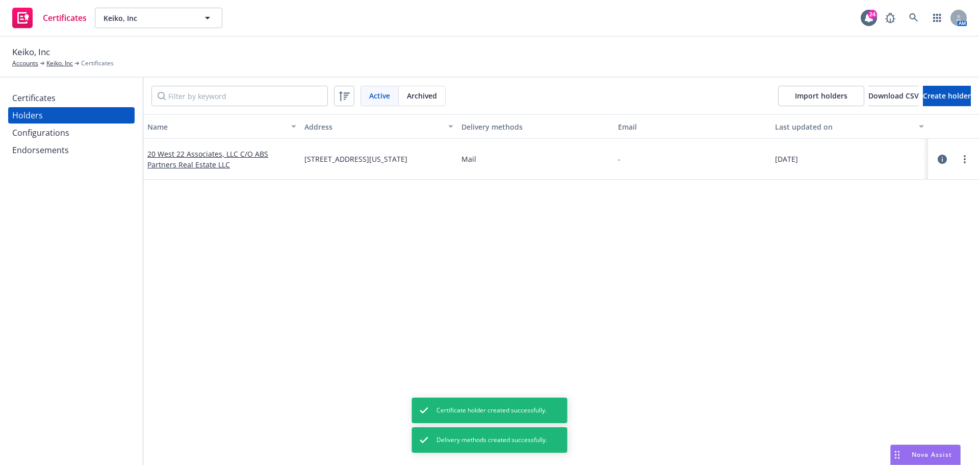
click at [89, 96] on div "Certificates" at bounding box center [71, 98] width 118 height 16
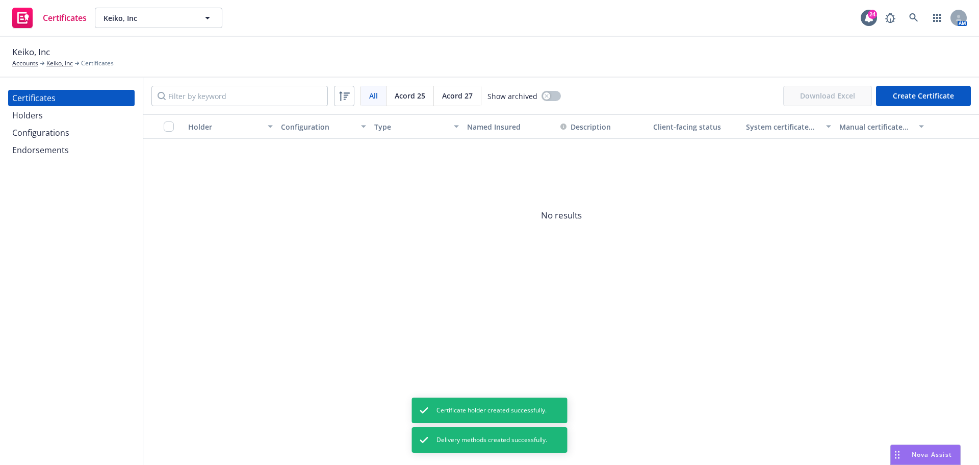
click at [951, 91] on button "Create Certificate" at bounding box center [923, 96] width 95 height 20
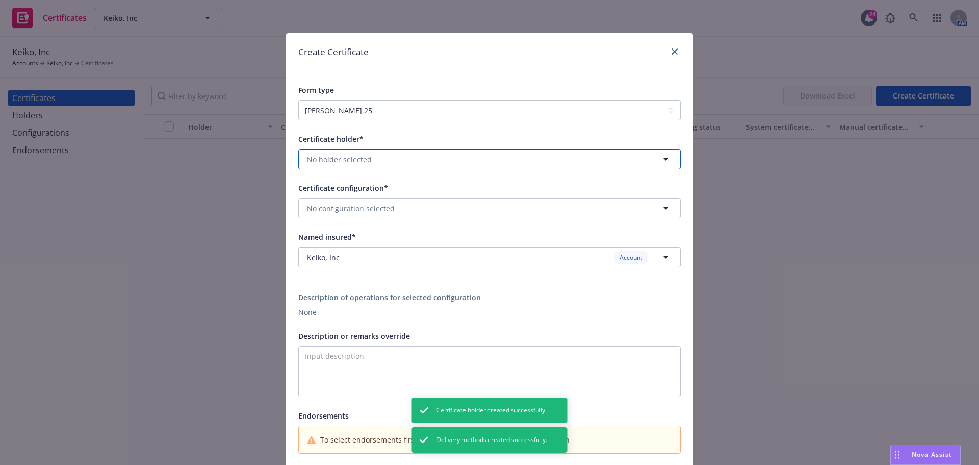
click at [353, 162] on span "No holder selected" at bounding box center [339, 159] width 65 height 11
click at [349, 189] on strong "20 West 22 Associates, LLC C/O ABS Partners Real Estate LLC" at bounding box center [415, 188] width 211 height 10
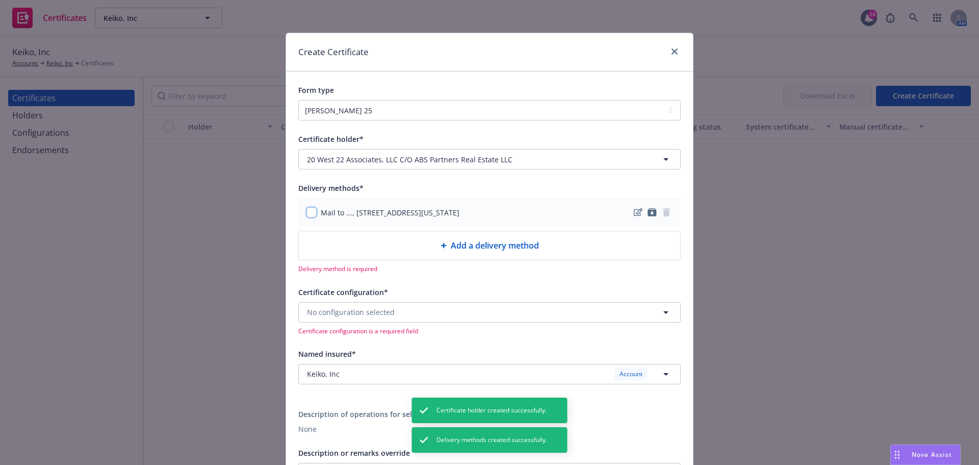
click at [308, 217] on input "checkbox" at bounding box center [311, 212] width 10 height 10
checkbox input "true"
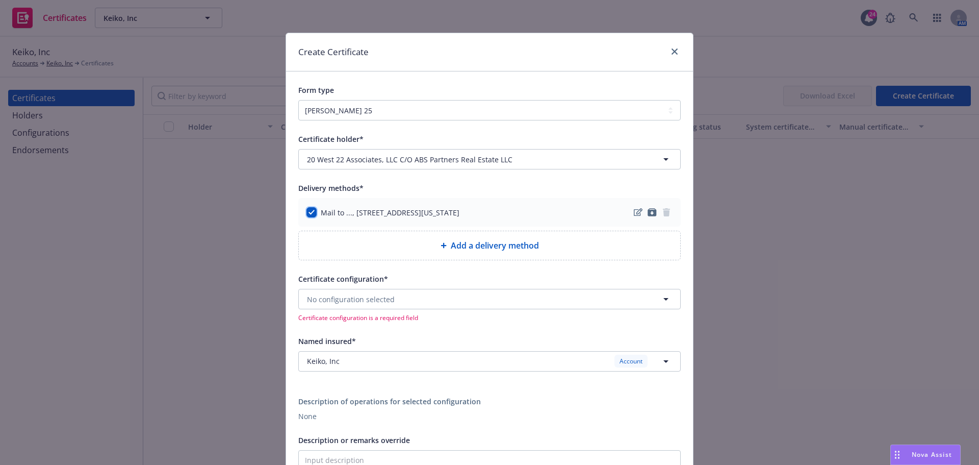
scroll to position [51, 0]
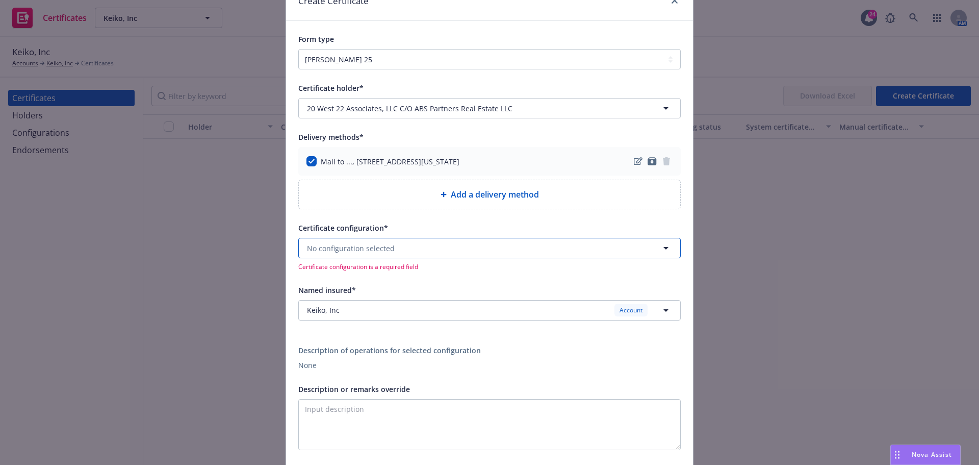
click at [488, 252] on button "No configuration selected" at bounding box center [489, 248] width 382 height 20
click at [468, 274] on div "25-26 Coverages Valid" at bounding box center [489, 277] width 368 height 17
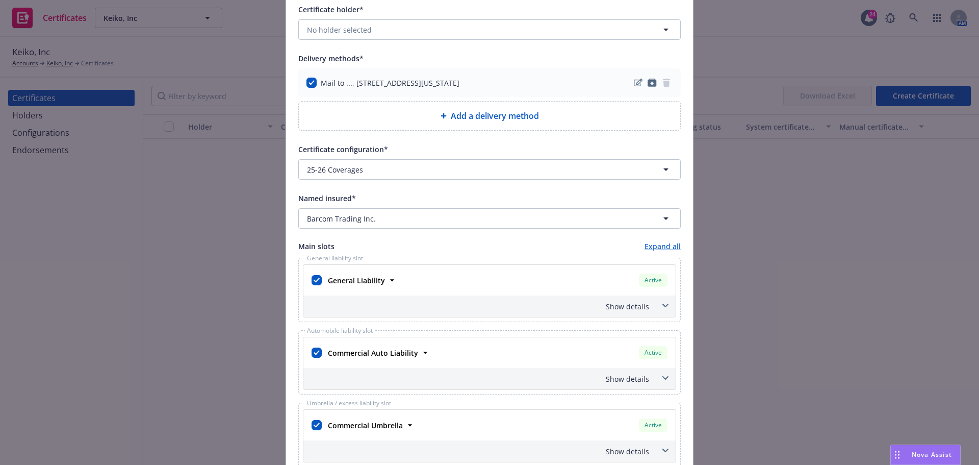
scroll to position [255, 0]
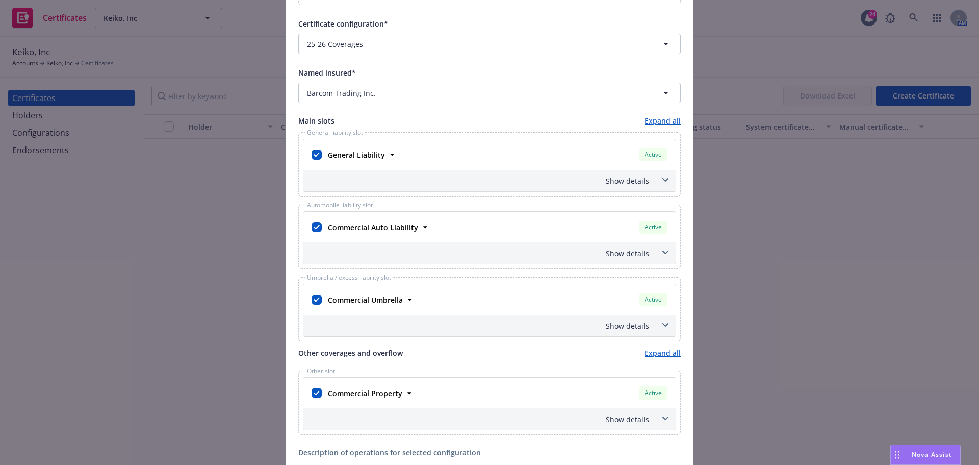
click at [312, 398] on div at bounding box center [317, 394] width 10 height 12
click at [313, 393] on input "checkbox" at bounding box center [317, 393] width 10 height 10
checkbox input "false"
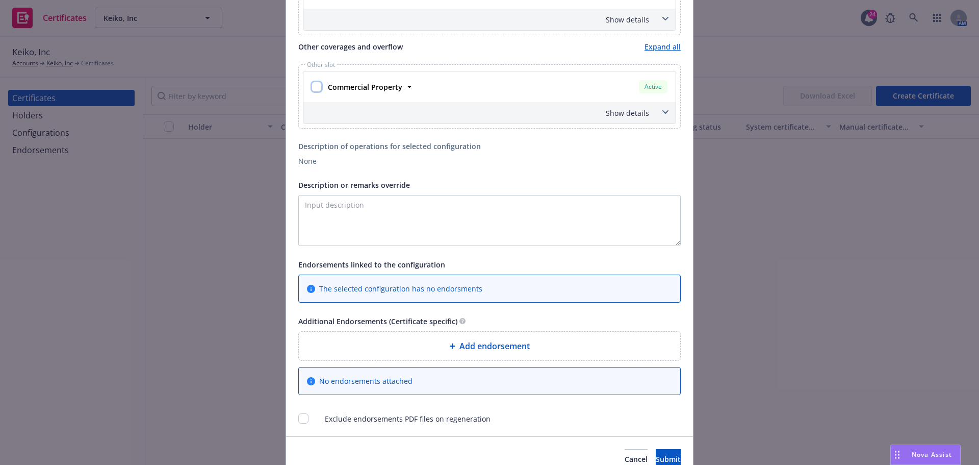
scroll to position [611, 0]
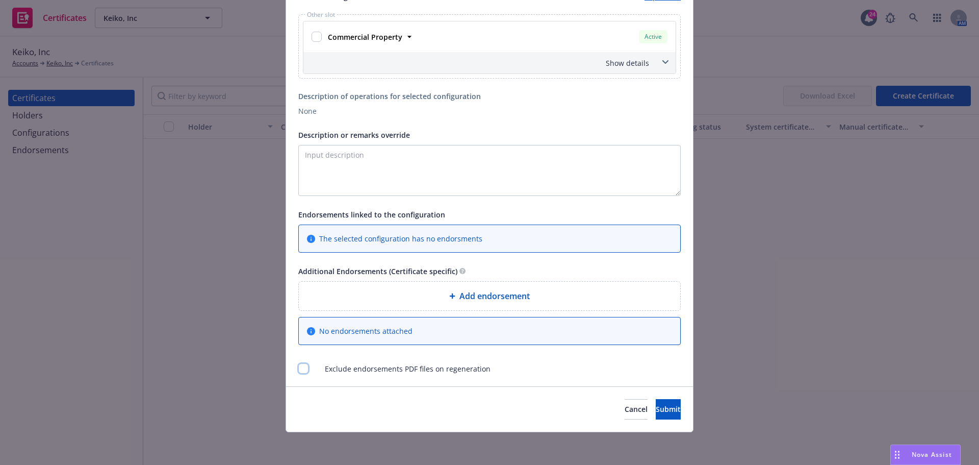
click at [303, 368] on input "checkbox" at bounding box center [303, 368] width 10 height 10
checkbox input "true"
click at [324, 168] on textarea "Description or remarks override" at bounding box center [489, 170] width 382 height 51
click at [315, 153] on textarea "Description or remarks override" at bounding box center [489, 170] width 382 height 51
paste textarea "20 West 22nd Associates, LLC; Elk 22 Realty, LLC; ABS Partners Real Estate LLC …"
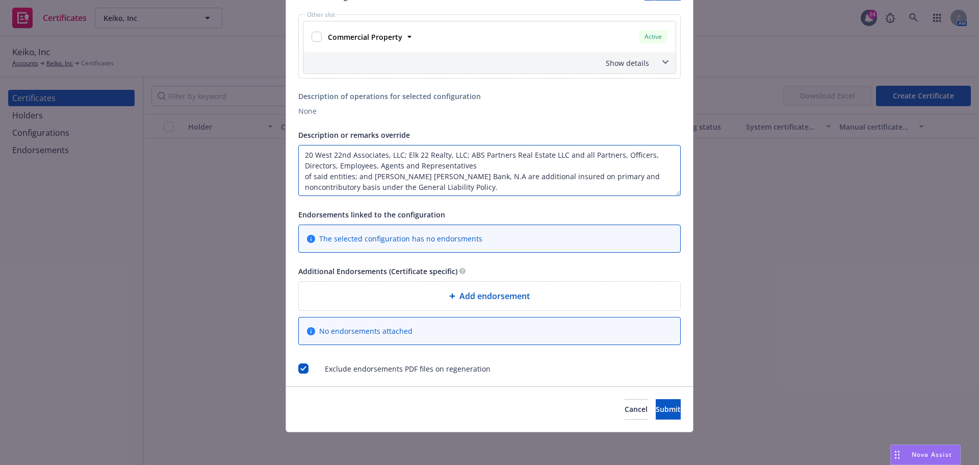
click at [301, 176] on textarea "20 West 22nd Associates, LLC; Elk 22 Realty, LLC; ABS Partners Real Estate LLC …" at bounding box center [489, 170] width 382 height 51
type textarea "20 West 22nd Associates, LLC; Elk 22 Realty, LLC; ABS Partners Real Estate LLC …"
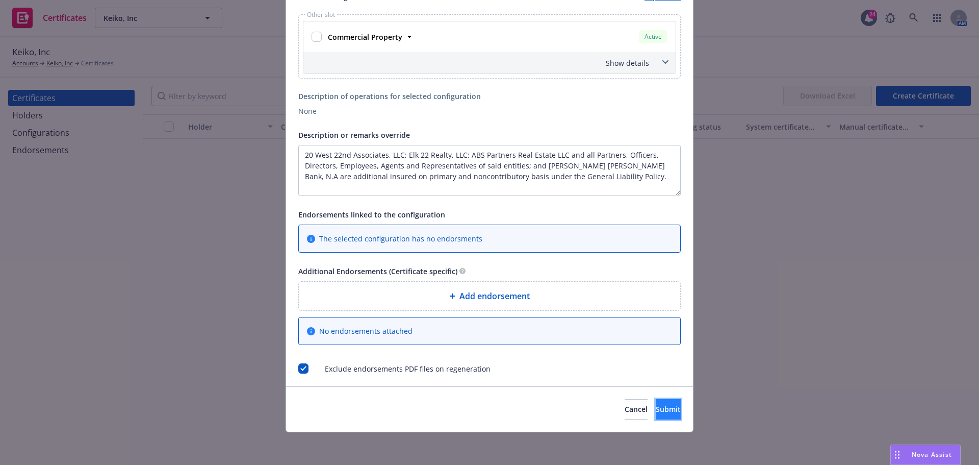
click at [656, 406] on span "Submit" at bounding box center [668, 409] width 25 height 10
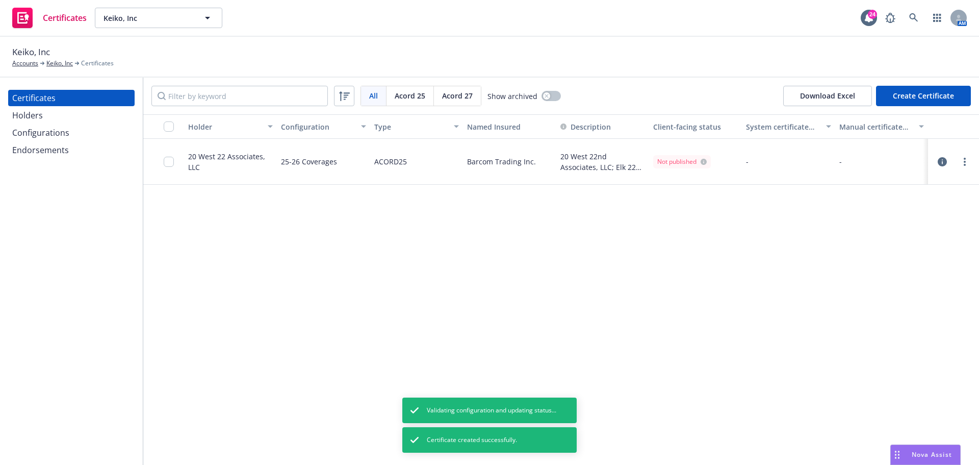
click at [318, 311] on div "Holder Configuration Type Named Insured Description Client-facing status System…" at bounding box center [561, 289] width 836 height 350
click at [168, 162] on input "checkbox" at bounding box center [169, 162] width 10 height 10
click at [963, 169] on div at bounding box center [953, 161] width 43 height 20
click at [963, 166] on link "more" at bounding box center [965, 162] width 12 height 12
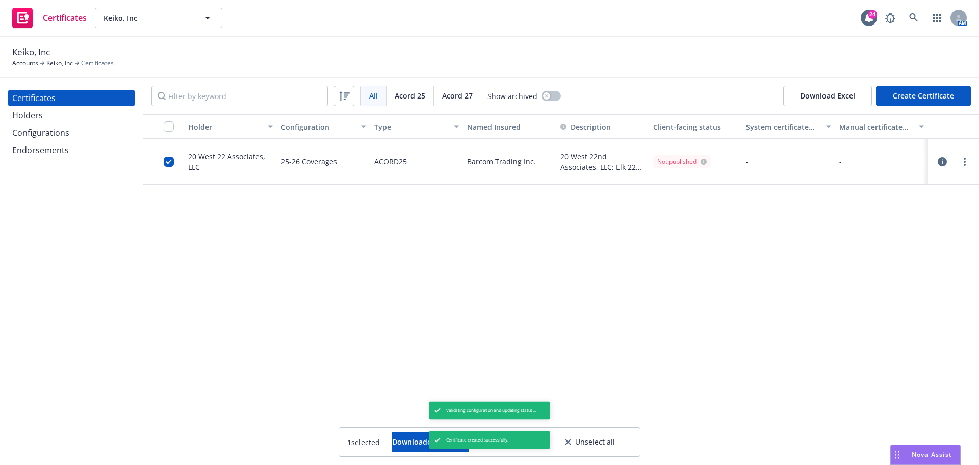
click at [885, 218] on div "Holder Configuration Type Named Insured Description Client-facing status System…" at bounding box center [561, 289] width 836 height 350
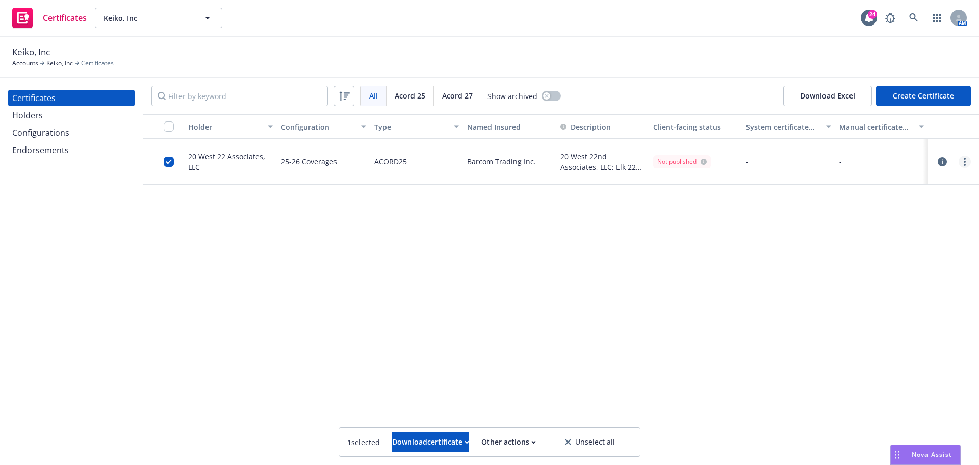
click at [966, 160] on link "more" at bounding box center [965, 162] width 12 height 12
click at [905, 226] on link "Regenerate" at bounding box center [888, 223] width 163 height 20
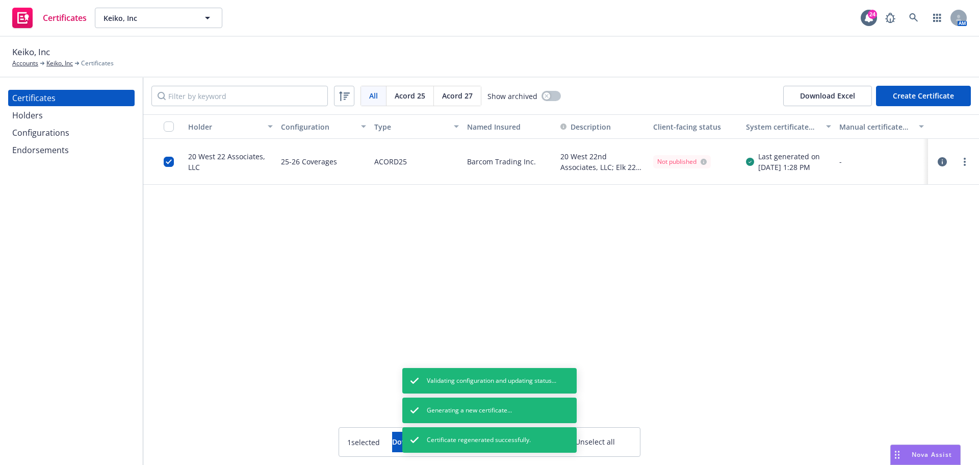
click at [892, 234] on div "Holder Configuration Type Named Insured Description Client-facing status System…" at bounding box center [561, 289] width 836 height 350
click at [452, 253] on div "Holder Configuration Type Named Insured Description Client-facing status System…" at bounding box center [561, 289] width 836 height 350
click at [963, 158] on link "more" at bounding box center [965, 162] width 12 height 12
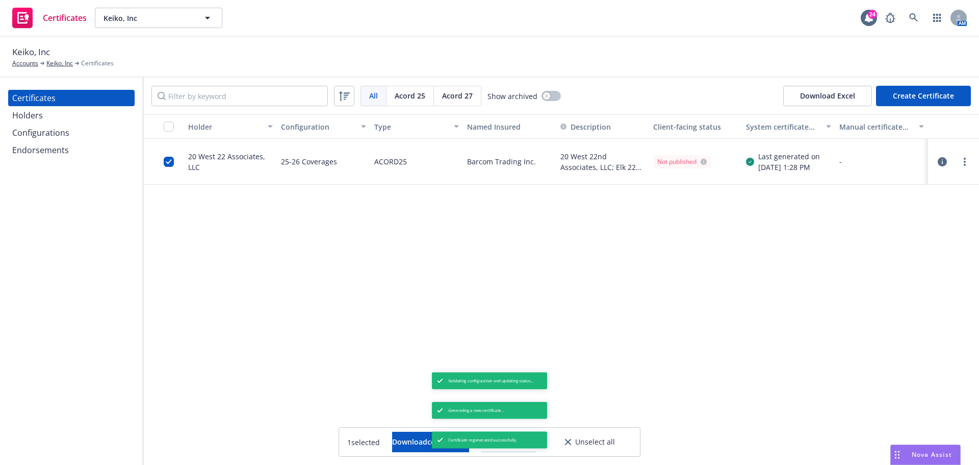
click at [525, 290] on div "Holder Configuration Type Named Insured Description Client-facing status System…" at bounding box center [561, 289] width 836 height 350
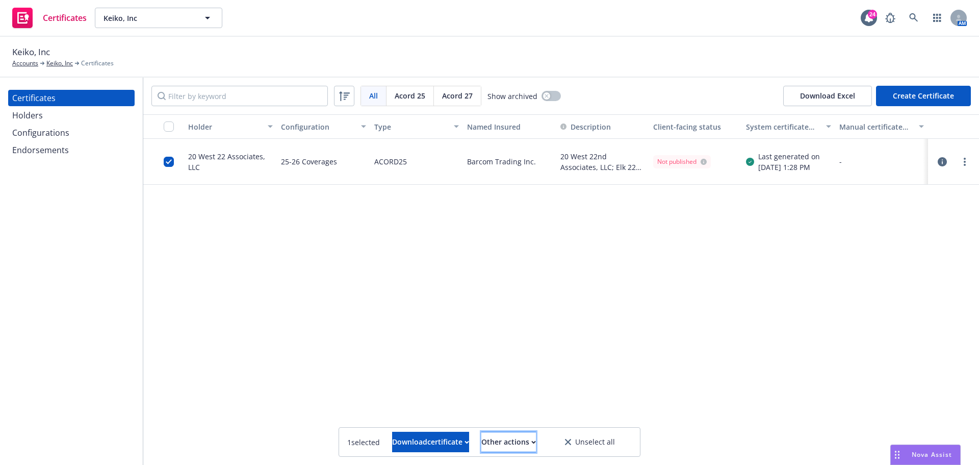
click at [536, 451] on div "Other actions" at bounding box center [508, 441] width 55 height 19
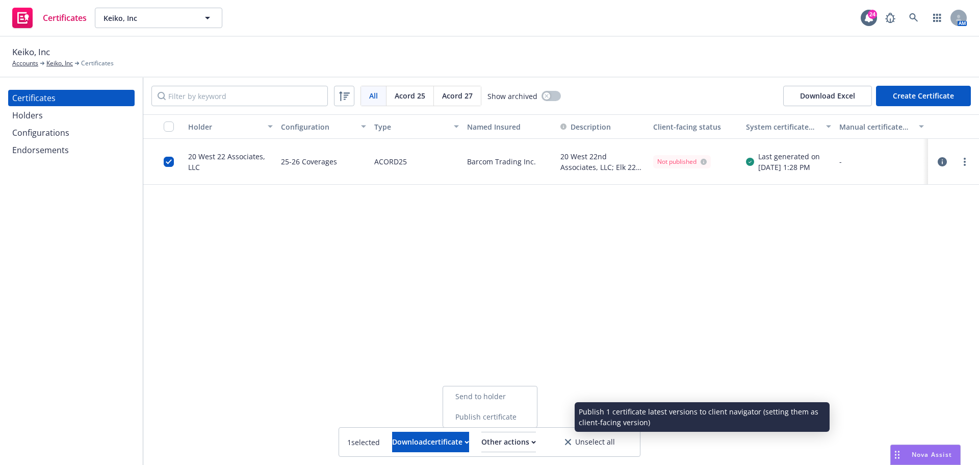
click at [536, 422] on link "Publish certificate" at bounding box center [490, 416] width 94 height 20
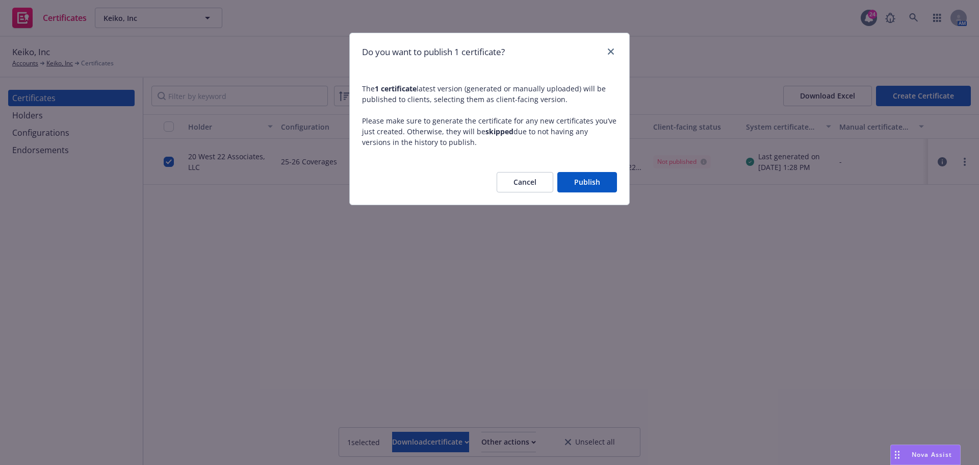
click at [597, 182] on button "Publish" at bounding box center [587, 182] width 60 height 20
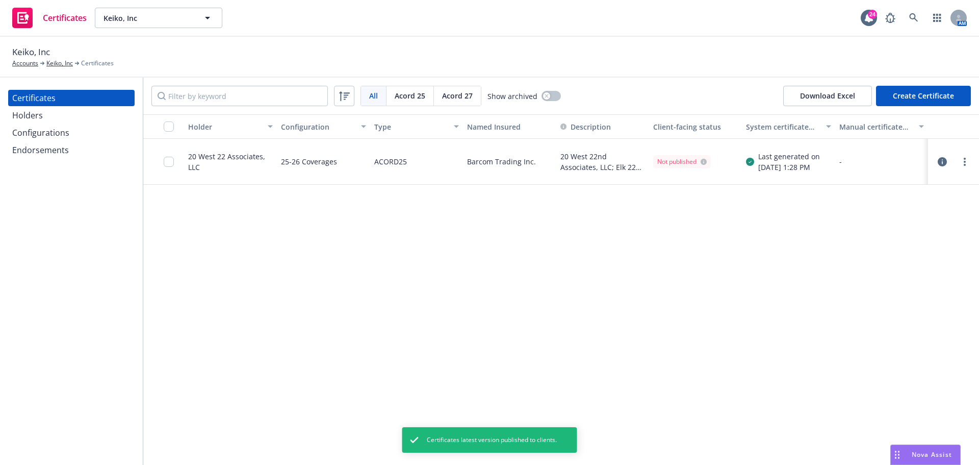
click at [652, 351] on div "Holder Configuration Type Named Insured Description Client-facing status System…" at bounding box center [561, 289] width 836 height 350
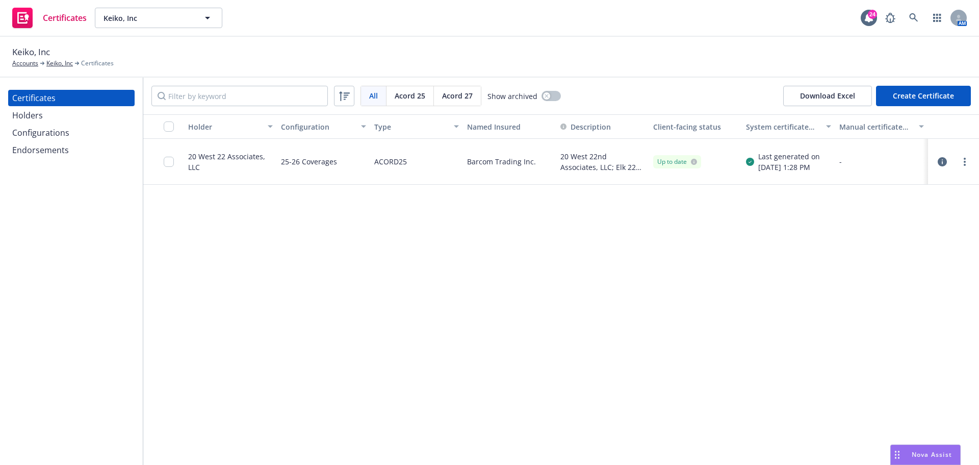
click at [282, 223] on div "Holder Configuration Type Named Insured Description Client-facing status System…" at bounding box center [561, 289] width 836 height 350
click at [169, 157] on input "checkbox" at bounding box center [169, 162] width 10 height 10
click at [965, 163] on icon "more" at bounding box center [965, 162] width 2 height 8
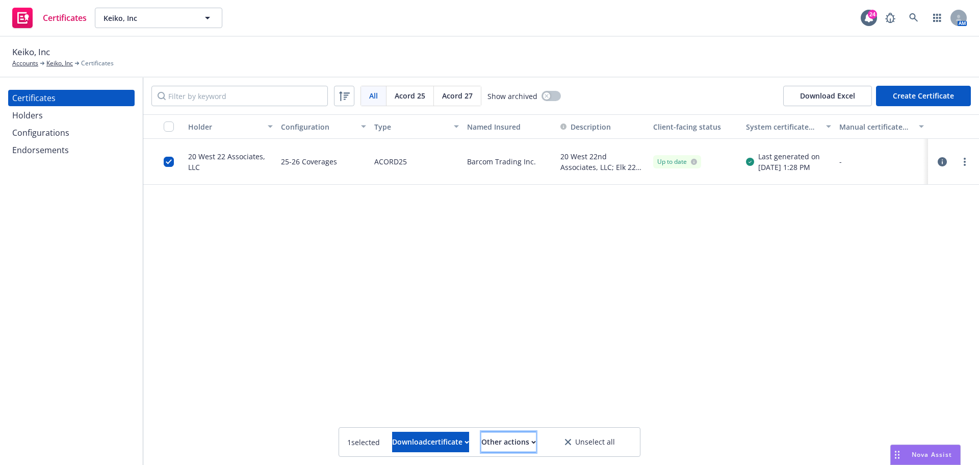
click at [536, 444] on button "Other actions" at bounding box center [508, 441] width 55 height 20
click at [556, 319] on div "Holder Configuration Type Named Insured Description Client-facing status System…" at bounding box center [561, 289] width 836 height 350
click at [433, 444] on div "Download certificate" at bounding box center [430, 441] width 77 height 19
click at [429, 415] on link "Download uneditable file" at bounding box center [378, 416] width 118 height 20
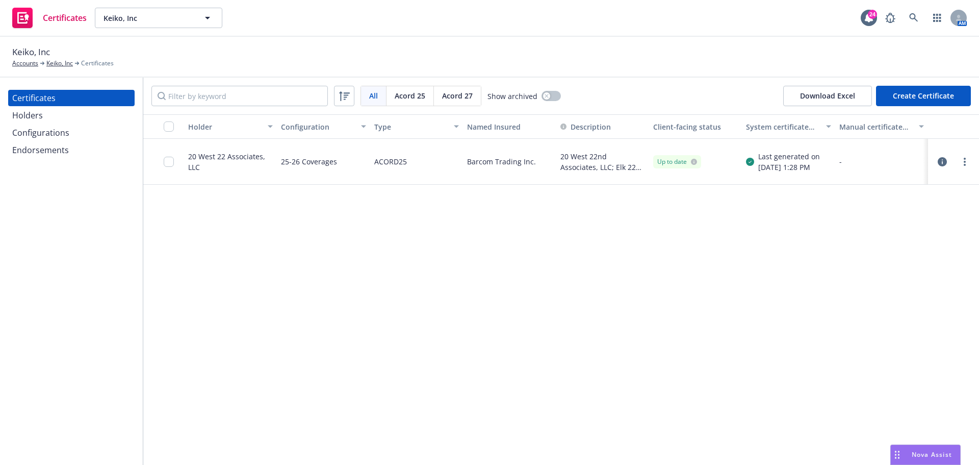
click at [666, 58] on div "Keiko, Inc Accounts Keiko, Inc Certificates" at bounding box center [489, 56] width 955 height 22
click at [302, 55] on div "Keiko, Inc Accounts Keiko, Inc Certificates" at bounding box center [489, 56] width 955 height 22
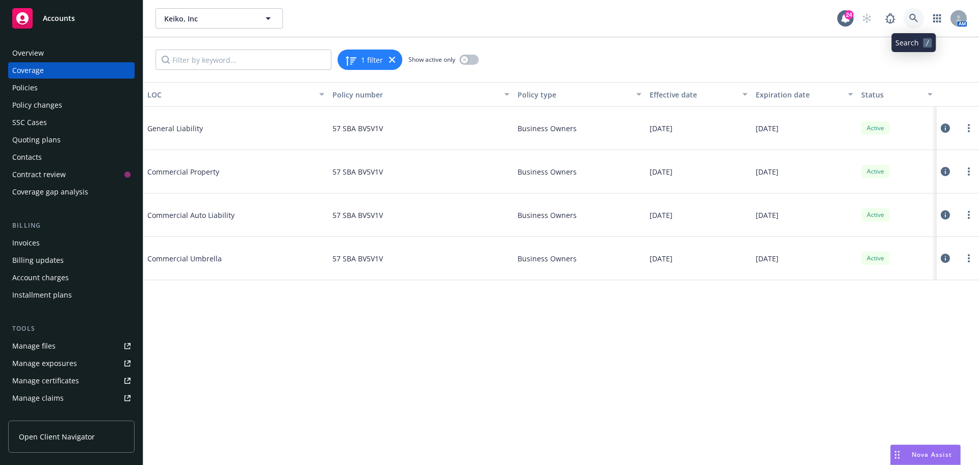
click at [910, 14] on icon at bounding box center [913, 18] width 9 height 9
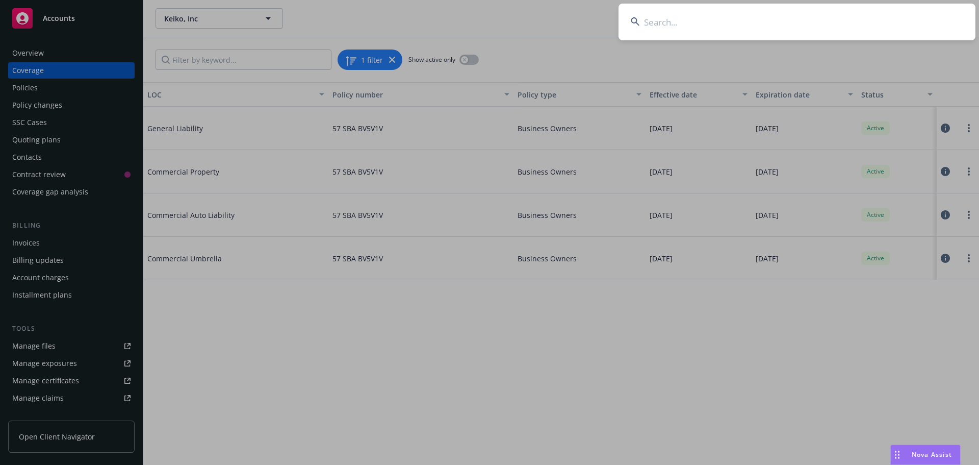
click at [707, 16] on input at bounding box center [796, 22] width 357 height 37
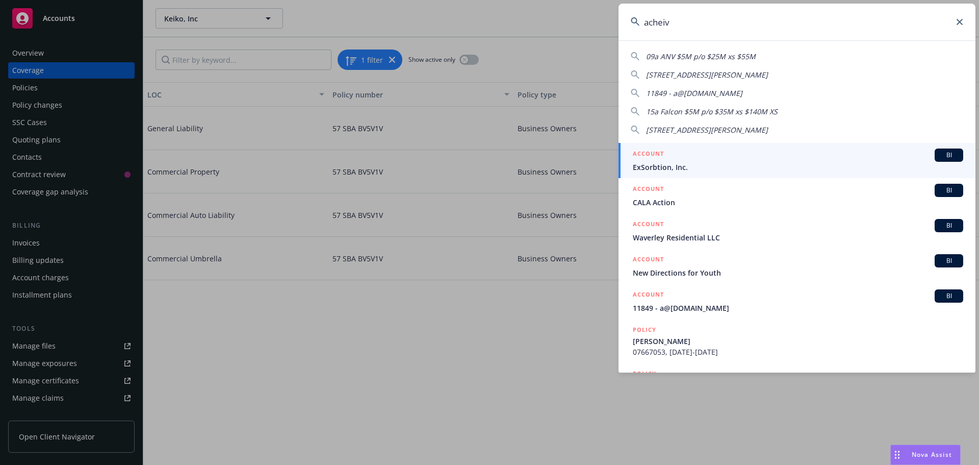
type input "acheive"
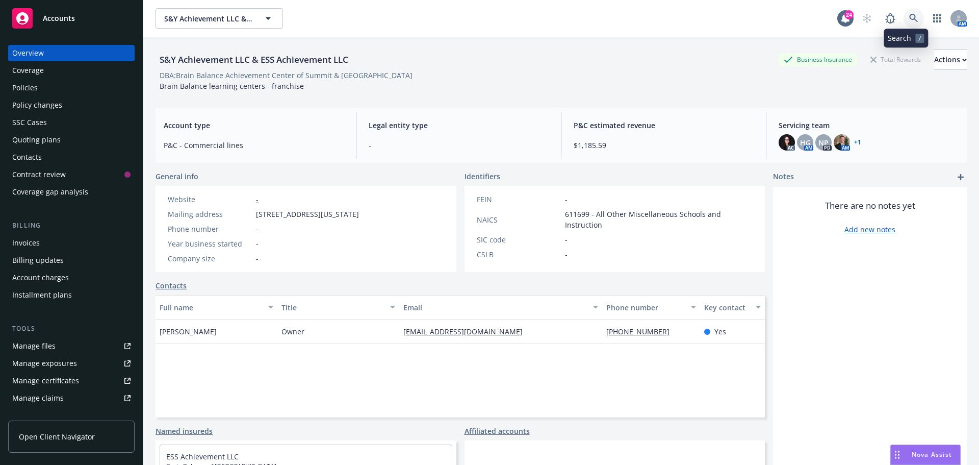
click at [909, 17] on icon at bounding box center [913, 18] width 9 height 9
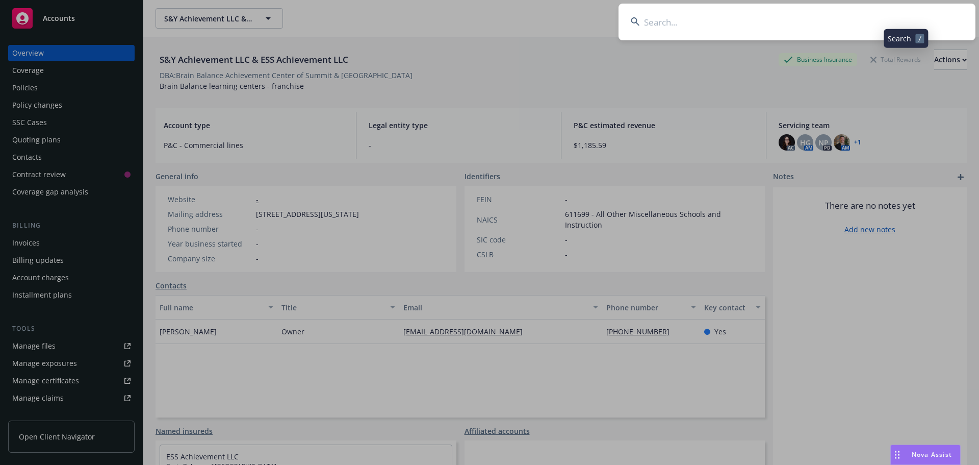
click at [889, 18] on input at bounding box center [796, 22] width 357 height 37
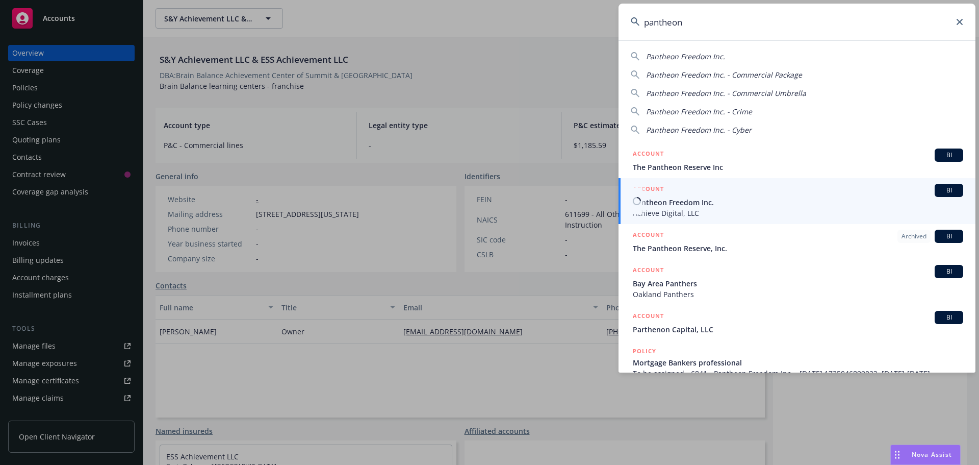
type input "pantheon"
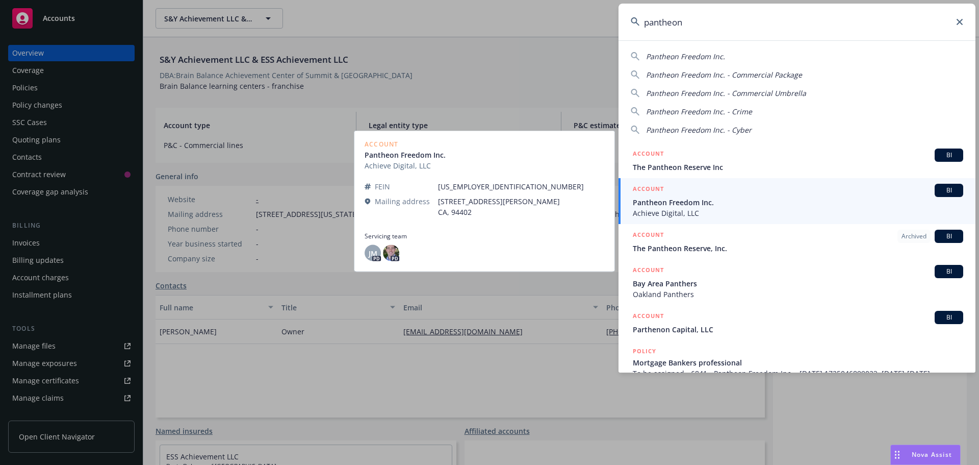
click at [939, 194] on span "BI" at bounding box center [949, 190] width 20 height 9
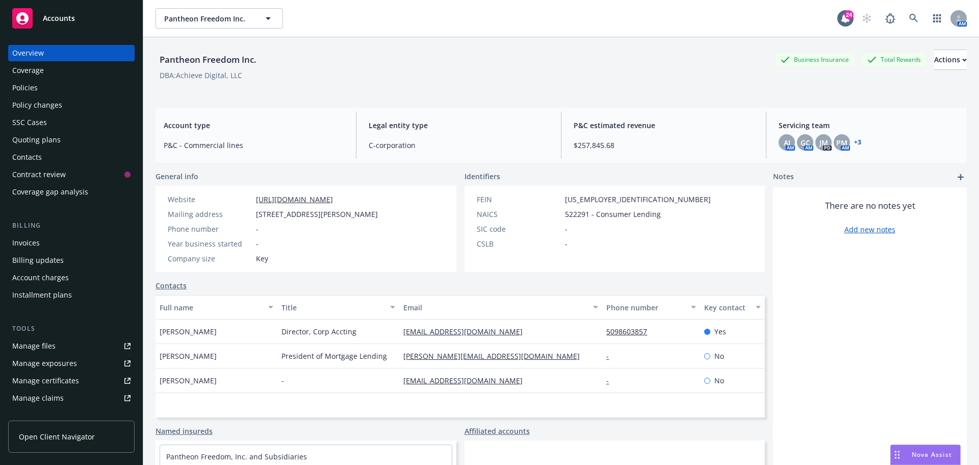
click at [473, 67] on div "Pantheon Freedom Inc. Business Insurance Total Rewards Actions" at bounding box center [561, 59] width 811 height 20
click at [102, 86] on div "Policies" at bounding box center [71, 88] width 118 height 16
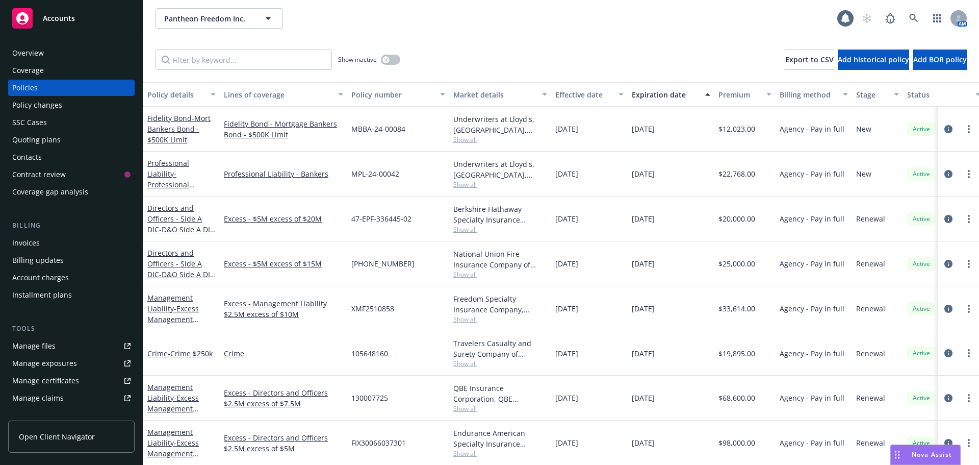
click at [470, 46] on div "Show inactive Export to CSV Add historical policy Add BOR policy" at bounding box center [561, 59] width 836 height 45
click at [433, 60] on div "Show inactive Export to CSV Add historical policy Add BOR policy" at bounding box center [561, 59] width 836 height 45
click at [469, 62] on div "Show inactive Export to CSV Add historical policy Add BOR policy" at bounding box center [561, 59] width 836 height 45
click at [192, 446] on span "- Excess Management Liability Layer 2 $2.5m Xs $5m" at bounding box center [173, 458] width 53 height 42
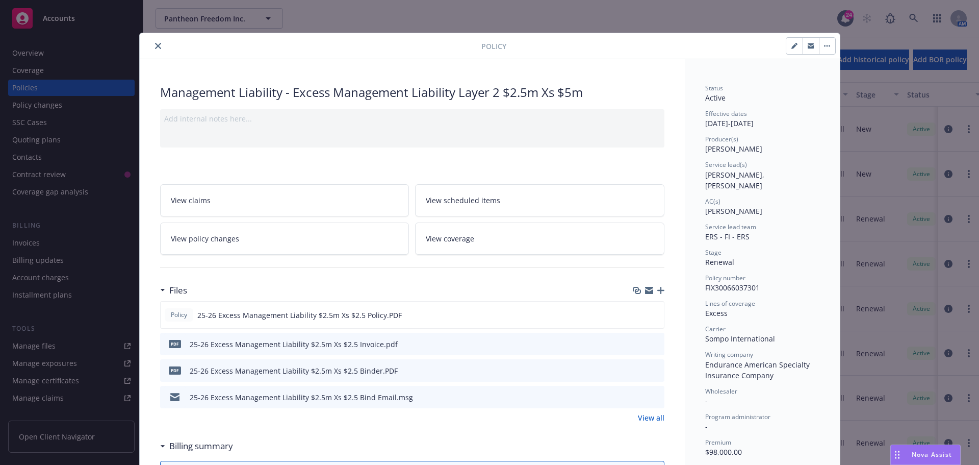
click at [636, 371] on icon "download file" at bounding box center [638, 370] width 8 height 8
click at [634, 316] on icon "download file" at bounding box center [637, 314] width 8 height 8
click at [155, 46] on icon "close" at bounding box center [158, 46] width 6 height 6
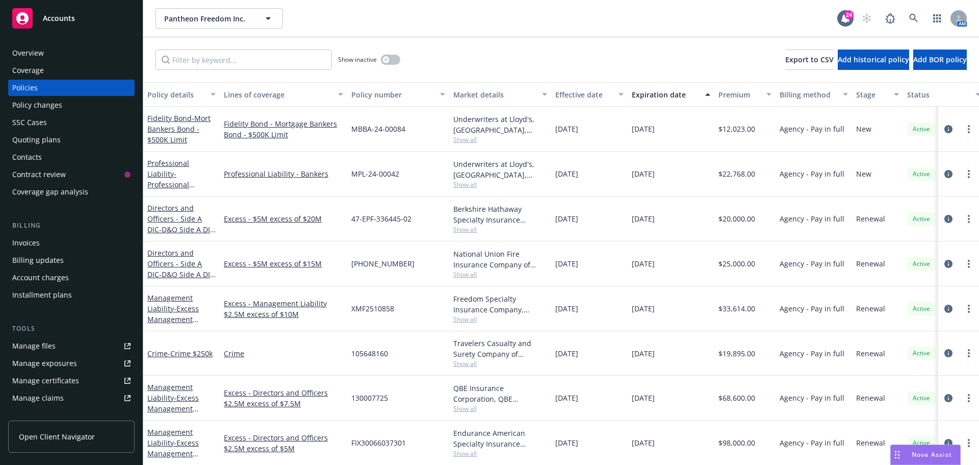
click at [718, 28] on div "Pantheon Freedom Inc. Pantheon Freedom Inc." at bounding box center [497, 18] width 682 height 20
